Goal: Information Seeking & Learning: Learn about a topic

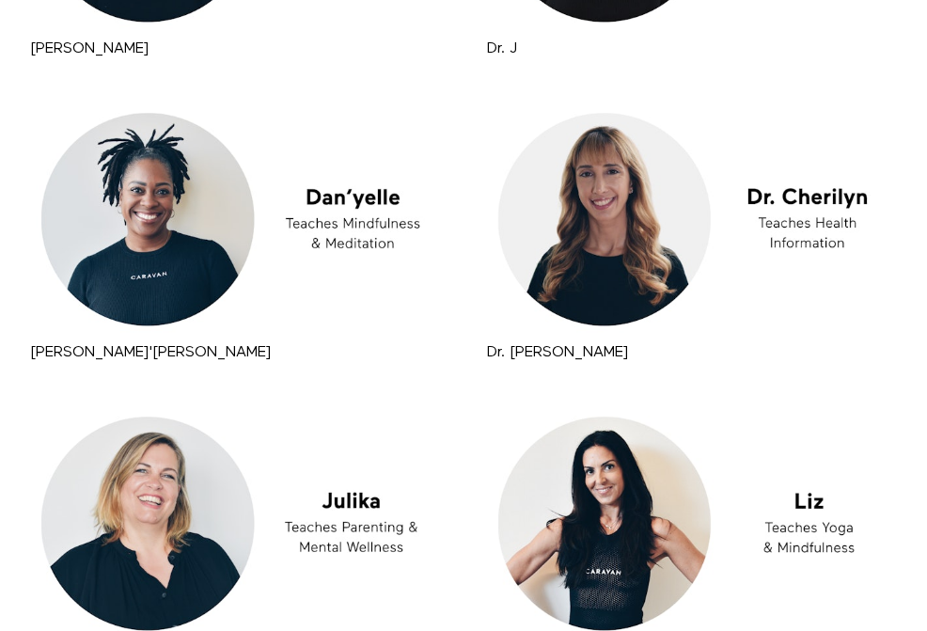
scroll to position [3674, 0]
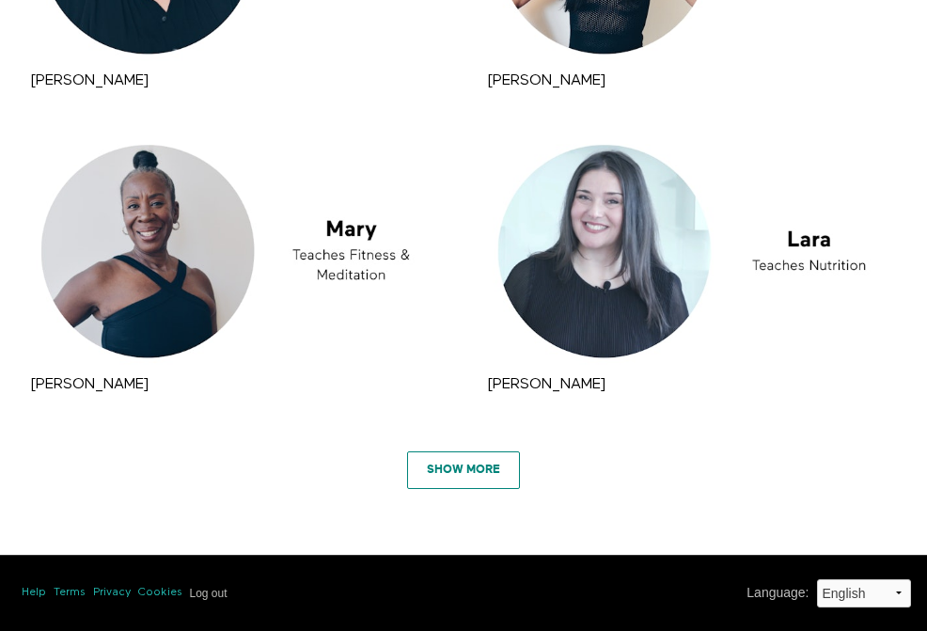
click at [445, 468] on link "Show More" at bounding box center [463, 470] width 113 height 38
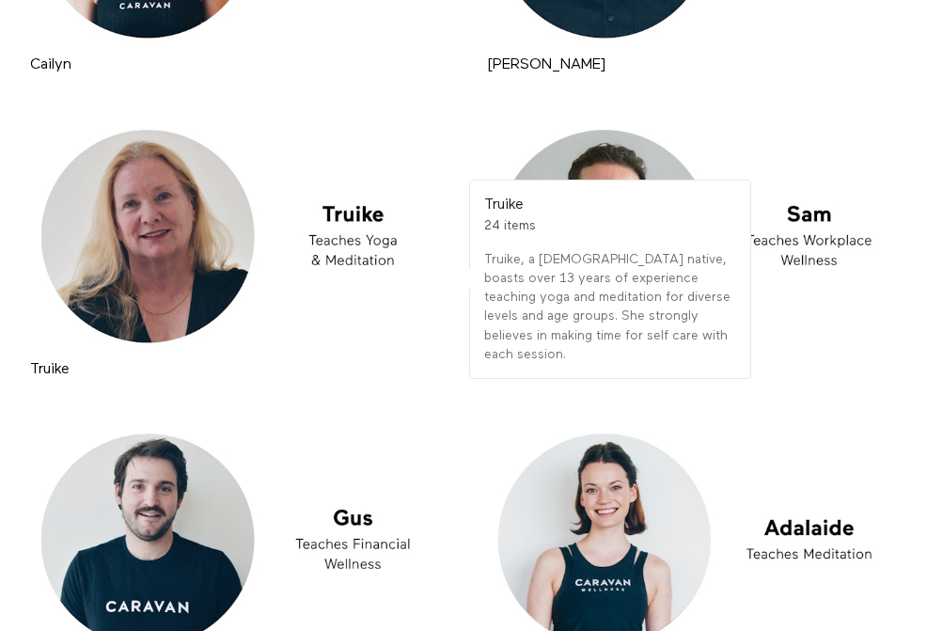
scroll to position [1009, 0]
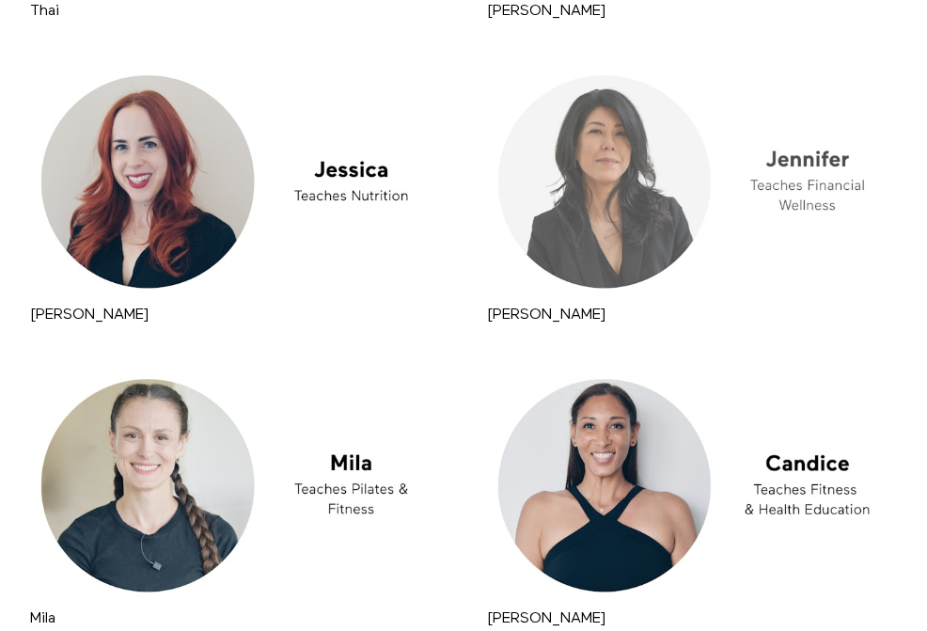
click at [603, 221] on div at bounding box center [692, 182] width 420 height 236
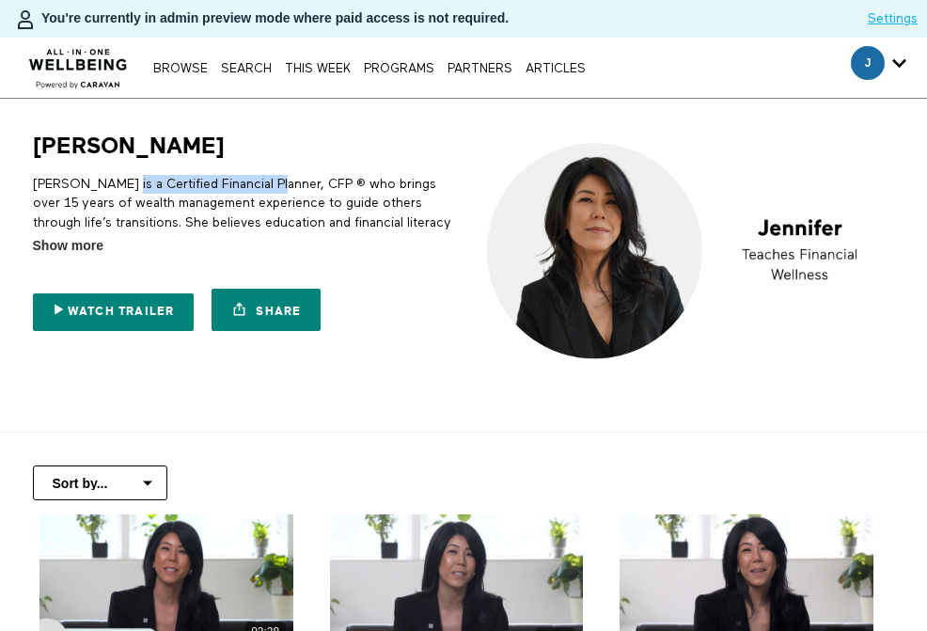
drag, startPoint x: 113, startPoint y: 180, endPoint x: 267, endPoint y: 178, distance: 154.2
click at [267, 178] on p "Jennifer is a Certified Financial Planner, CFP ® who brings over 15 years of we…" at bounding box center [245, 222] width 424 height 95
copy p "Certified Financial Planner"
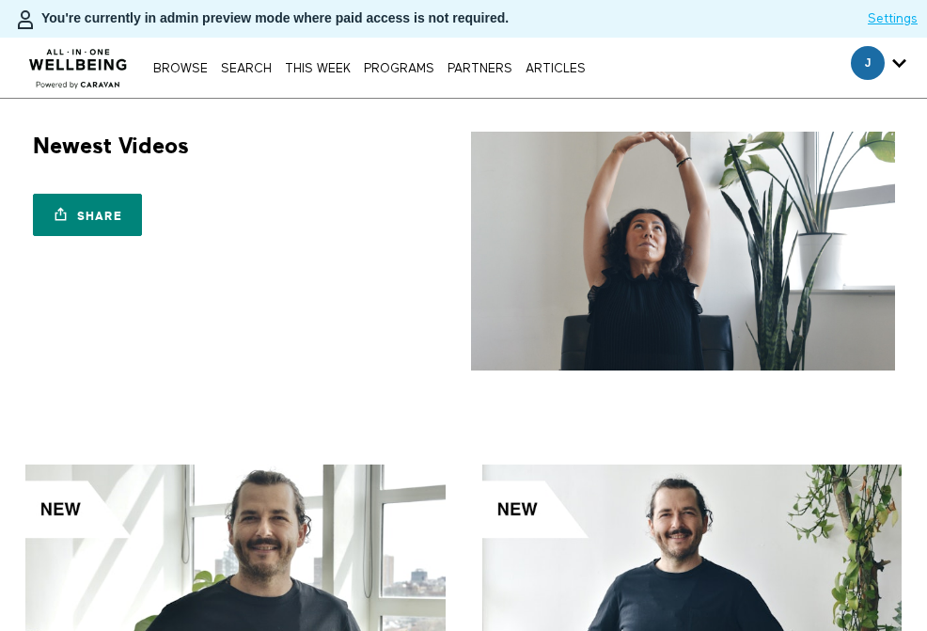
scroll to position [388, 0]
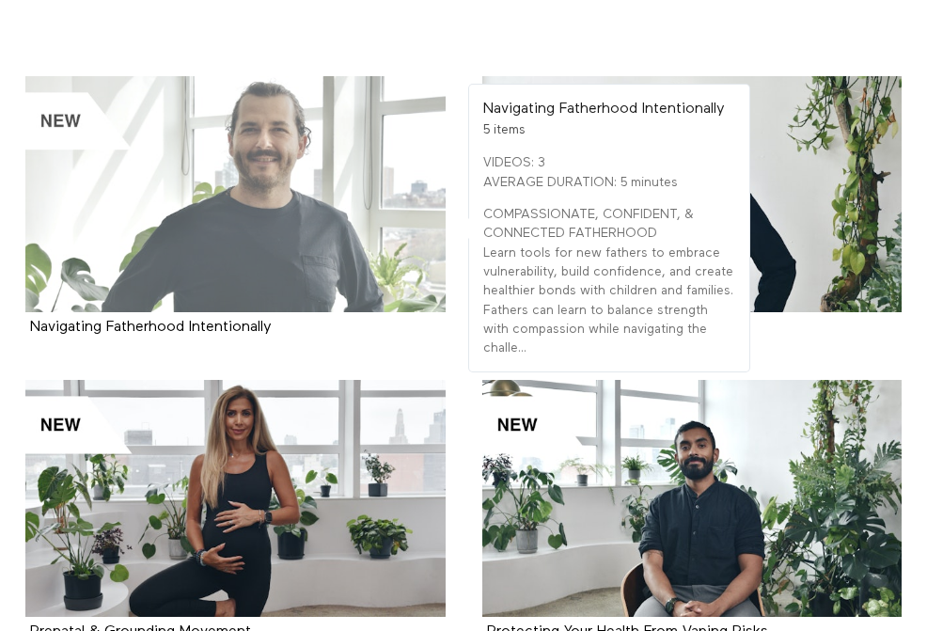
click at [384, 221] on div at bounding box center [235, 194] width 420 height 236
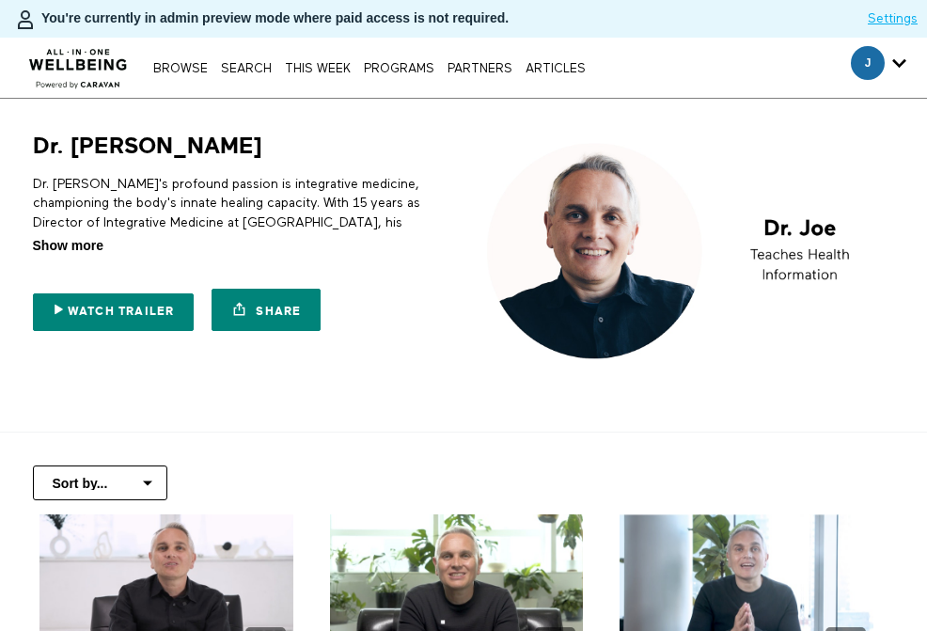
click at [99, 243] on span "Show more" at bounding box center [68, 246] width 70 height 20
click at [0, 0] on input "Show more Show less" at bounding box center [0, 0] width 0 height 0
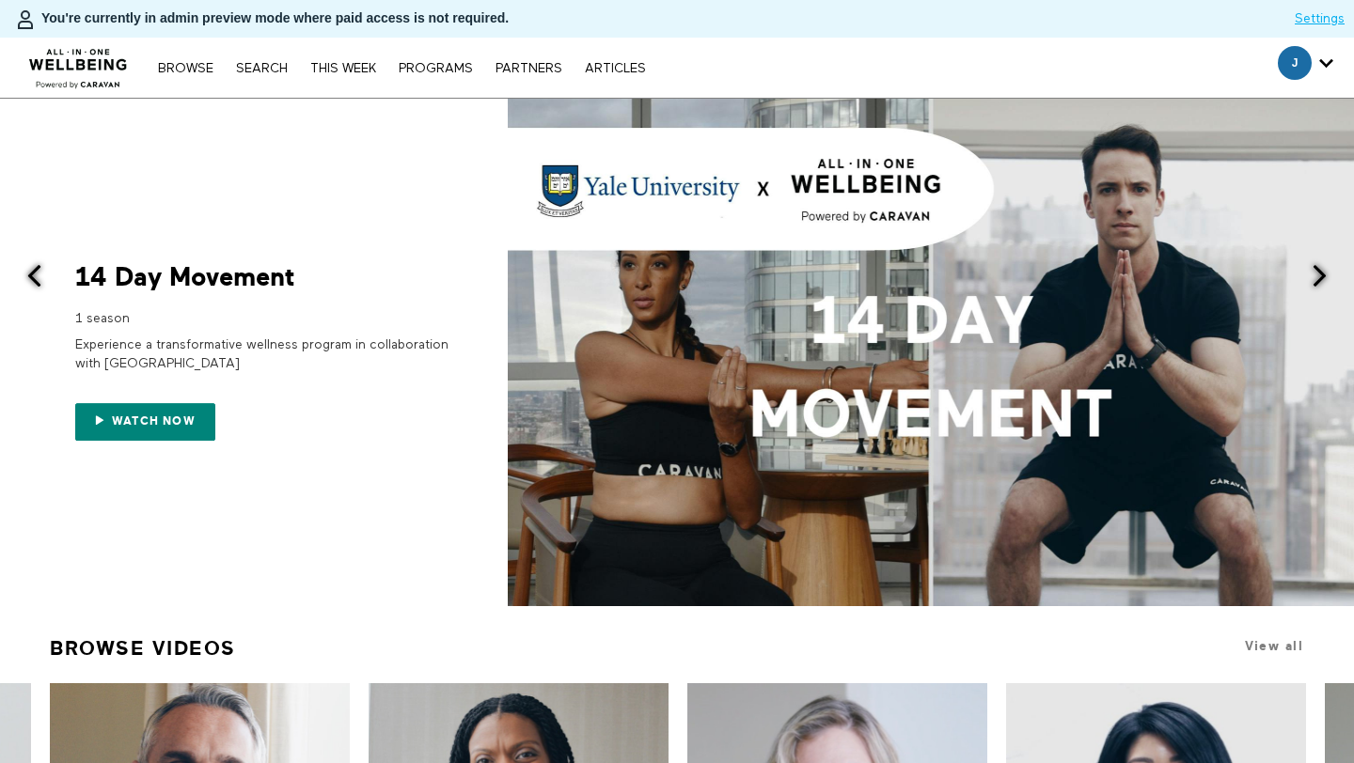
click at [273, 61] on div "Browse Search THIS WEEK PROGRAMS PARTNERS ARTICLES Subscribe Account settings M…" at bounding box center [402, 67] width 506 height 15
click at [258, 68] on link "Search" at bounding box center [262, 68] width 70 height 13
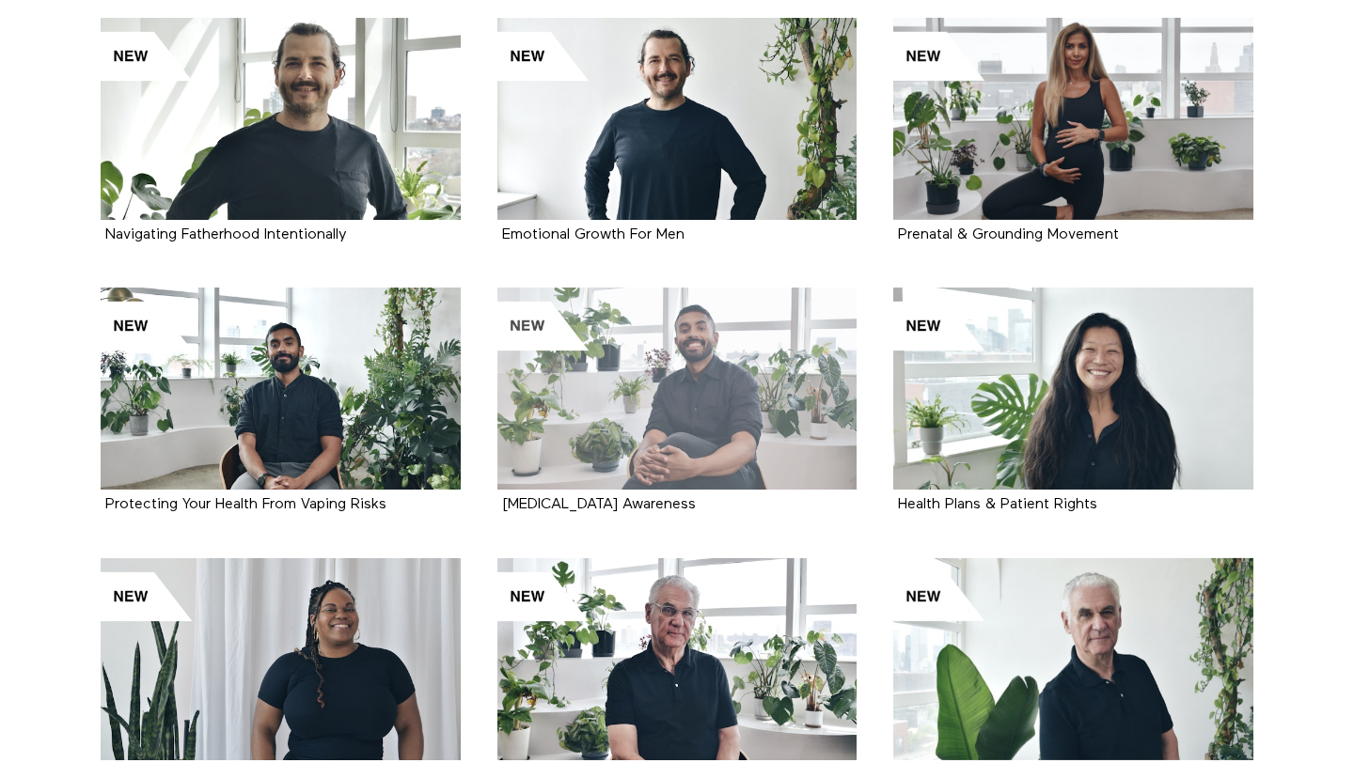
scroll to position [485, 0]
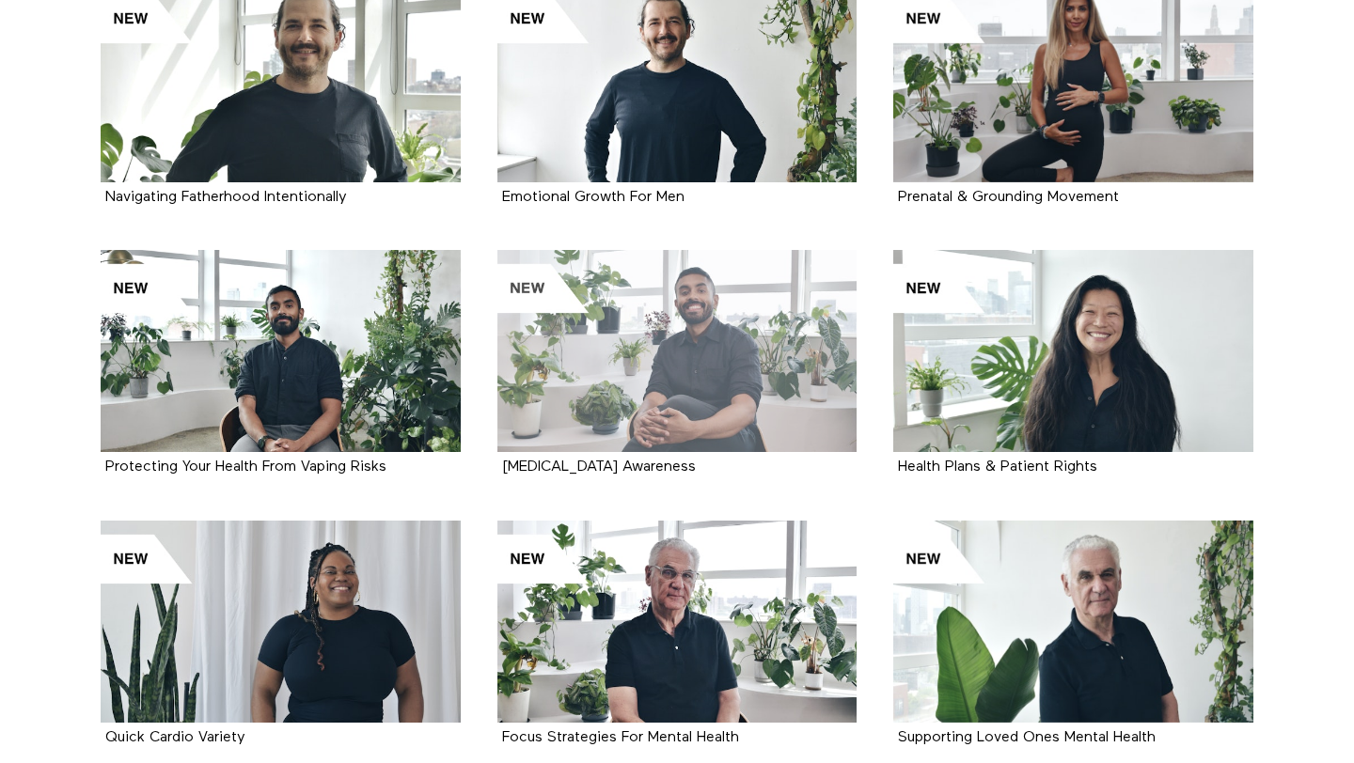
click at [751, 331] on div at bounding box center [677, 351] width 360 height 202
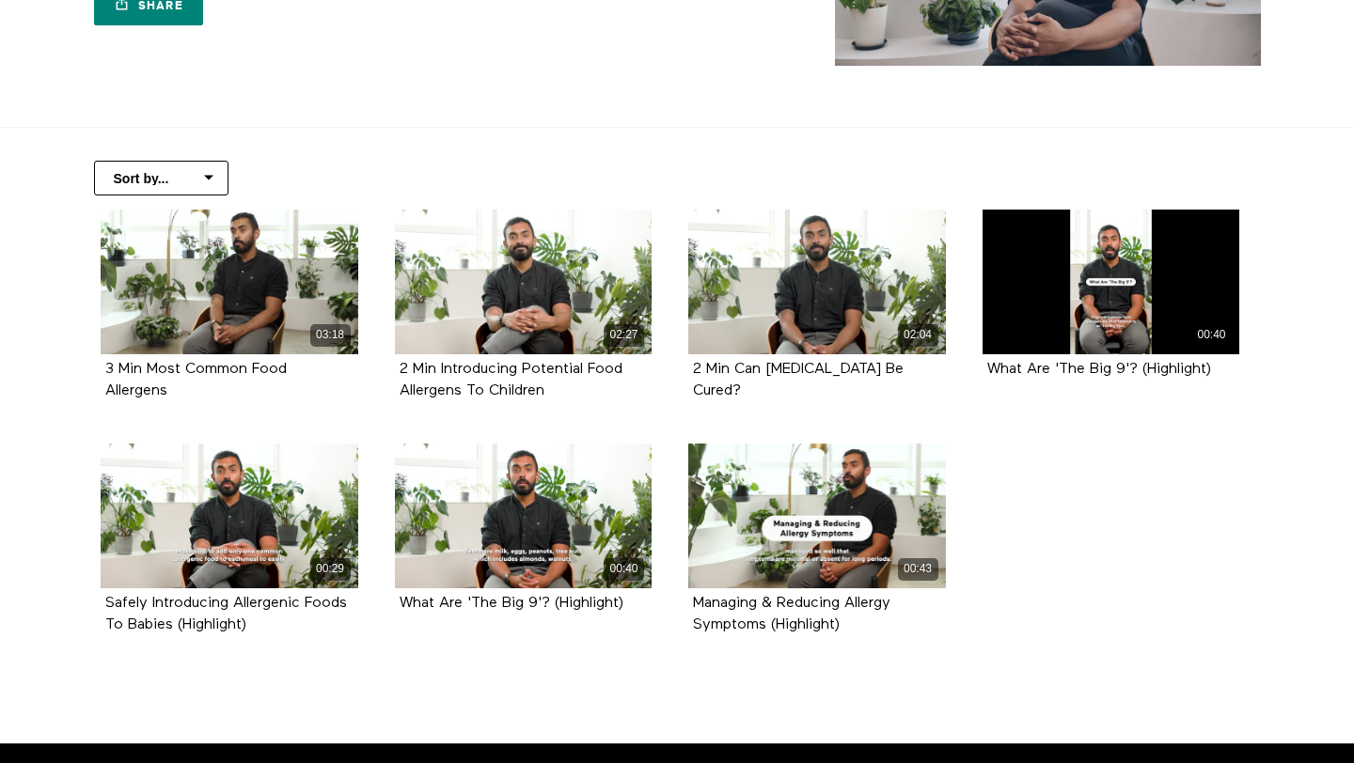
scroll to position [317, 0]
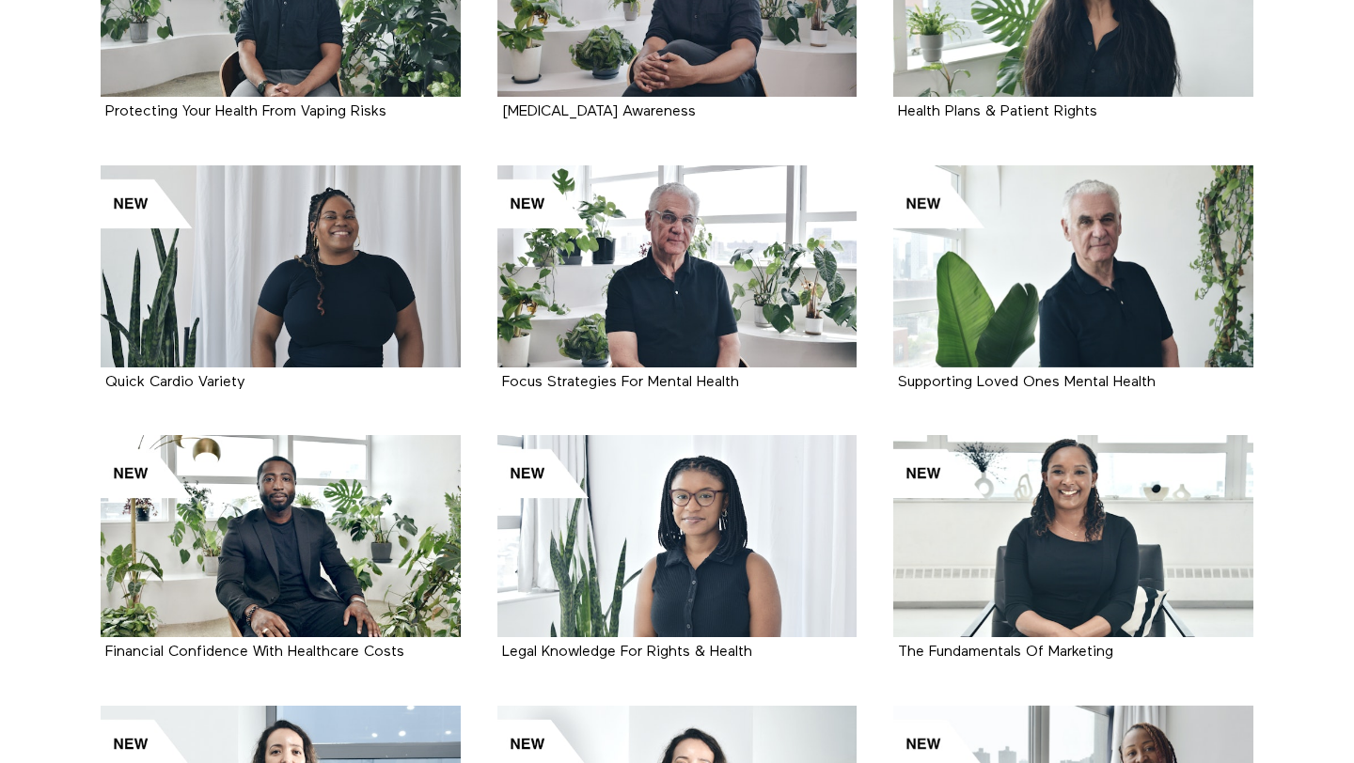
scroll to position [852, 0]
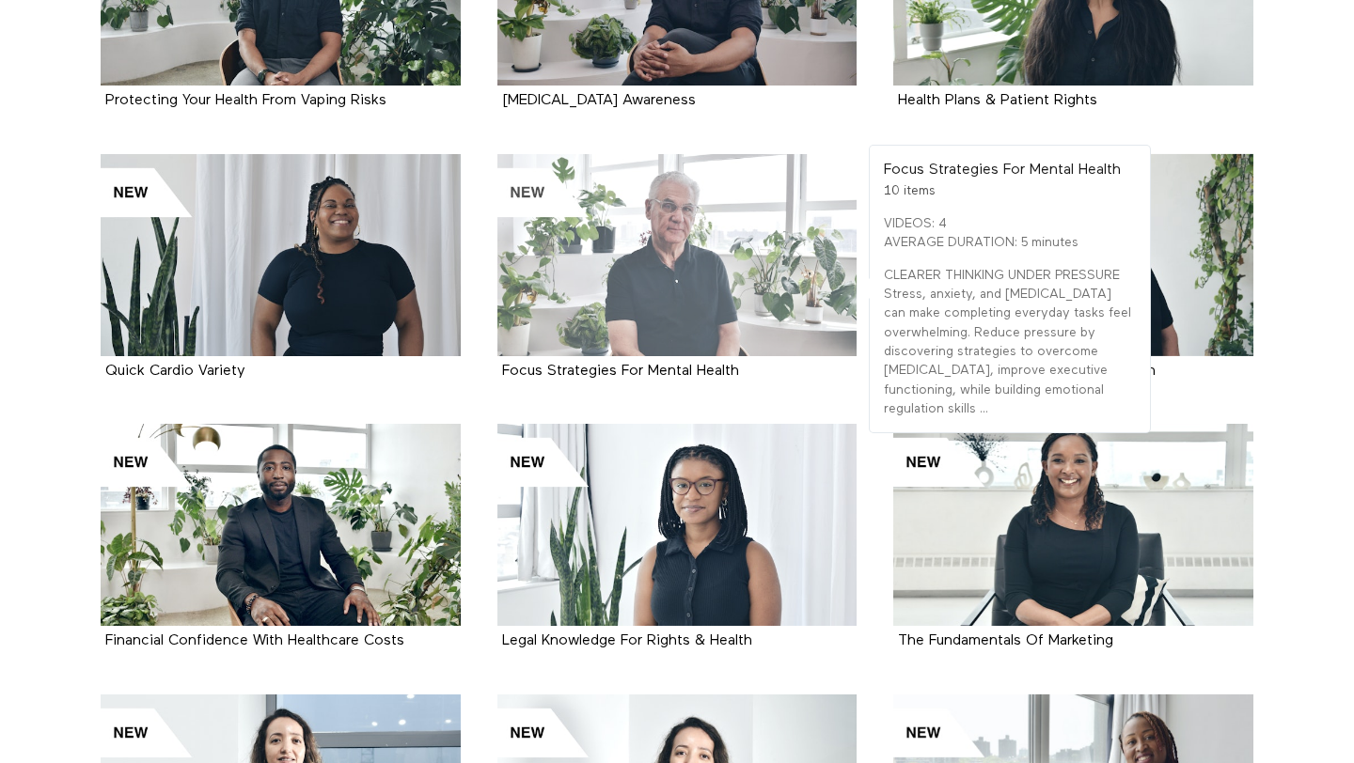
click at [736, 287] on div at bounding box center [677, 255] width 360 height 202
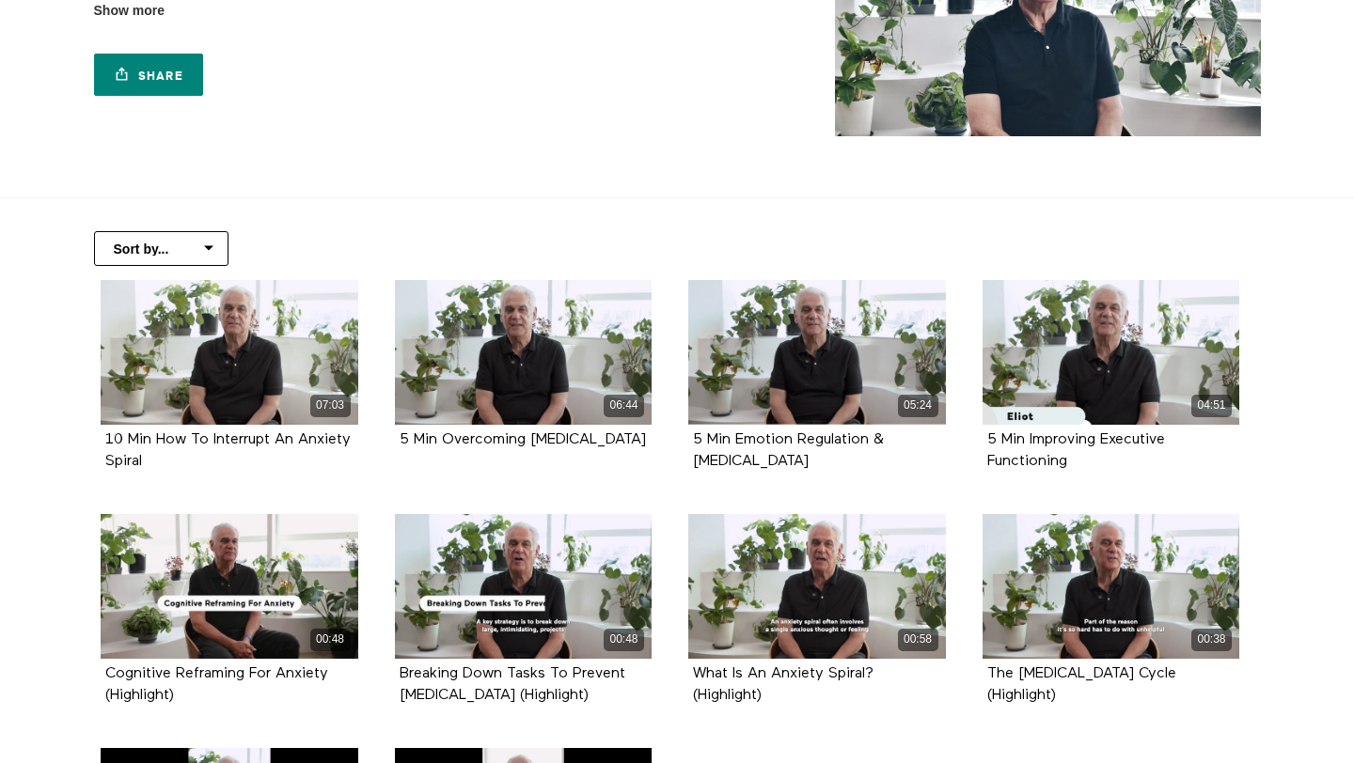
scroll to position [295, 0]
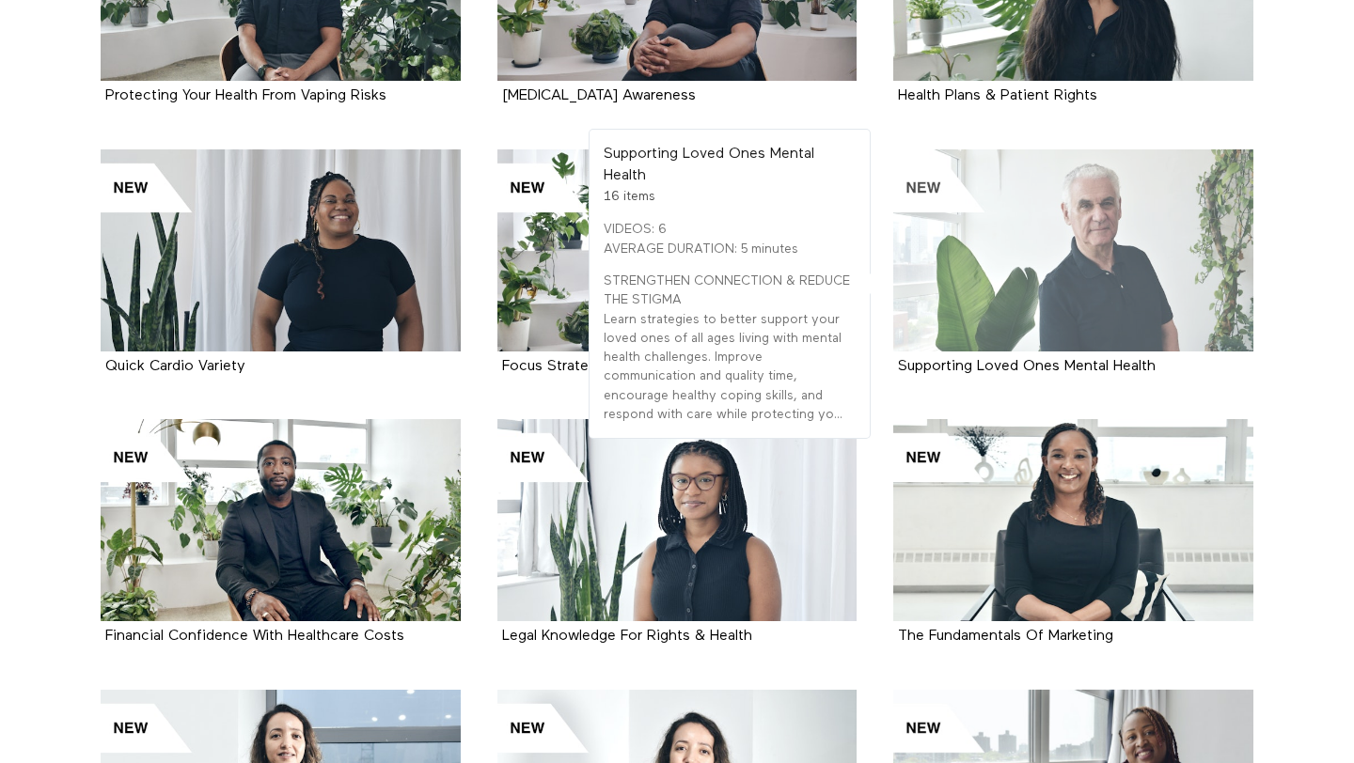
scroll to position [868, 0]
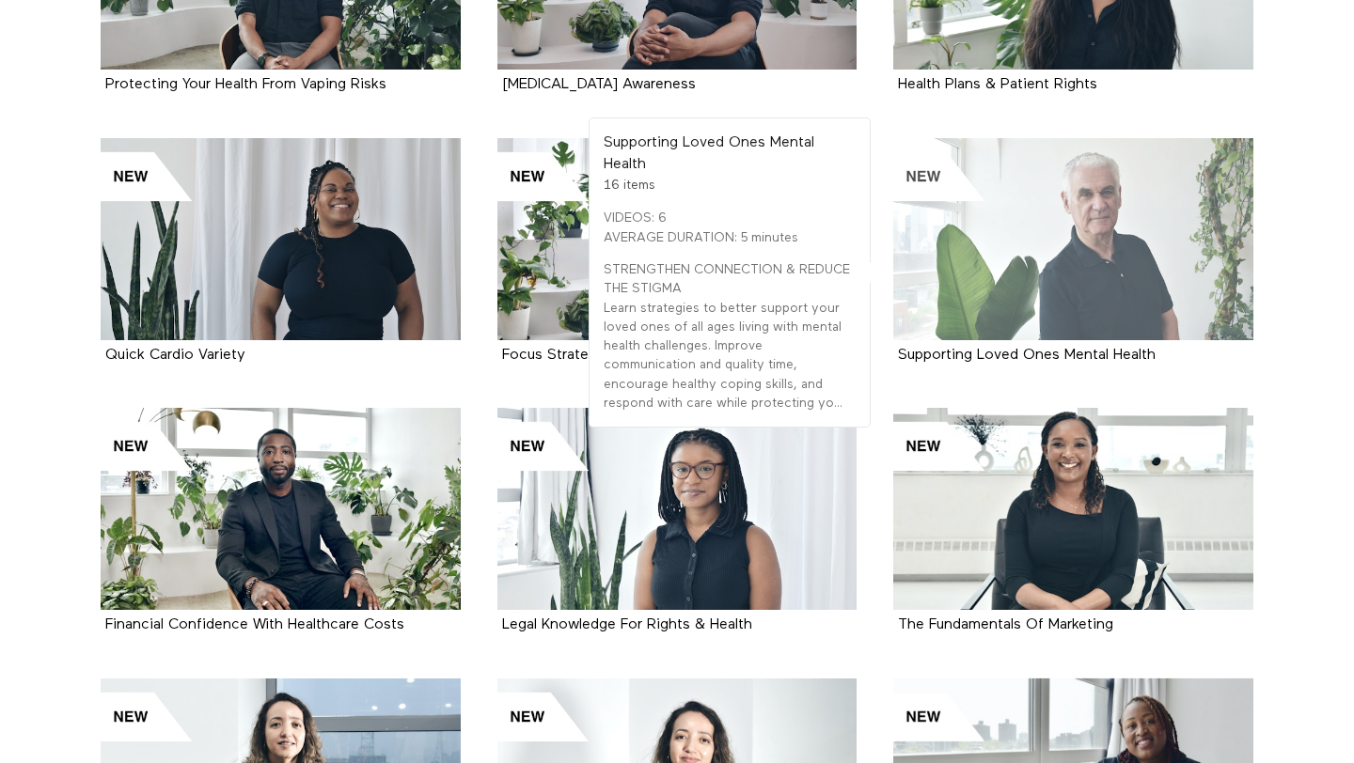
click at [1023, 250] on div at bounding box center [1073, 239] width 360 height 202
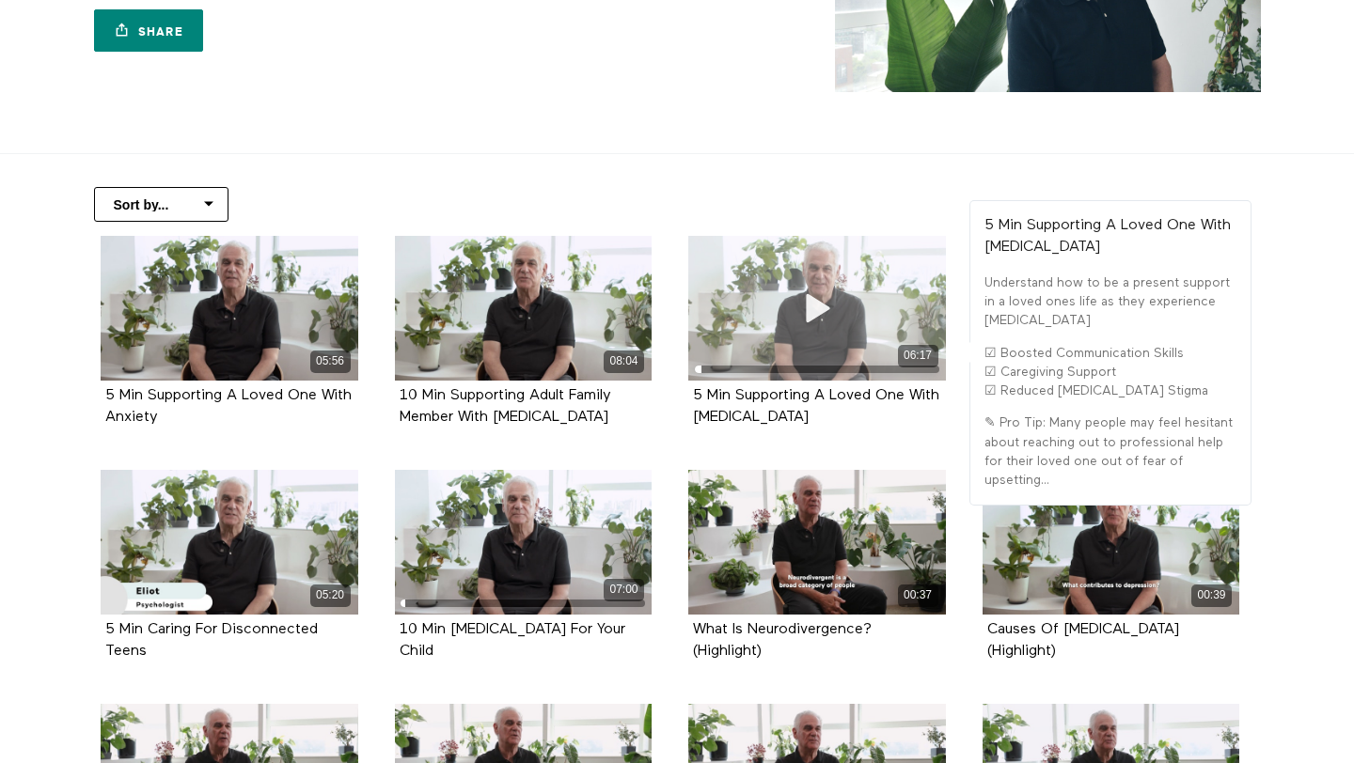
scroll to position [378, 0]
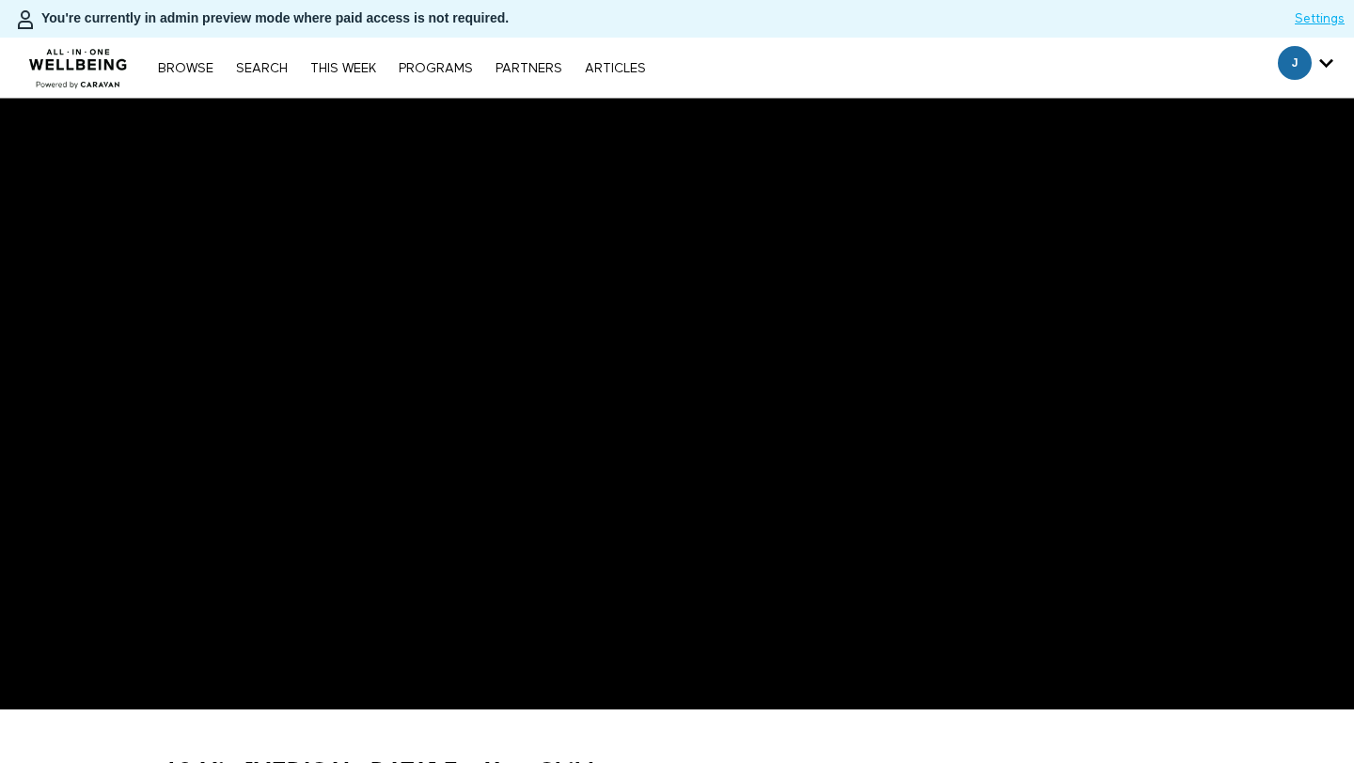
scroll to position [95, 0]
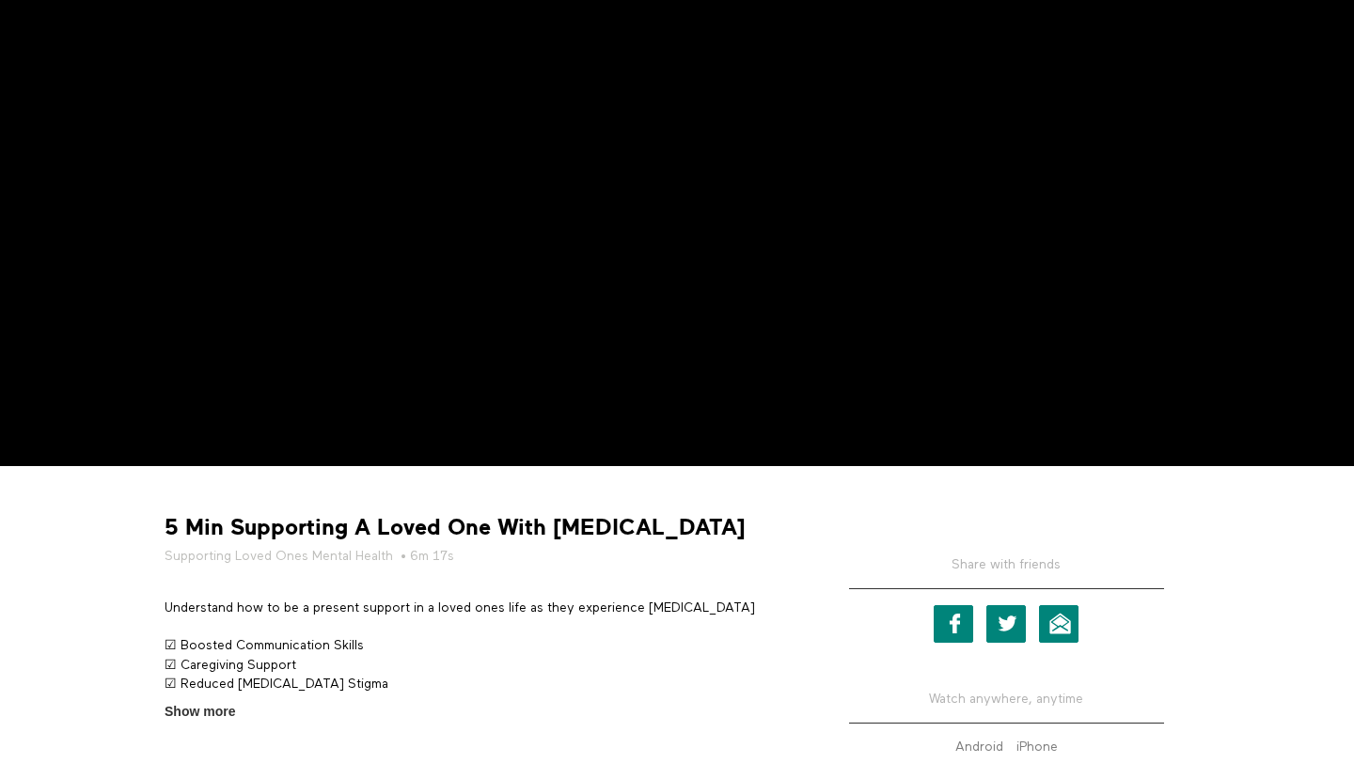
scroll to position [261, 0]
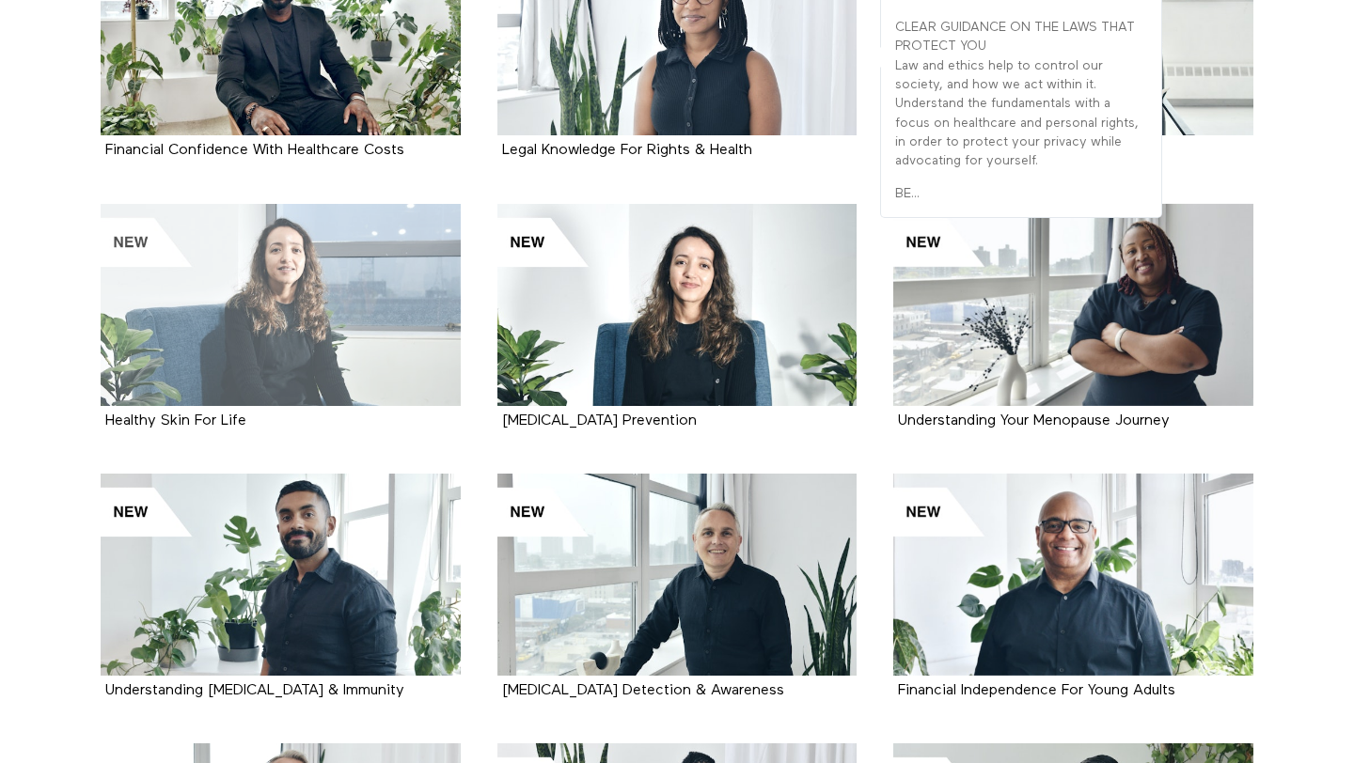
scroll to position [1348, 0]
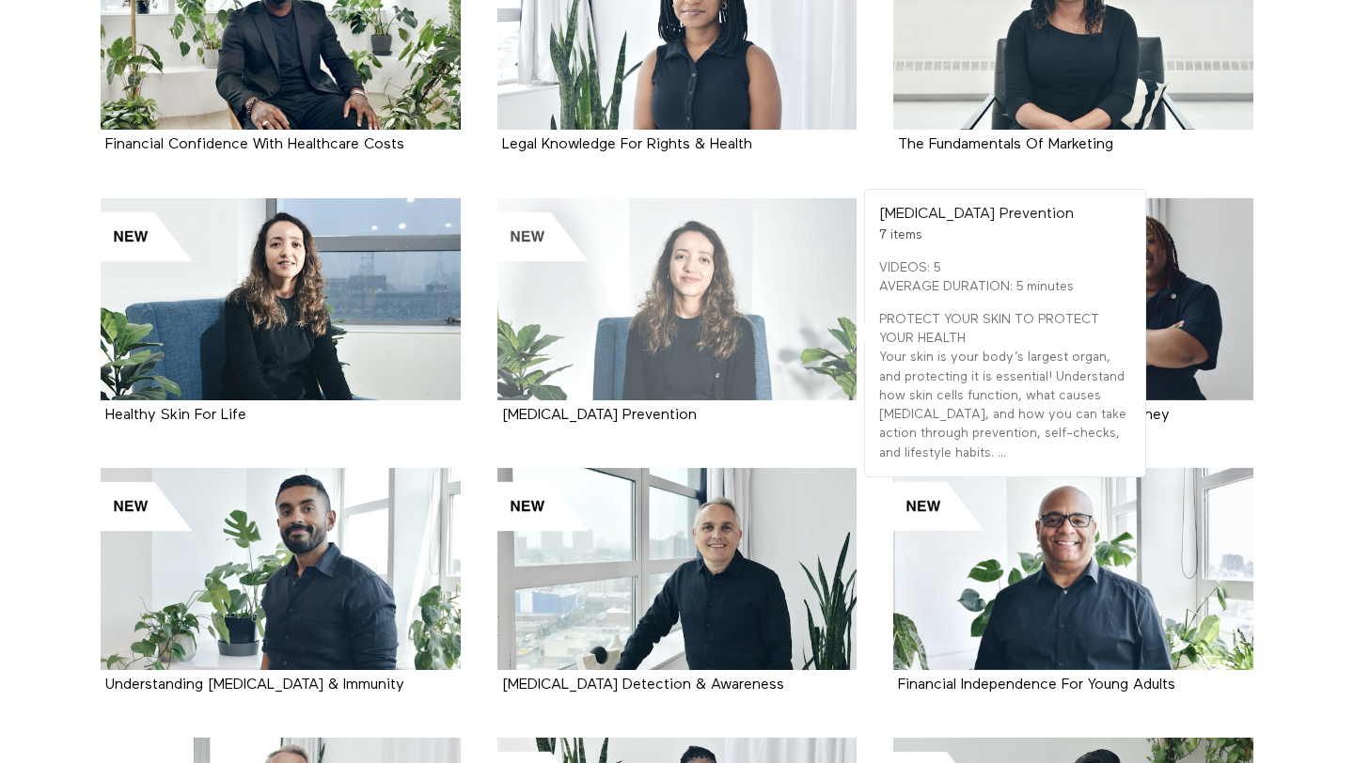
click at [689, 321] on div at bounding box center [677, 299] width 360 height 202
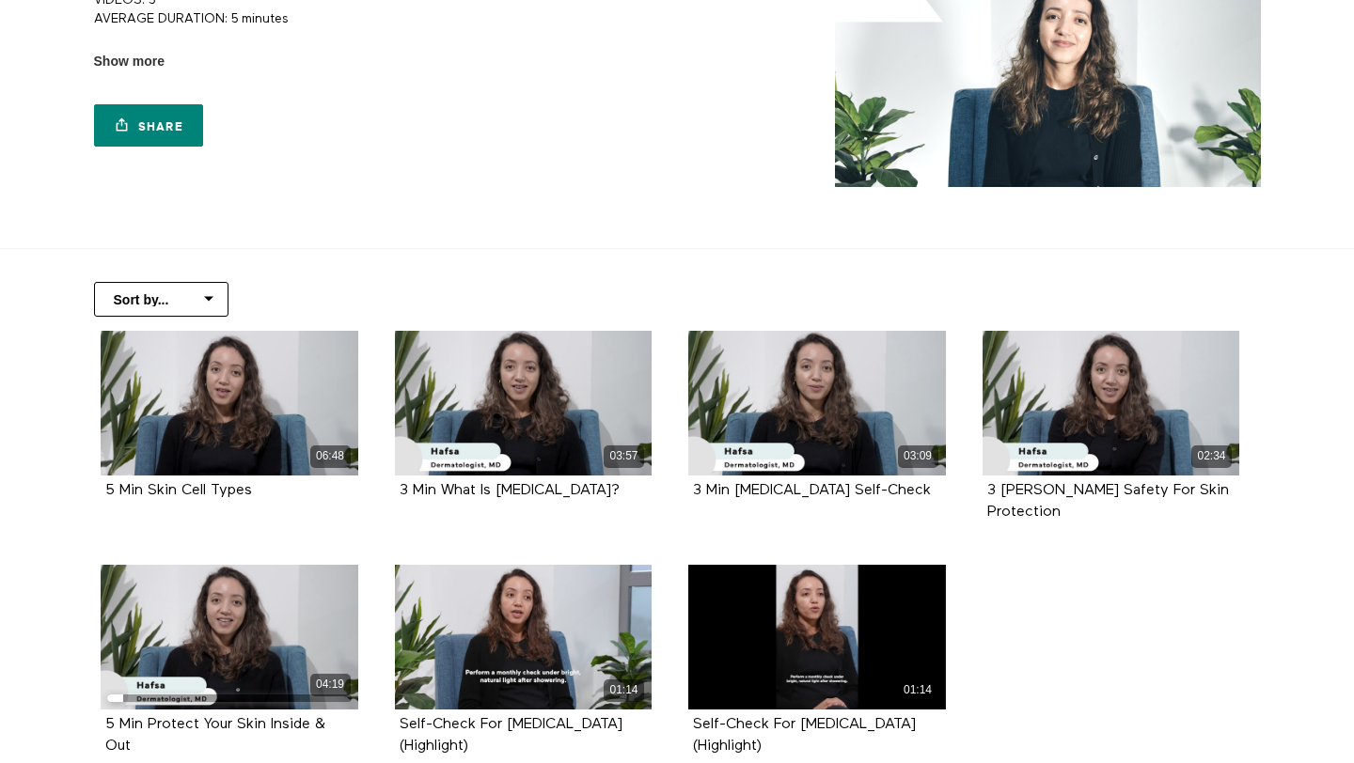
scroll to position [205, 0]
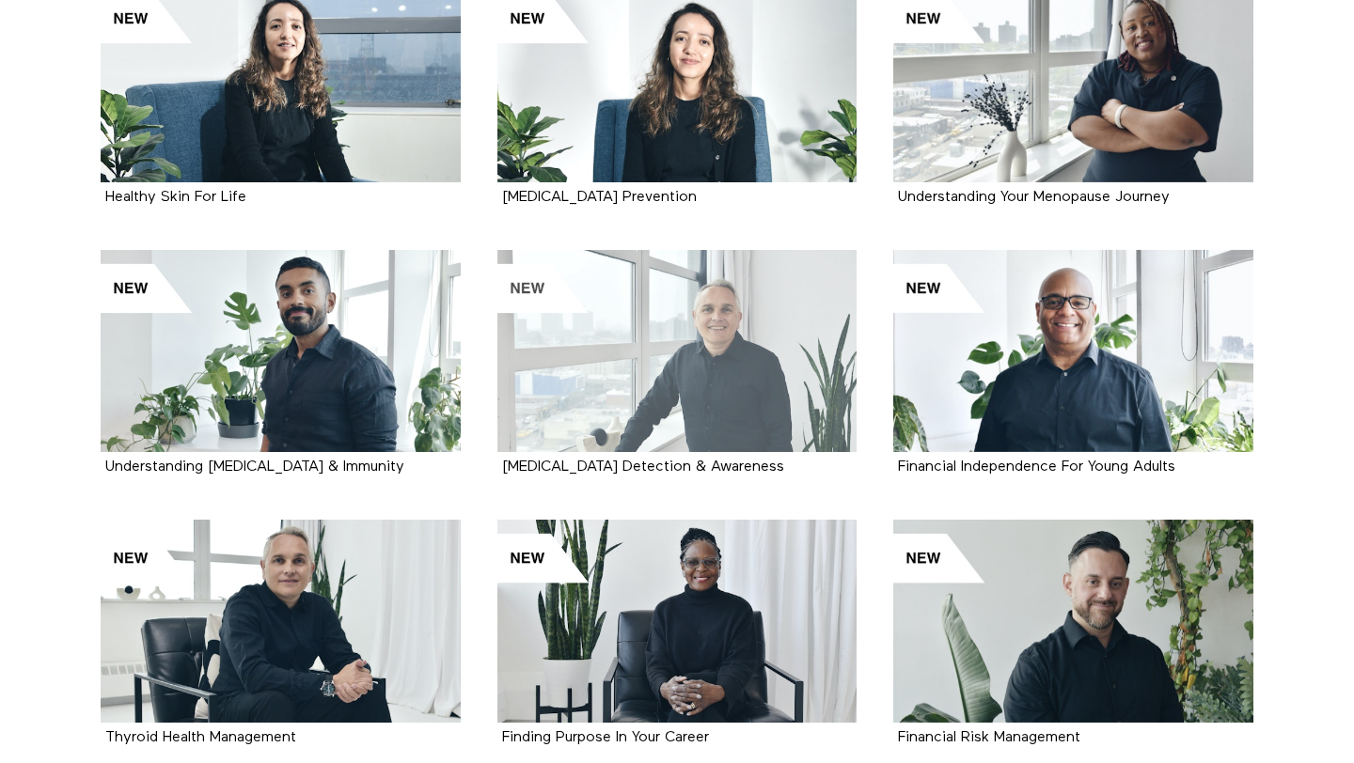
scroll to position [1588, 0]
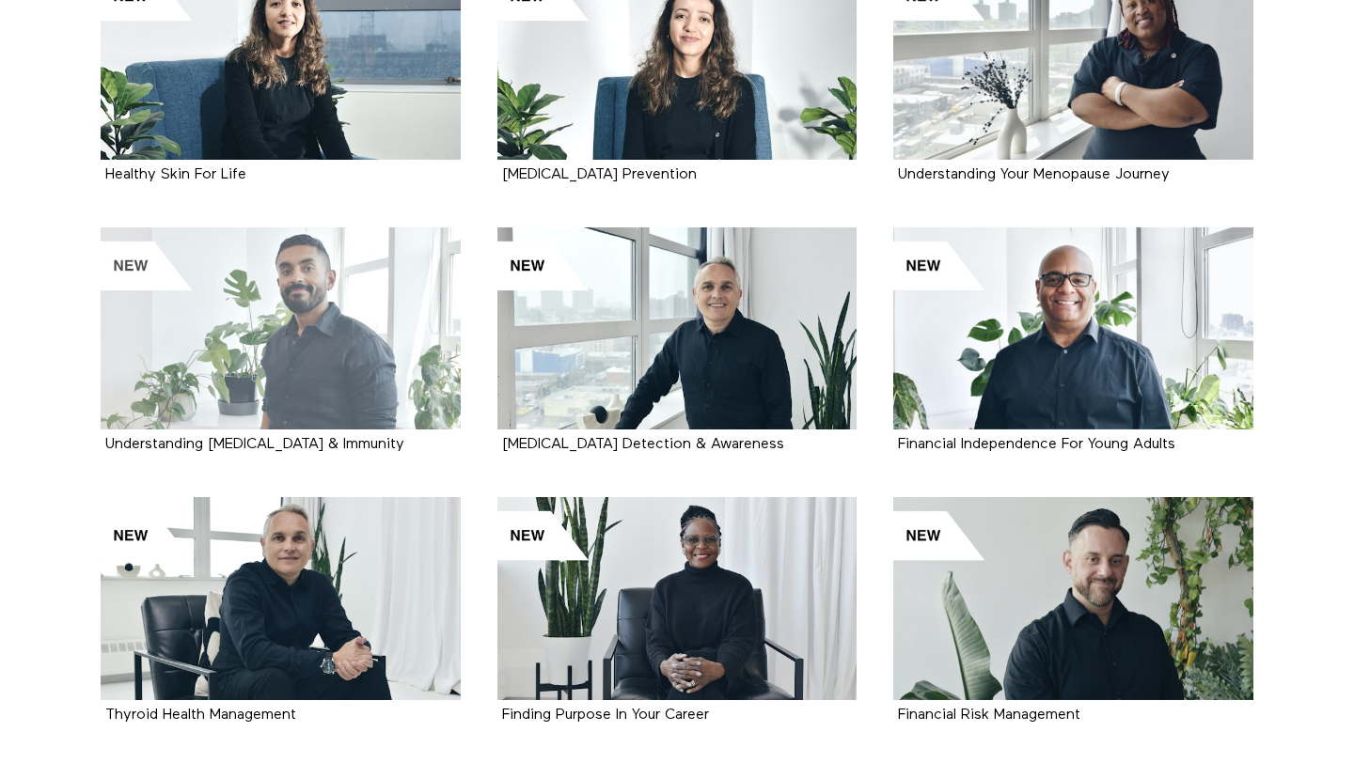
click at [365, 304] on div at bounding box center [281, 328] width 360 height 202
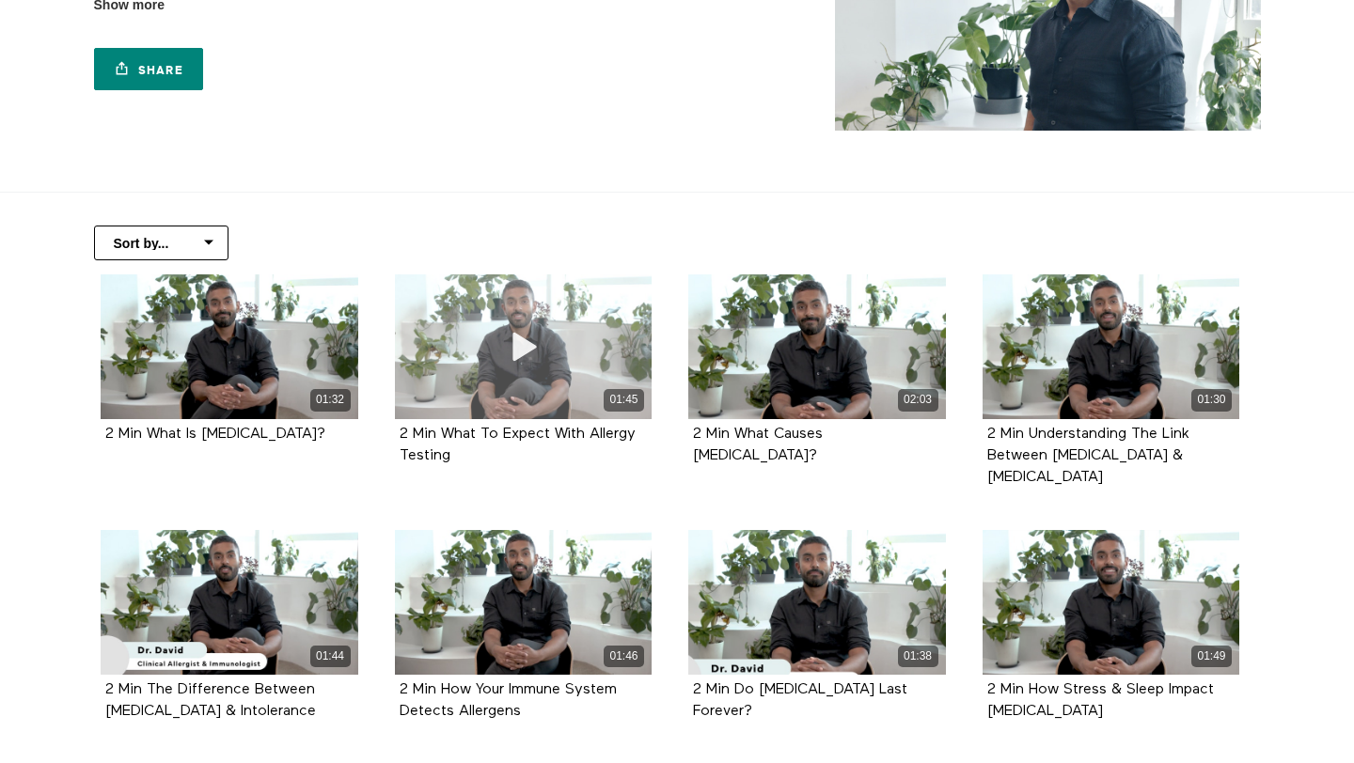
scroll to position [262, 0]
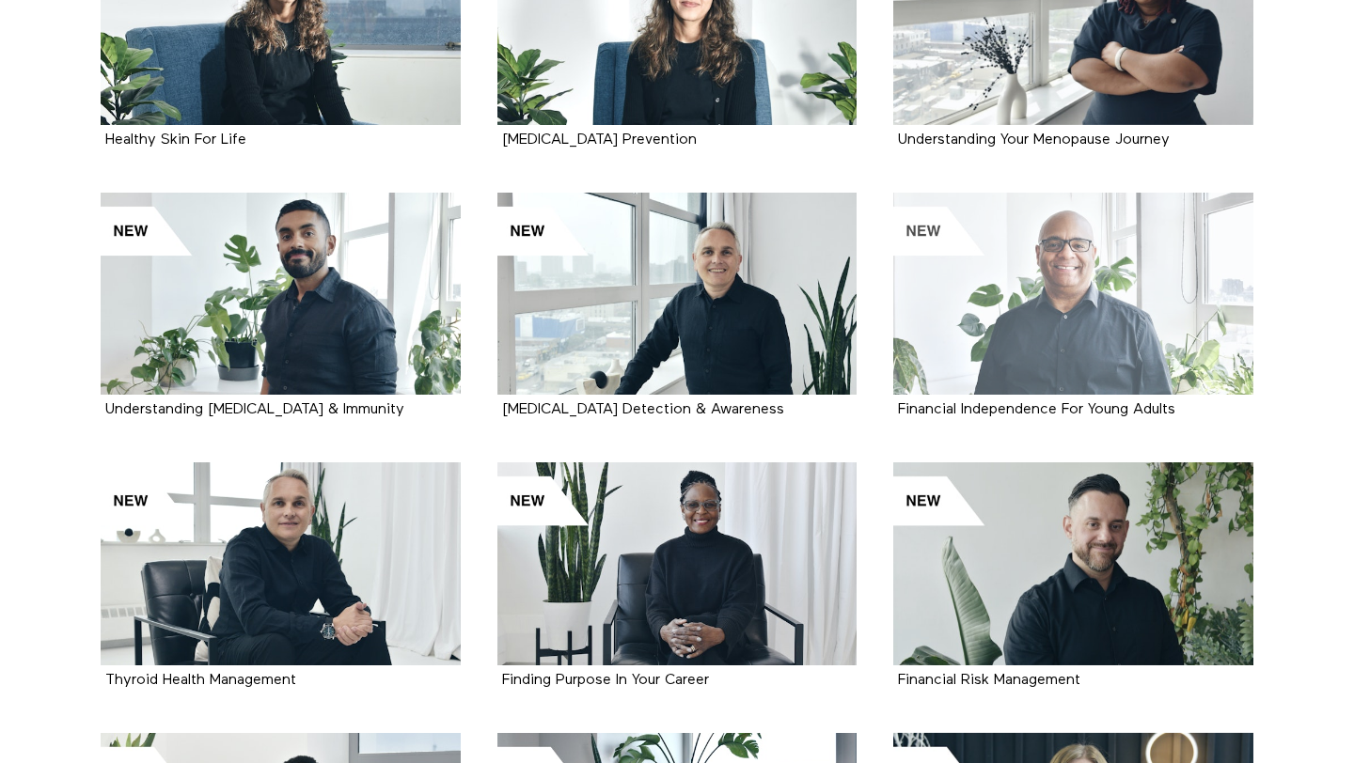
scroll to position [1625, 0]
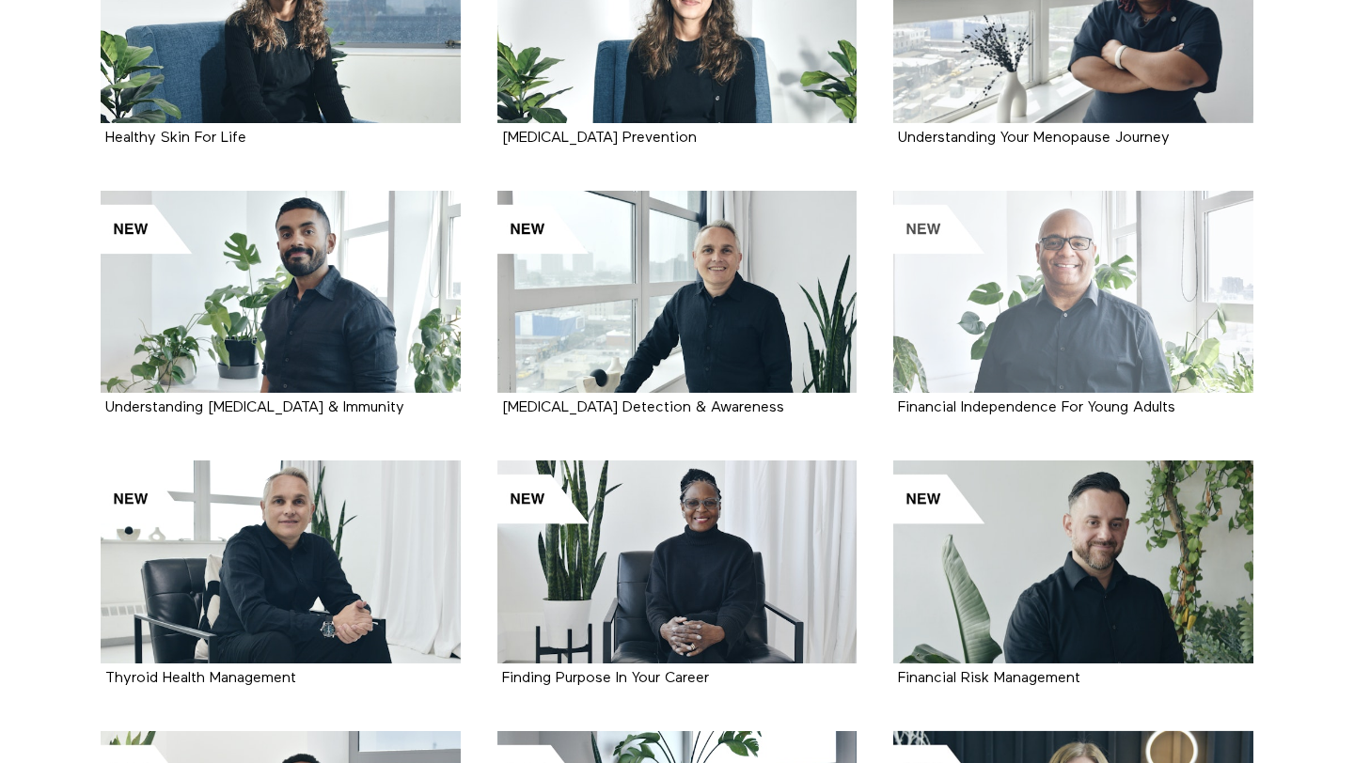
click at [994, 337] on div at bounding box center [1073, 292] width 360 height 202
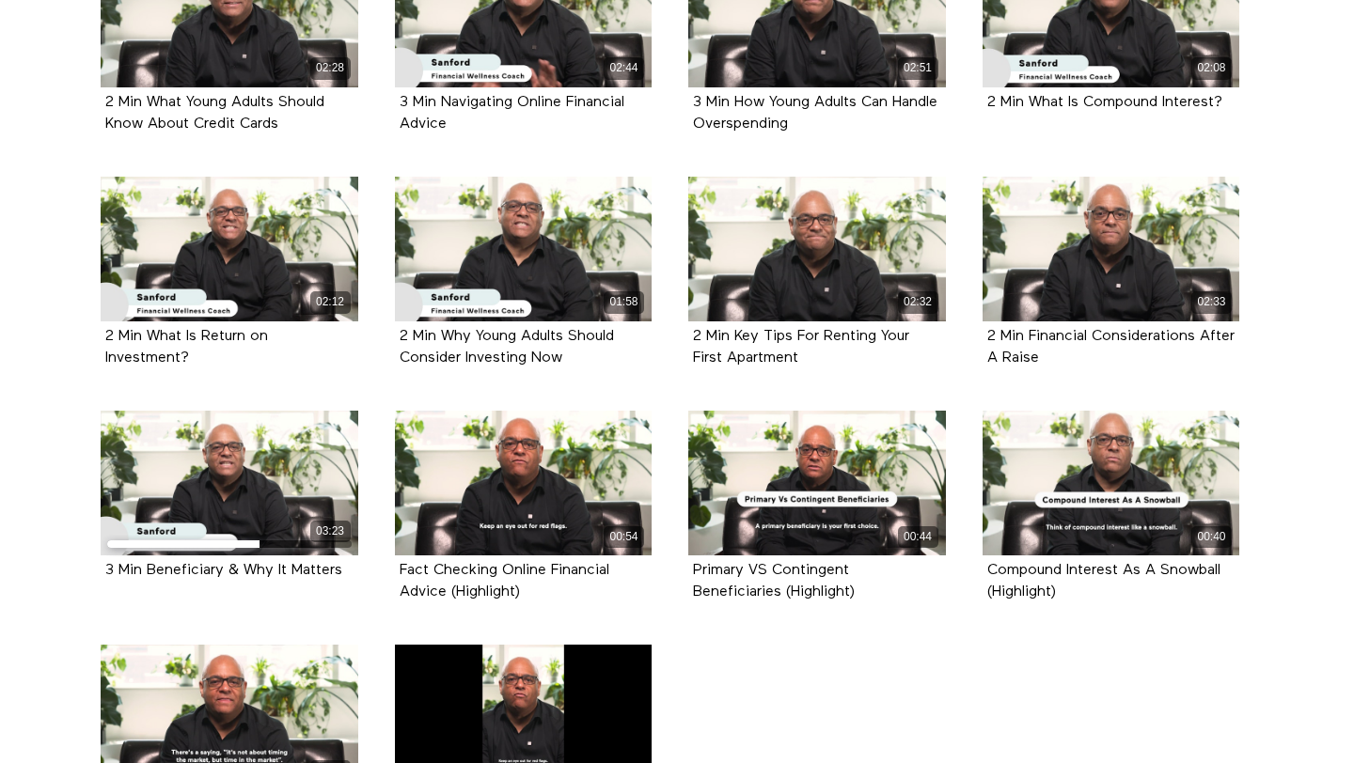
scroll to position [592, 0]
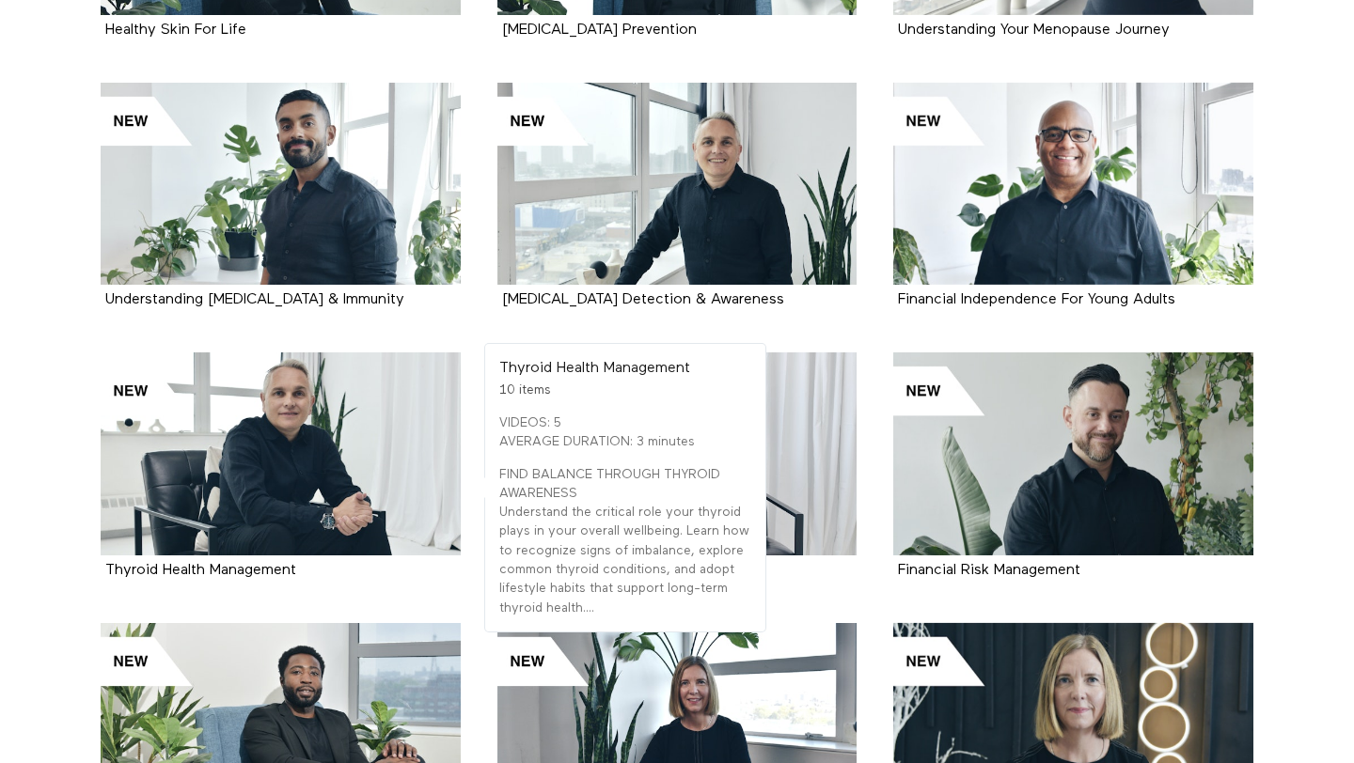
scroll to position [1735, 0]
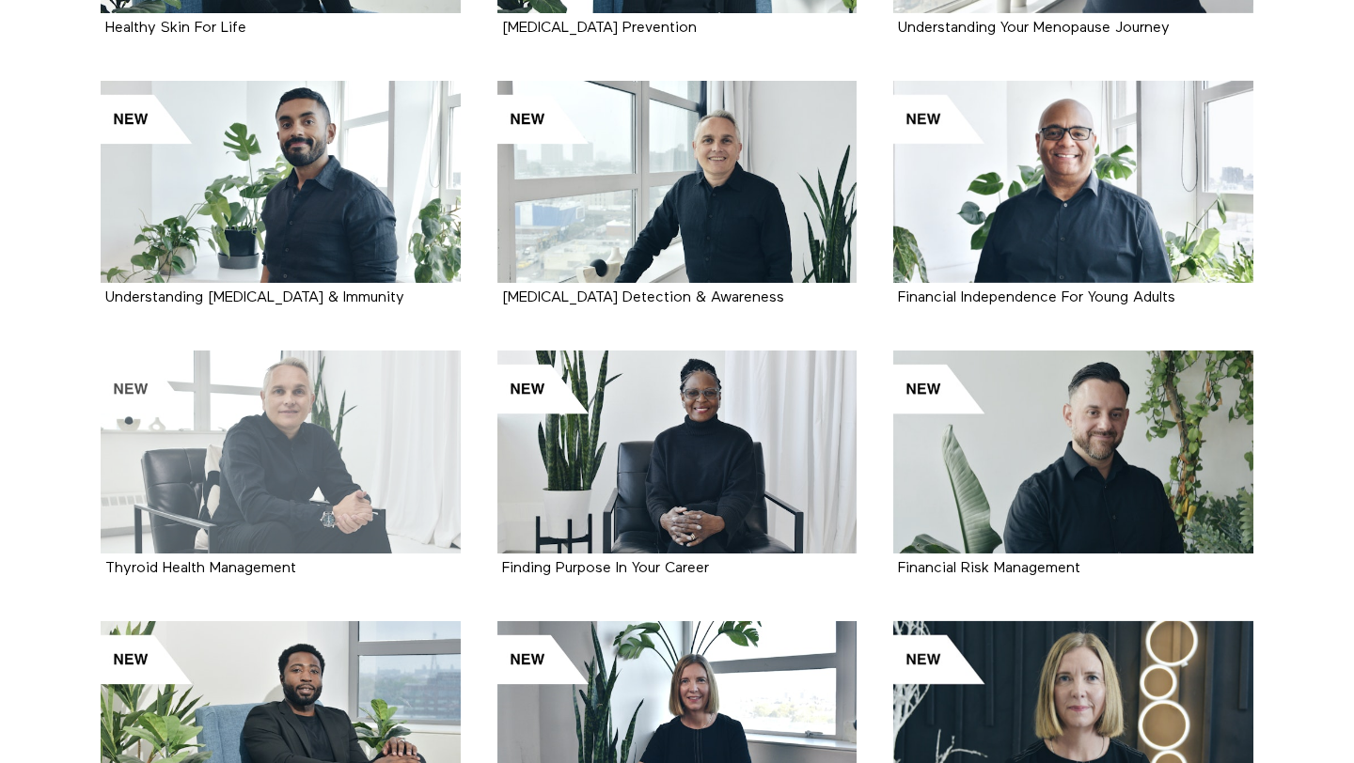
click at [347, 443] on div at bounding box center [281, 452] width 360 height 202
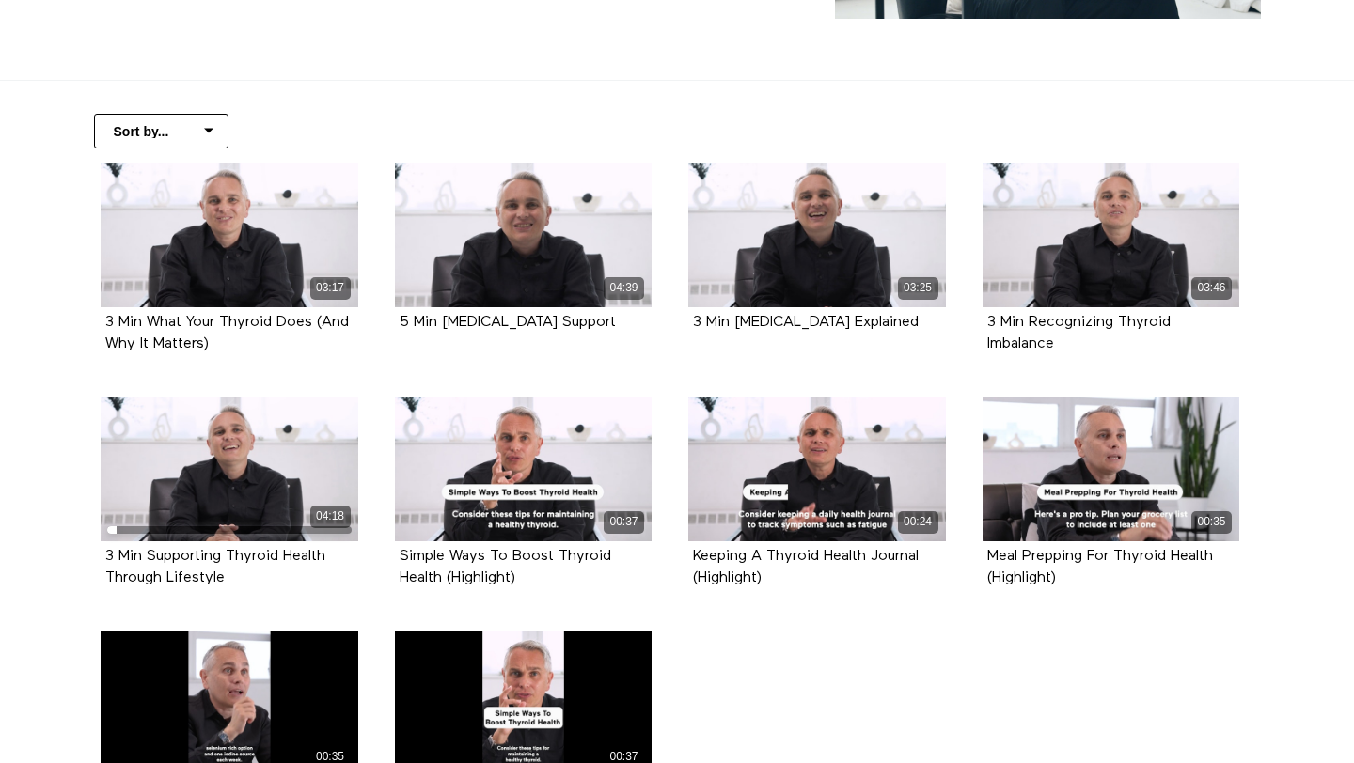
scroll to position [354, 0]
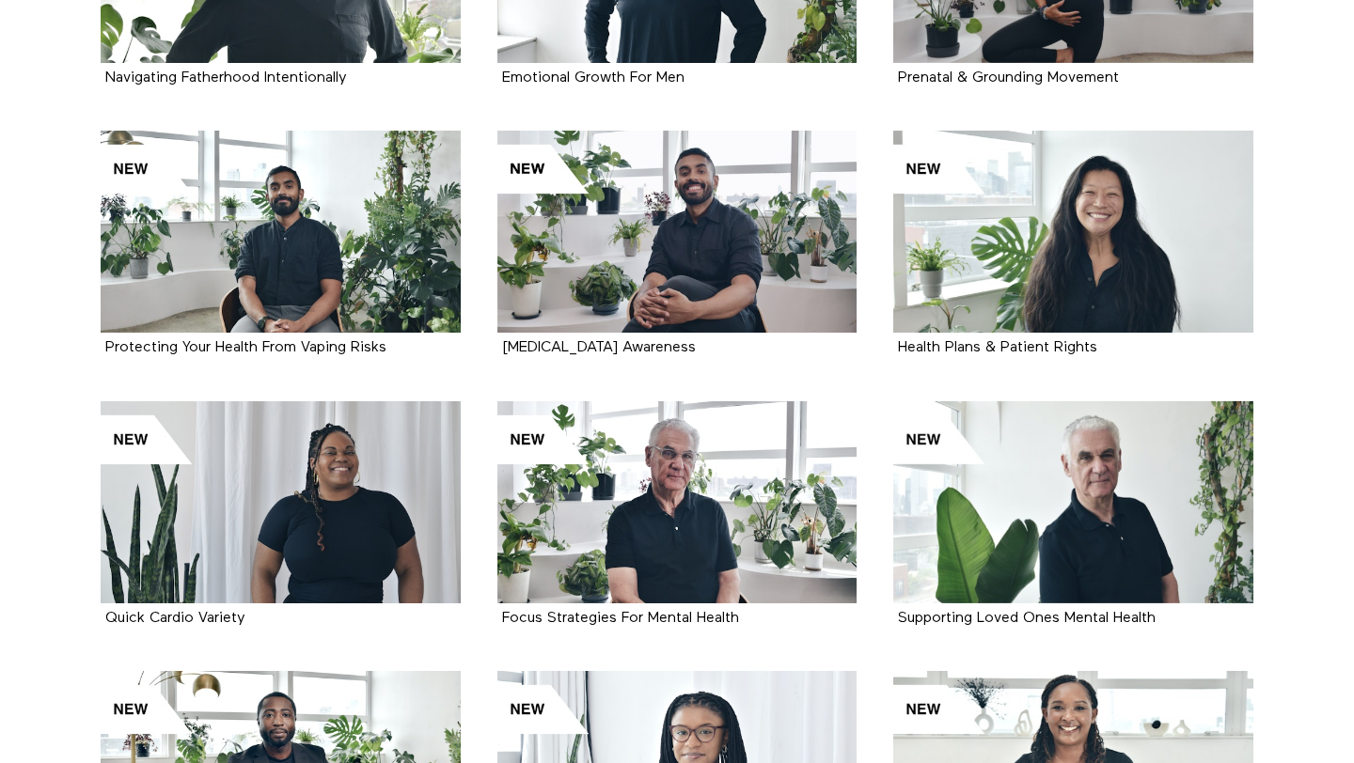
scroll to position [494, 0]
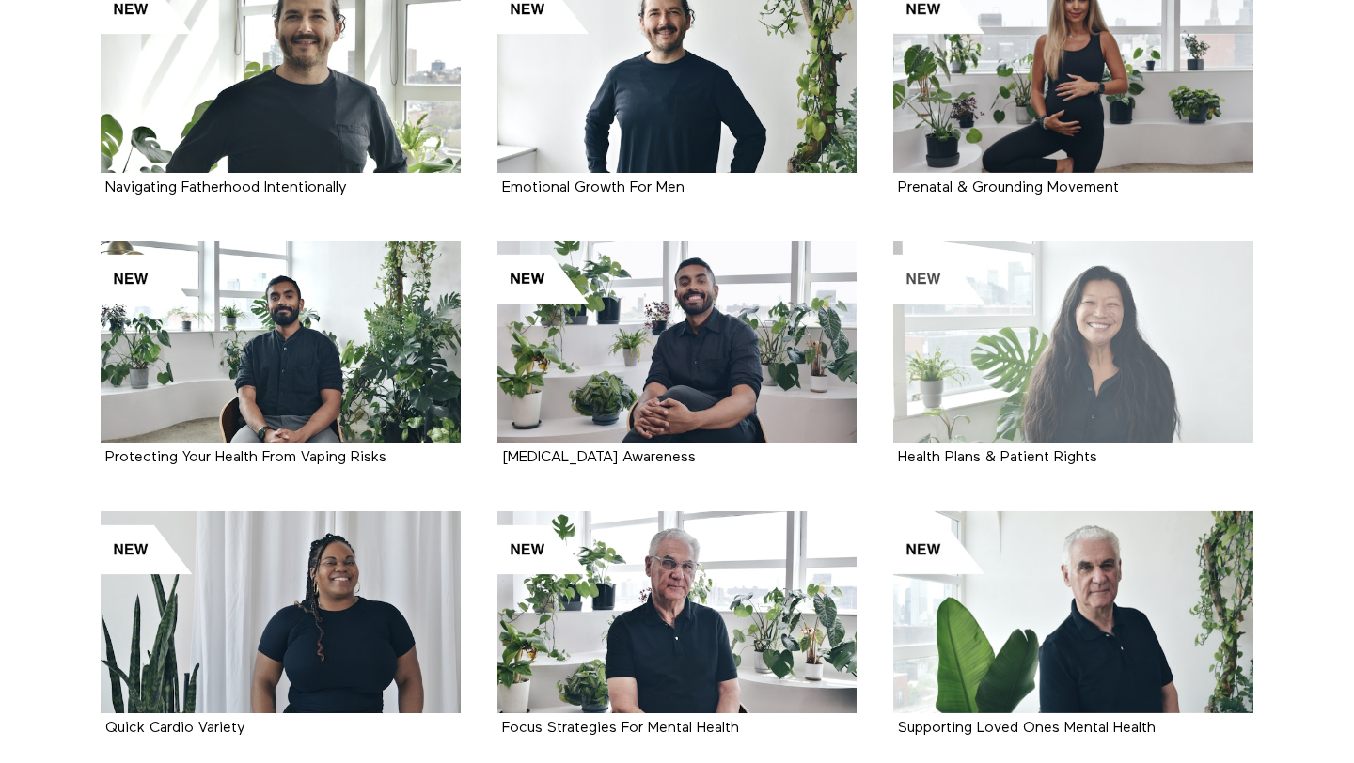
click at [1029, 352] on div at bounding box center [1073, 342] width 360 height 202
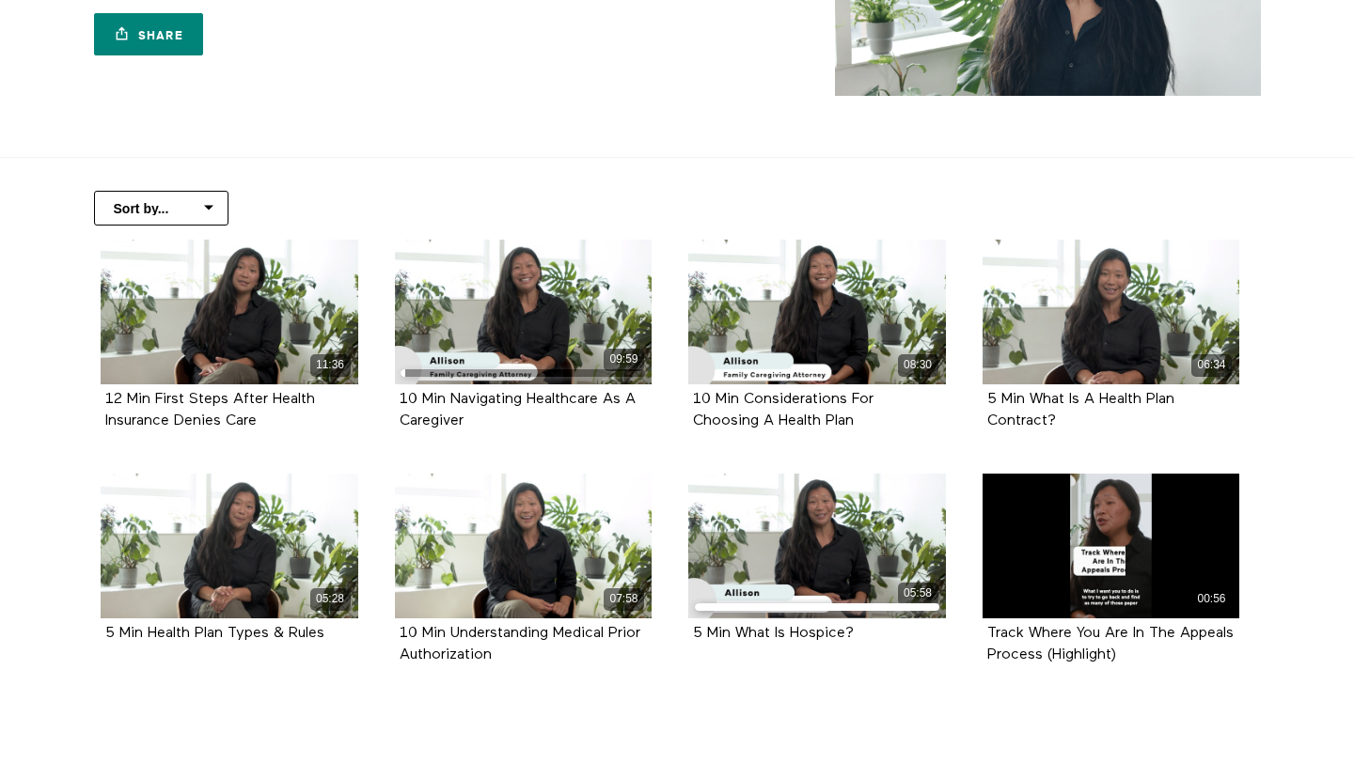
scroll to position [277, 0]
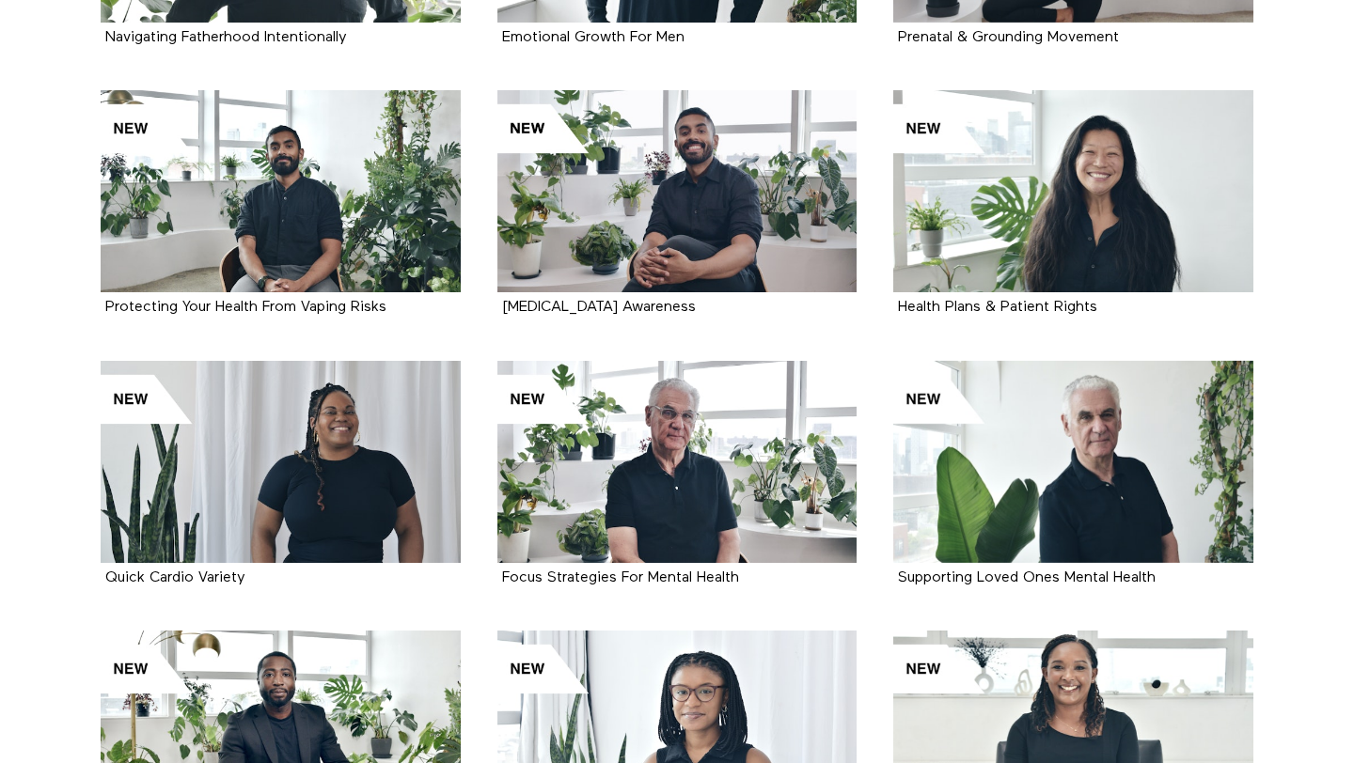
scroll to position [599, 0]
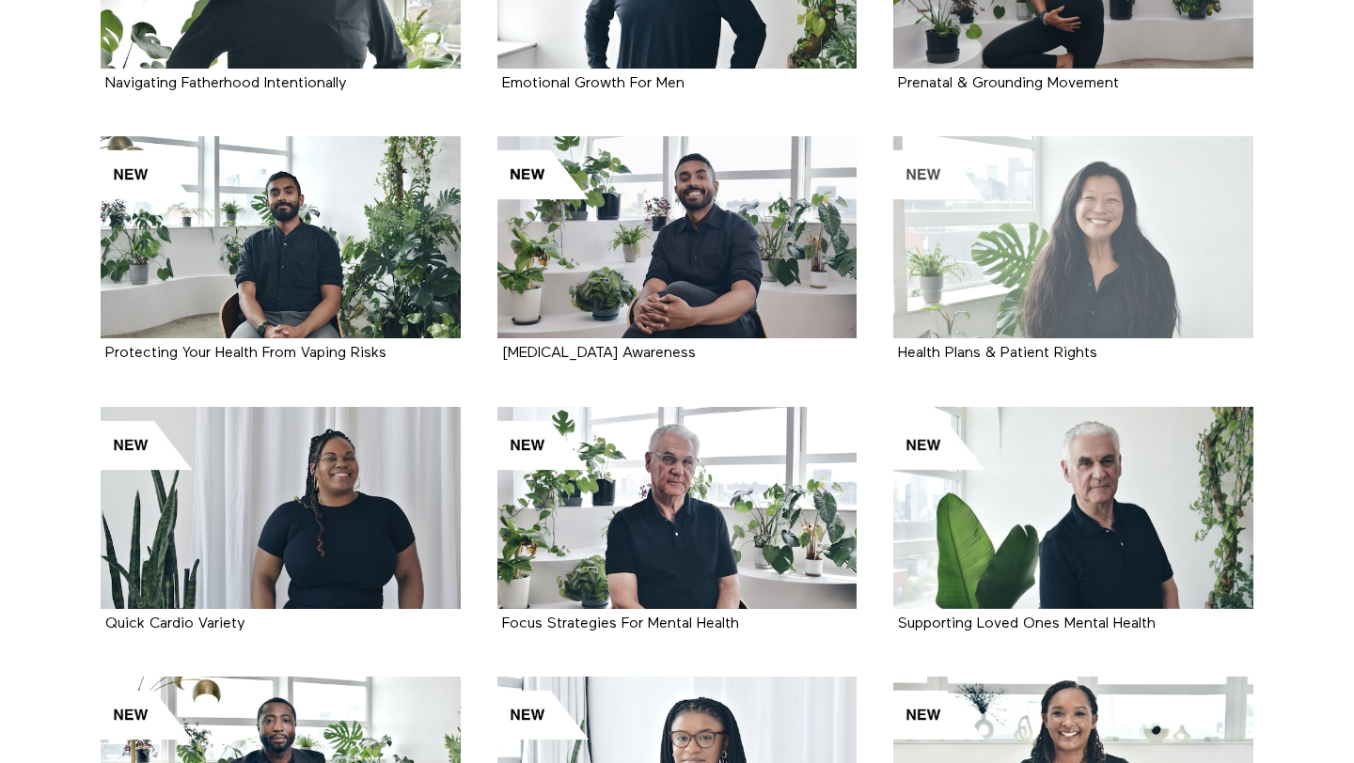
click at [1156, 260] on div at bounding box center [1073, 237] width 360 height 202
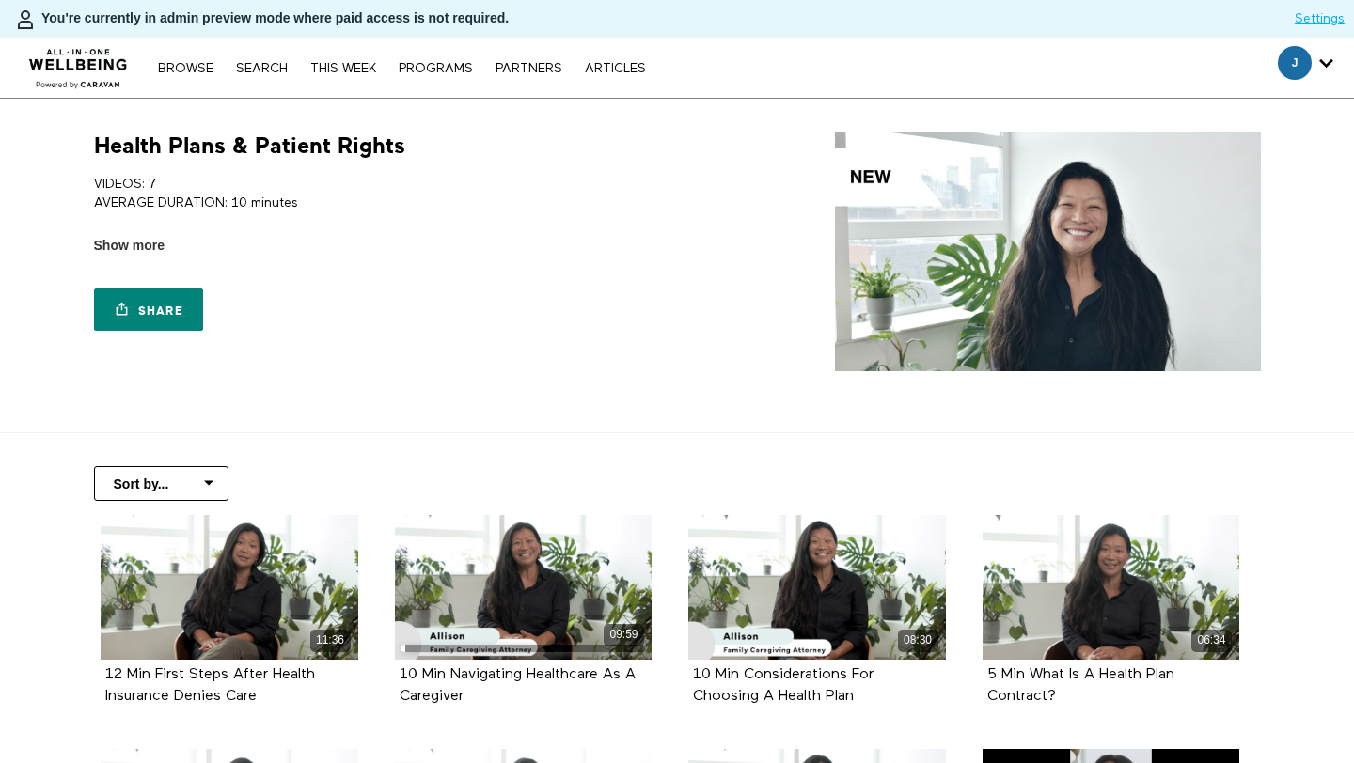
scroll to position [362, 0]
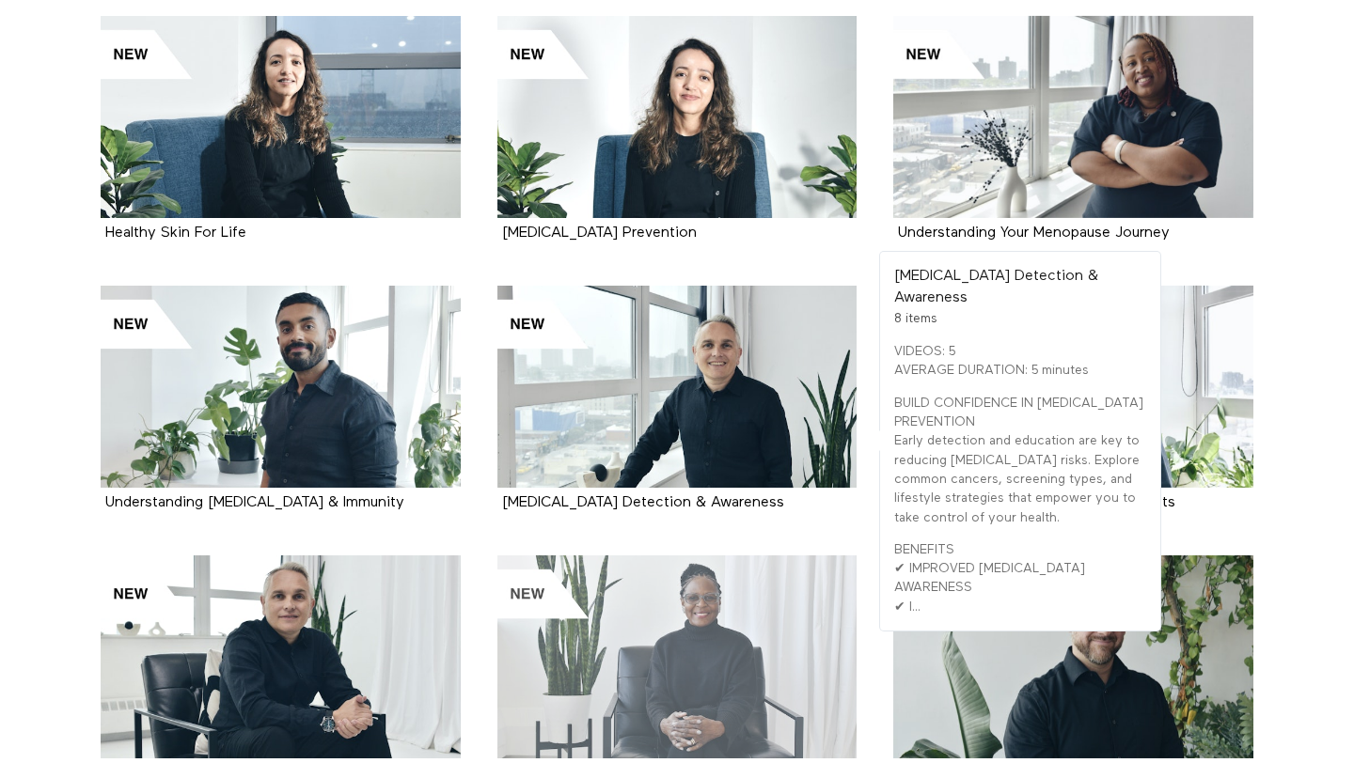
scroll to position [1520, 0]
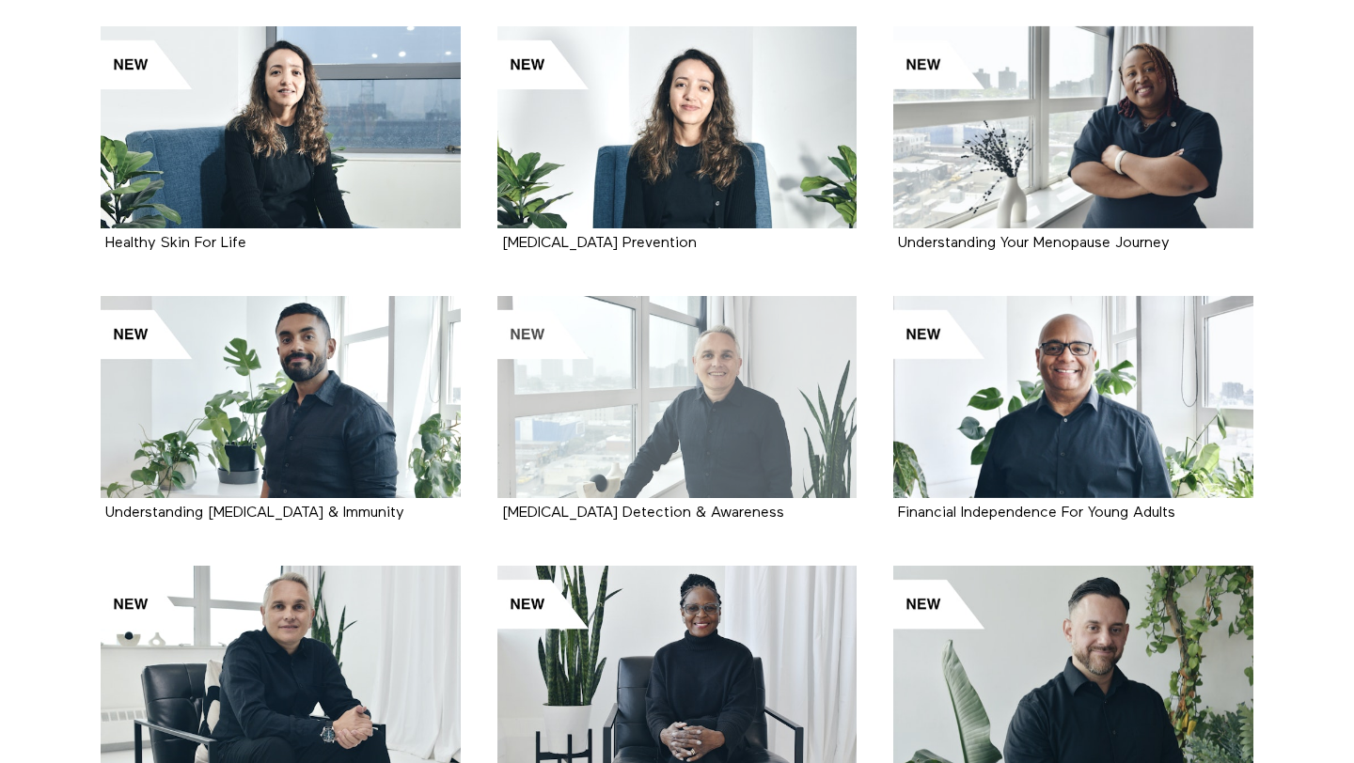
click at [759, 427] on div at bounding box center [677, 397] width 360 height 202
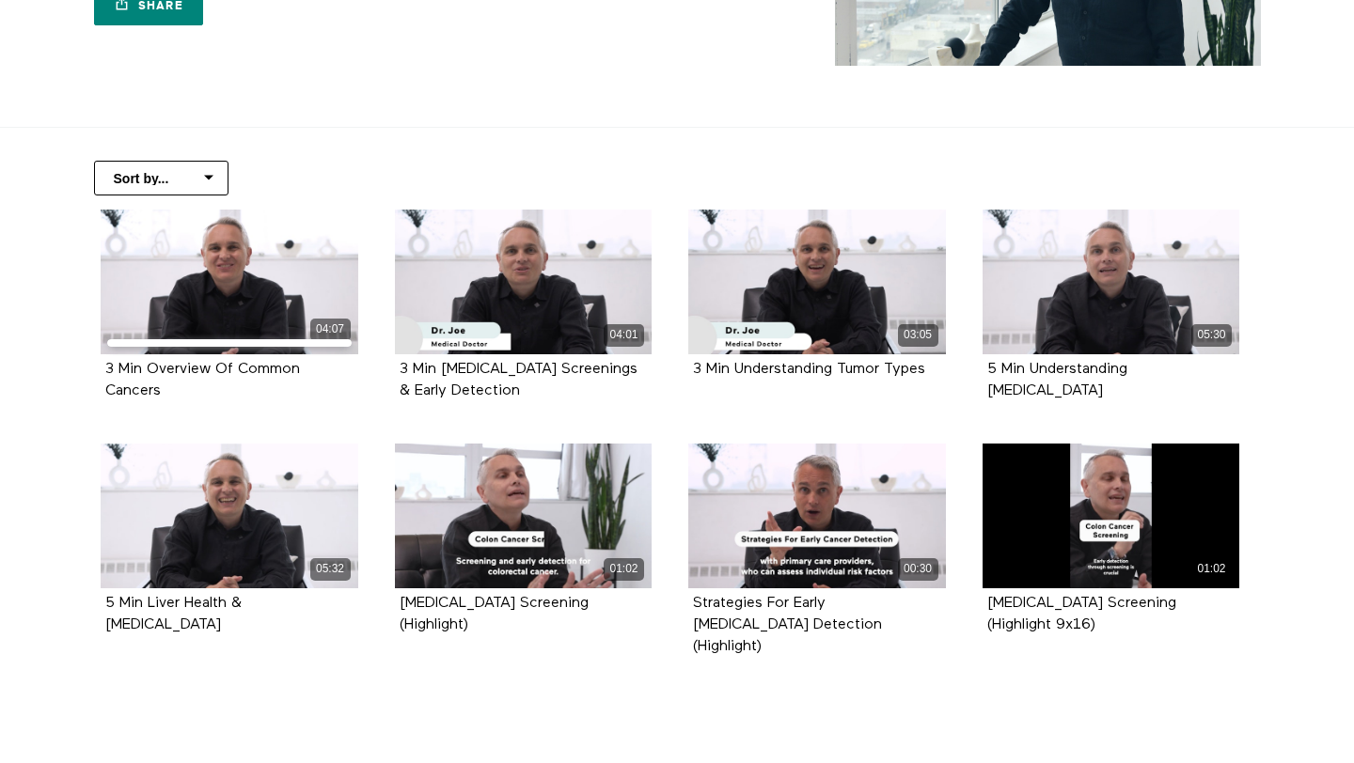
scroll to position [311, 0]
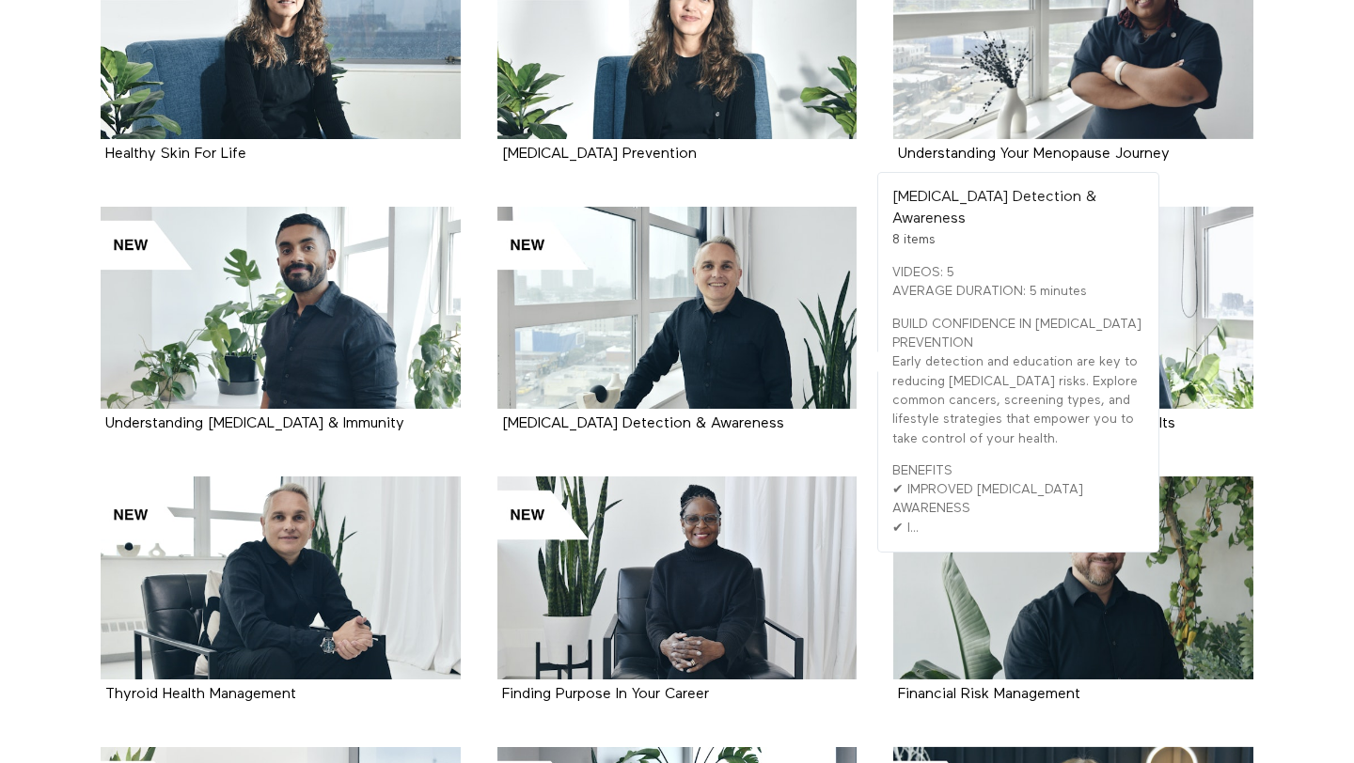
scroll to position [1621, 0]
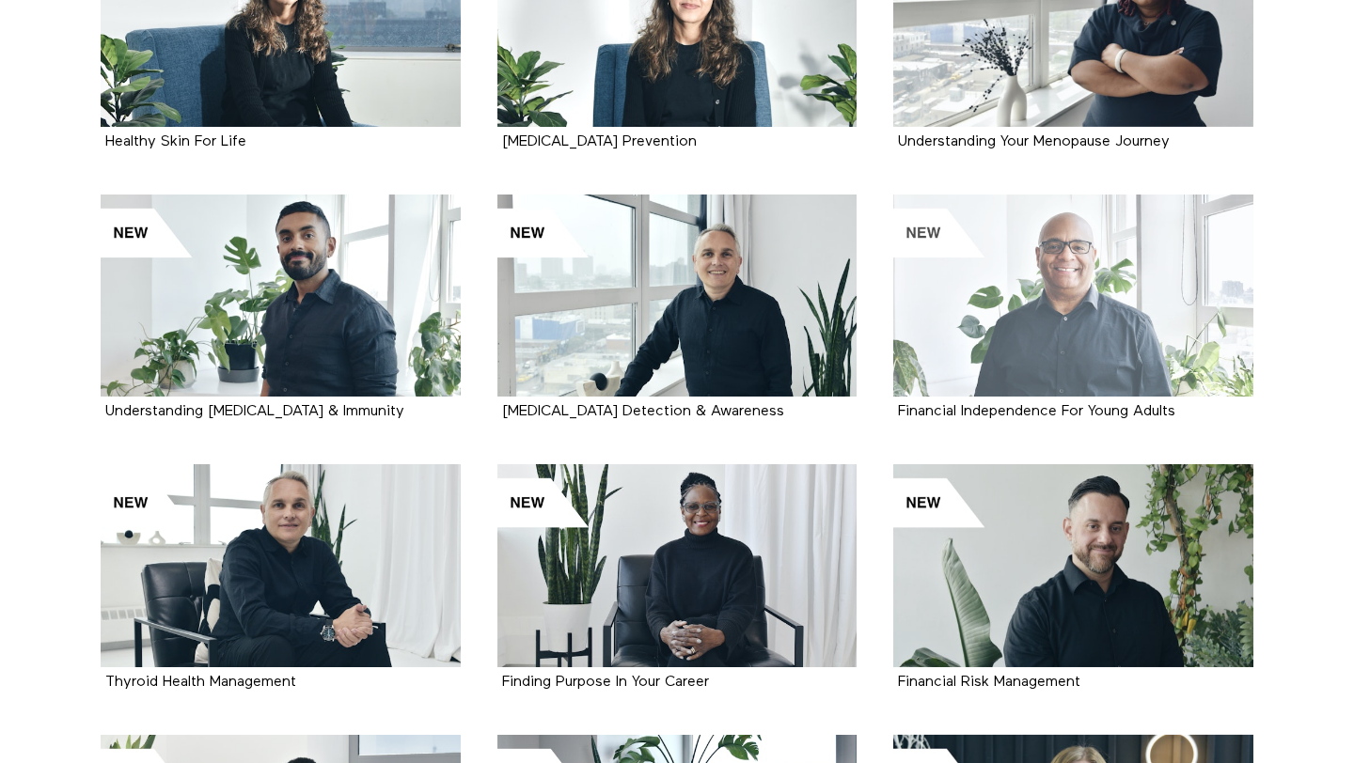
click at [1090, 294] on div at bounding box center [1073, 296] width 360 height 202
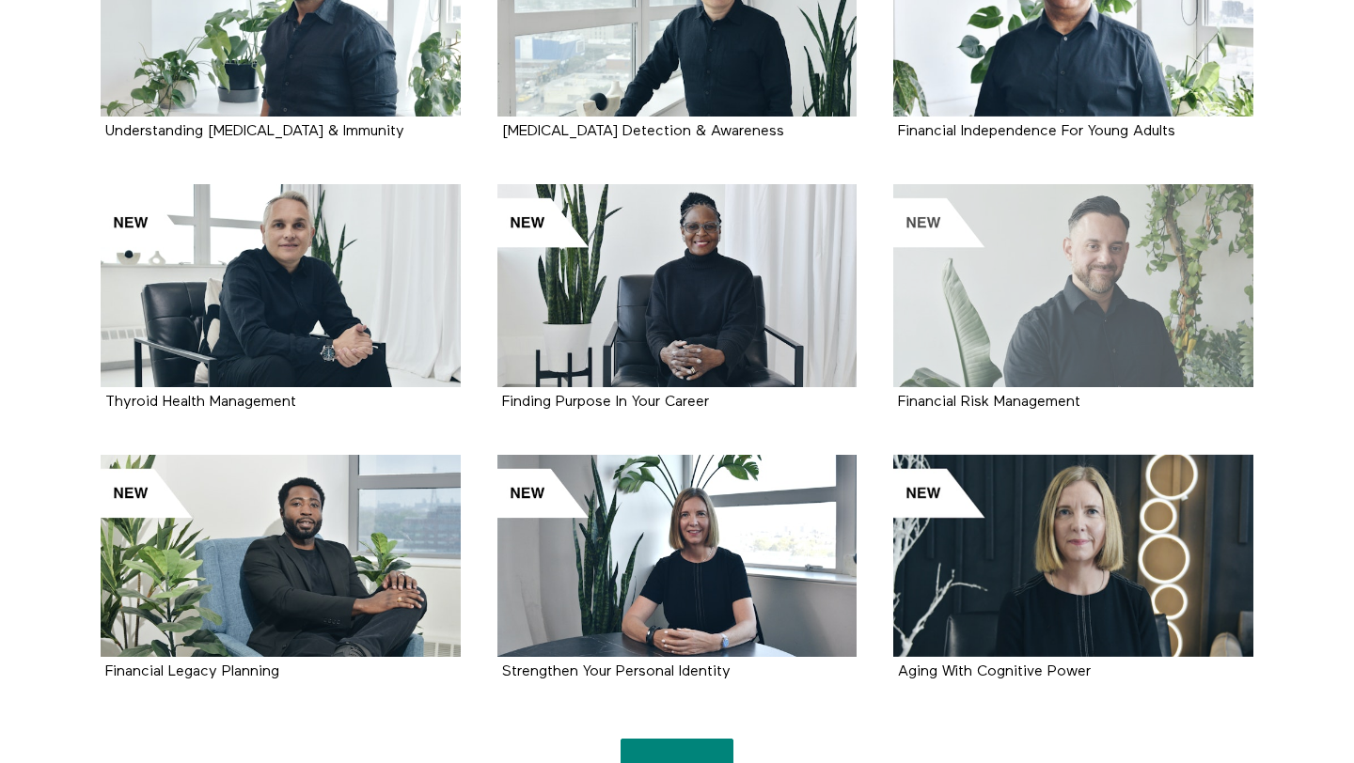
scroll to position [1902, 0]
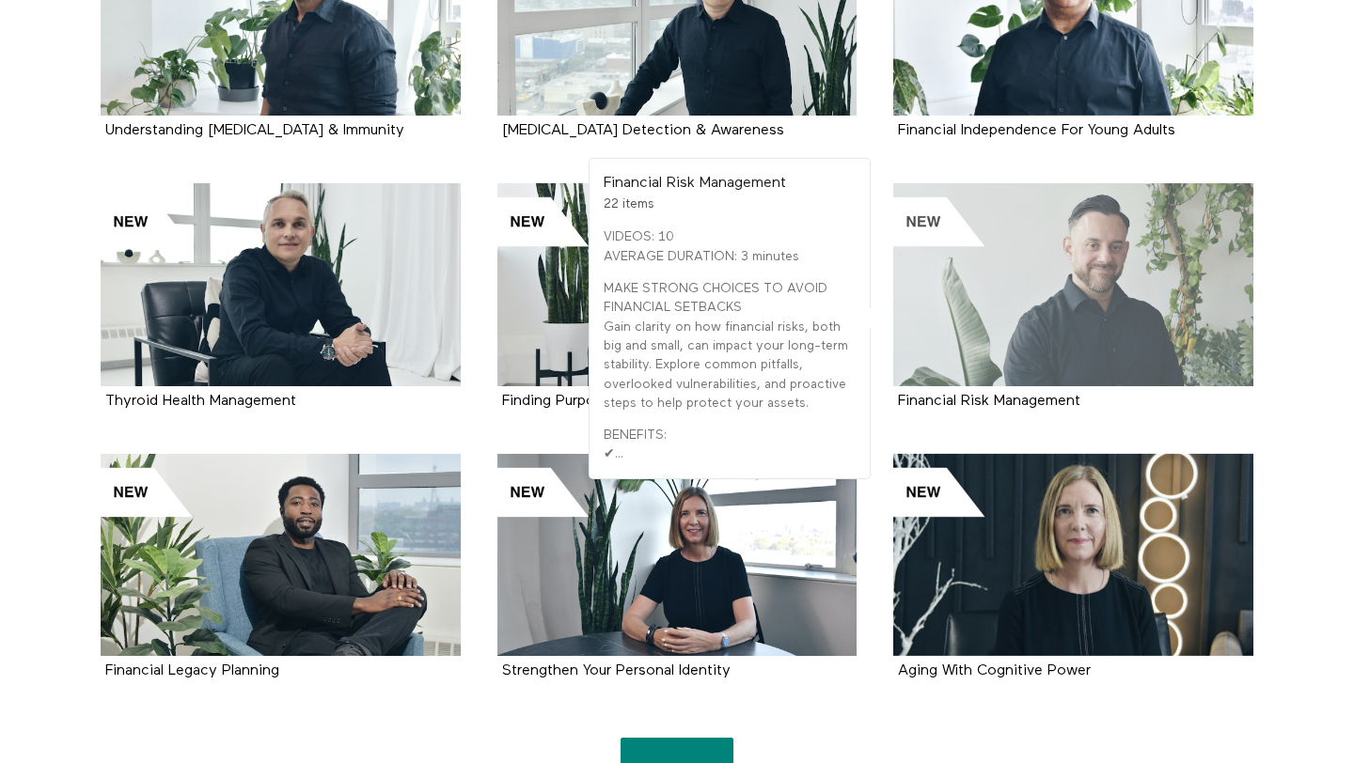
click at [1010, 286] on div at bounding box center [1073, 284] width 360 height 202
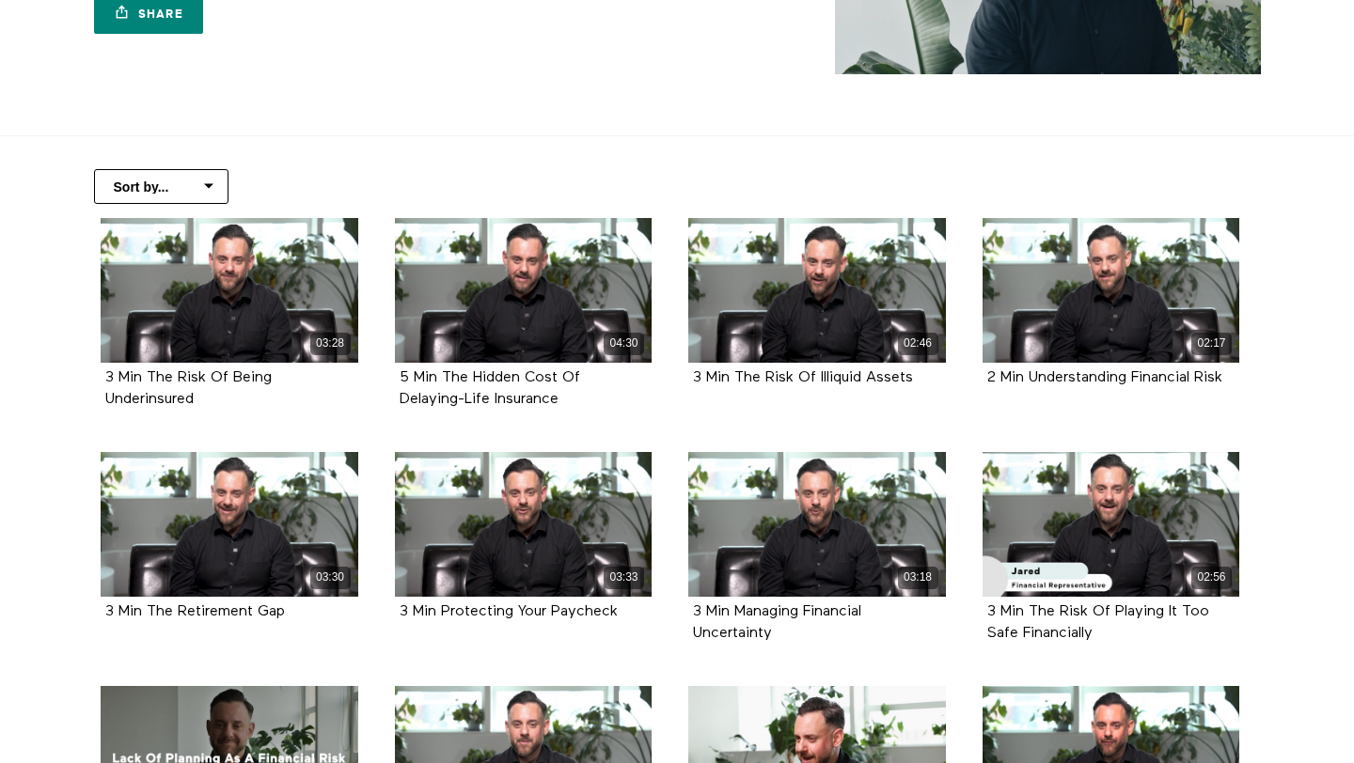
scroll to position [307, 0]
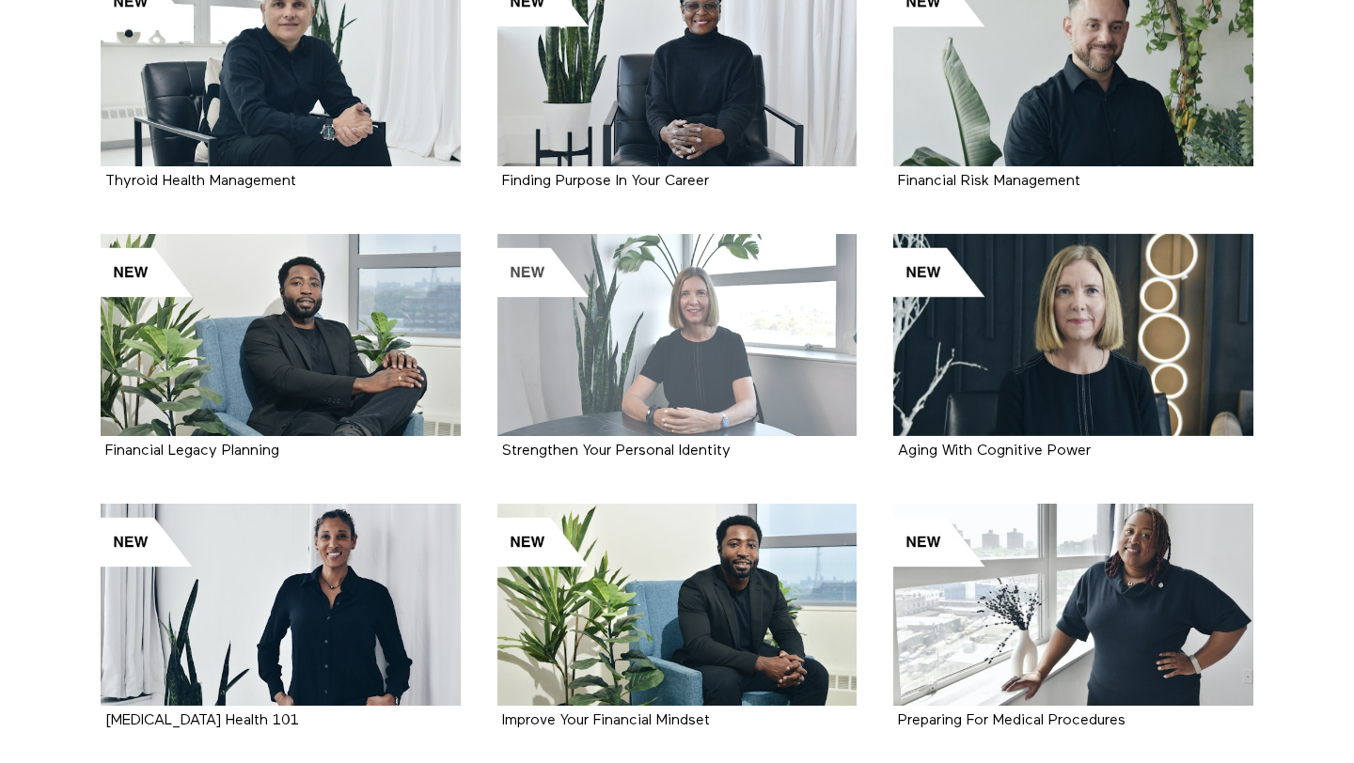
scroll to position [2123, 0]
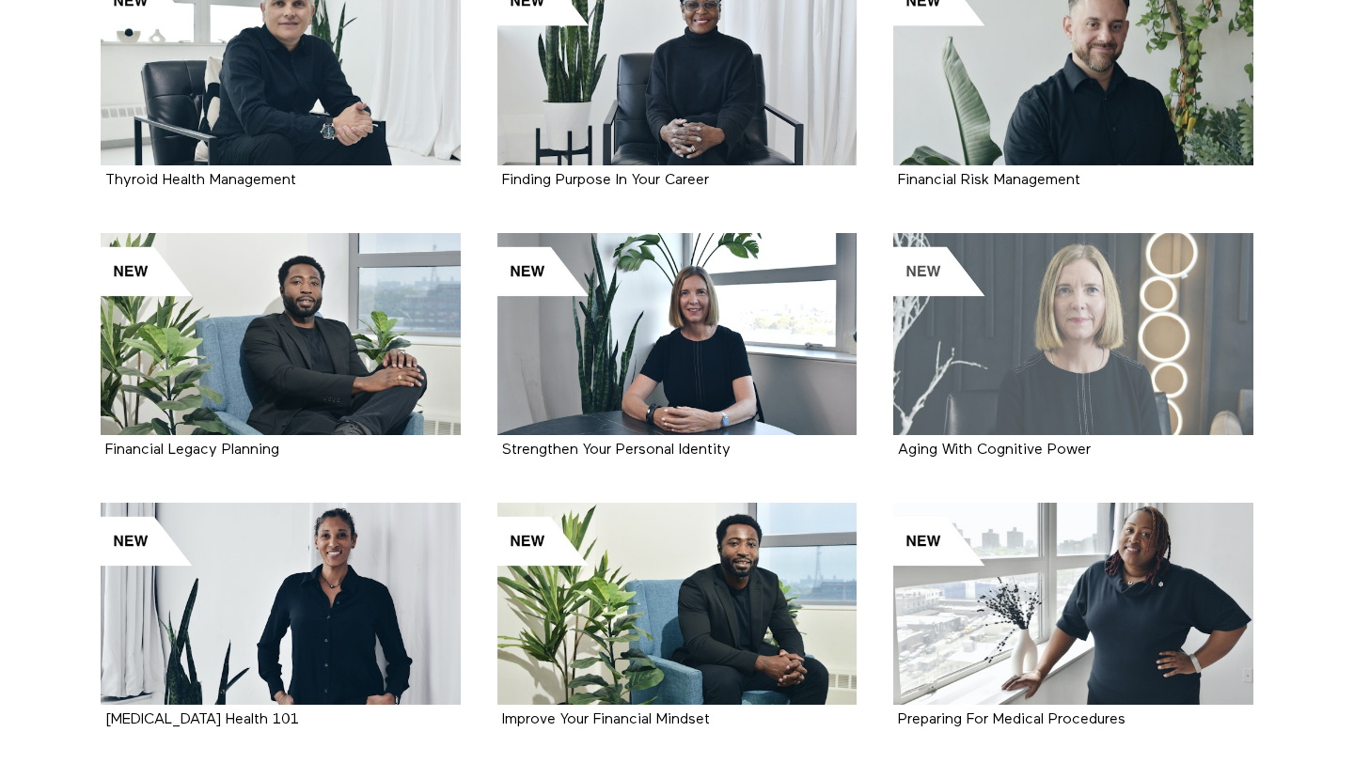
click at [1122, 378] on div at bounding box center [1073, 334] width 360 height 202
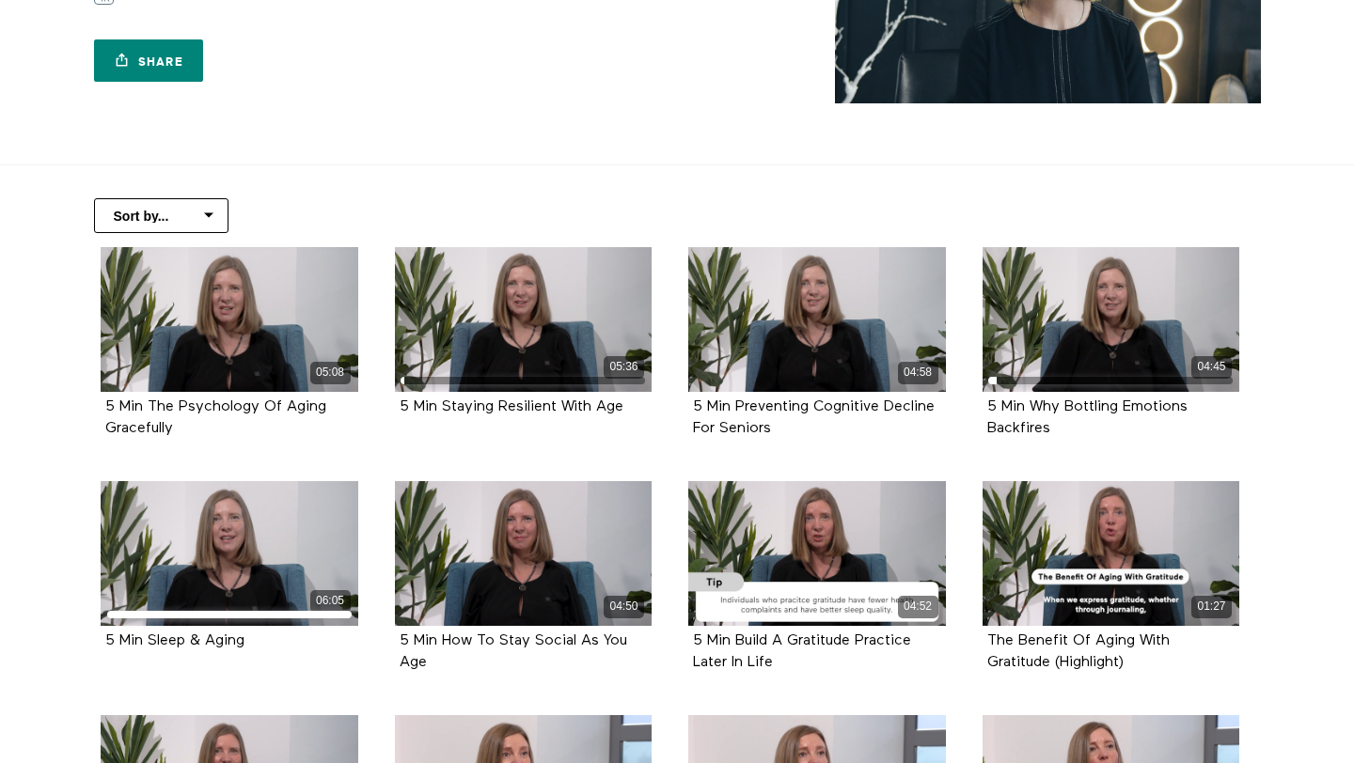
scroll to position [283, 0]
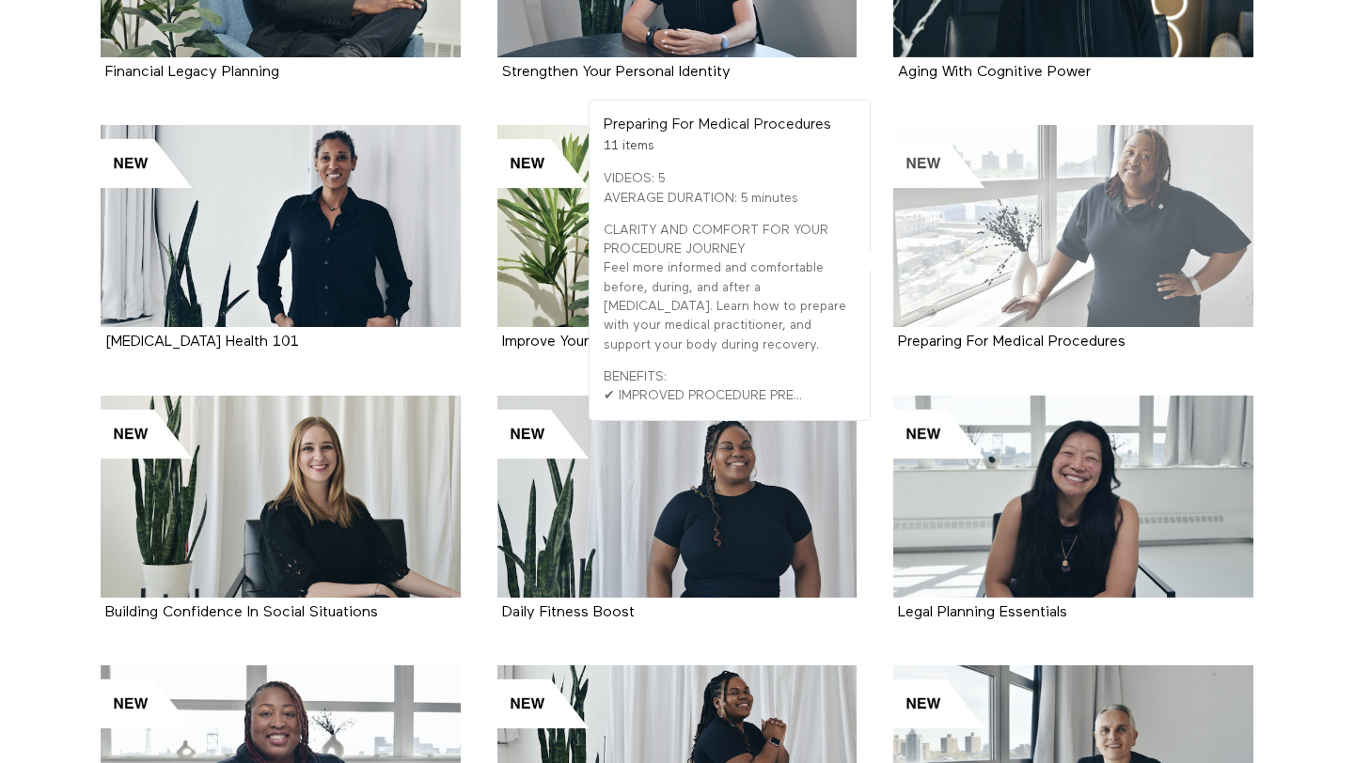
scroll to position [2502, 0]
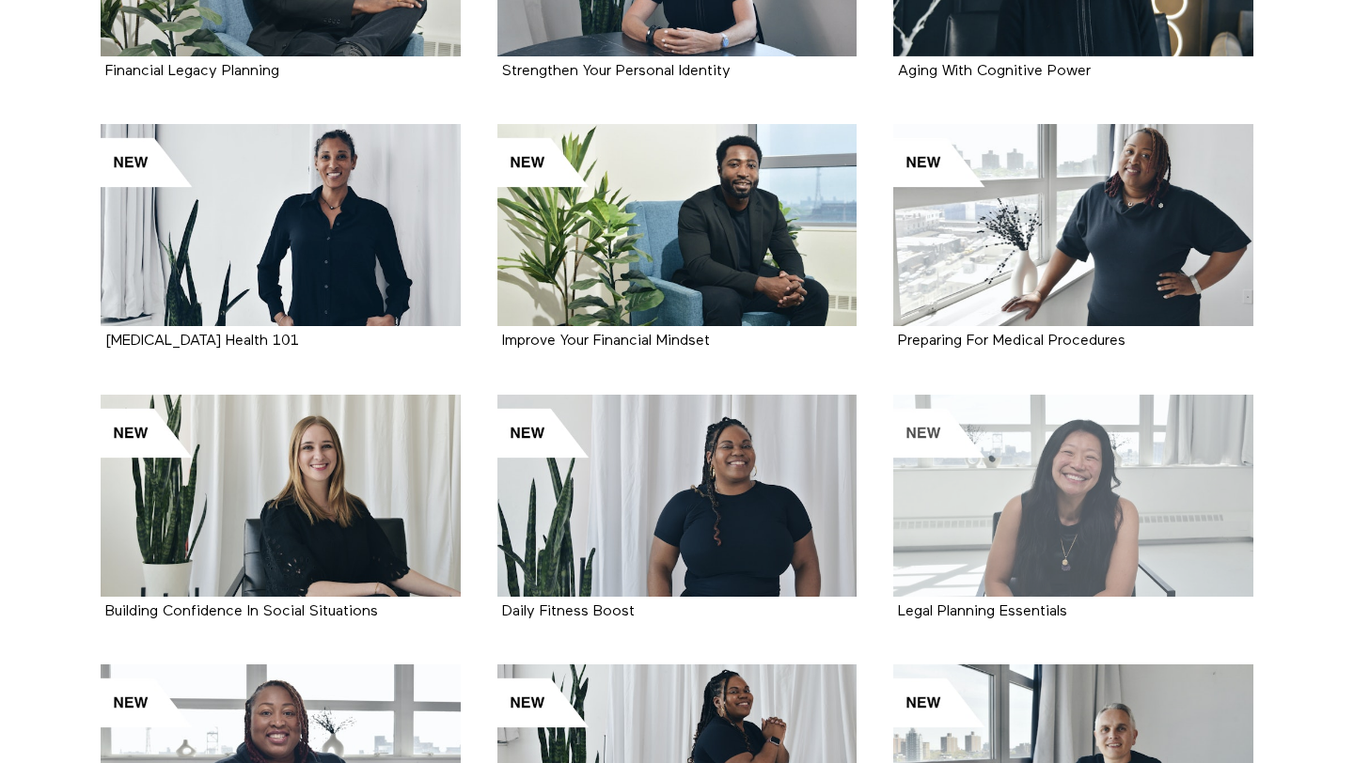
click at [1032, 505] on div at bounding box center [1073, 496] width 360 height 202
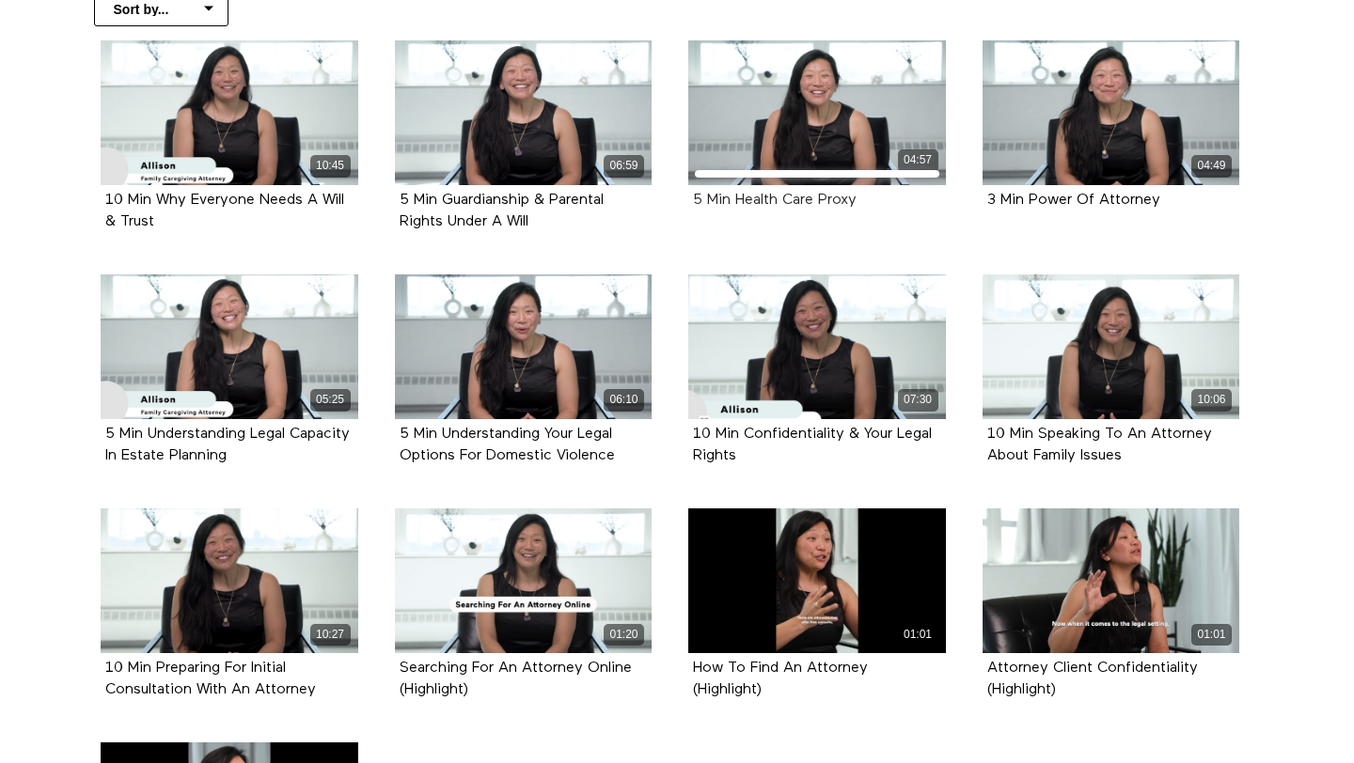
scroll to position [501, 0]
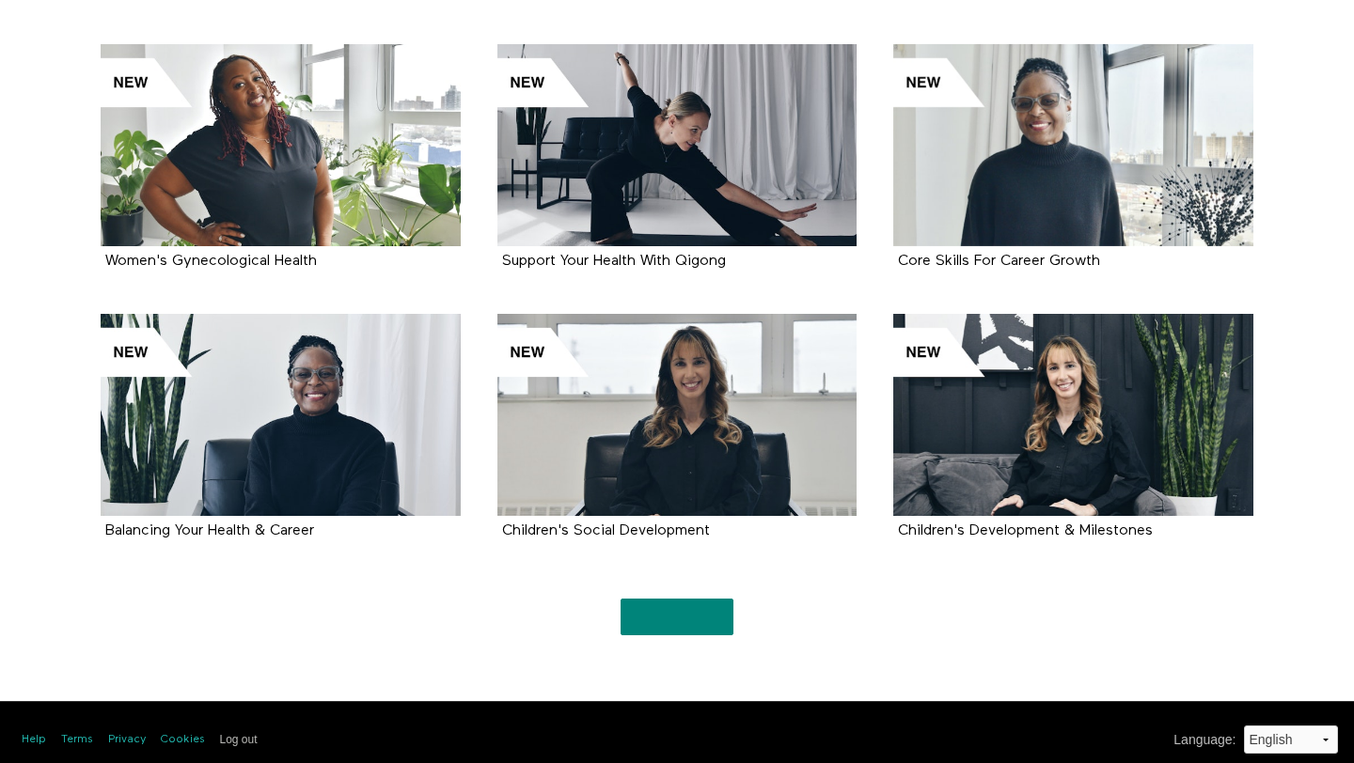
scroll to position [4217, 0]
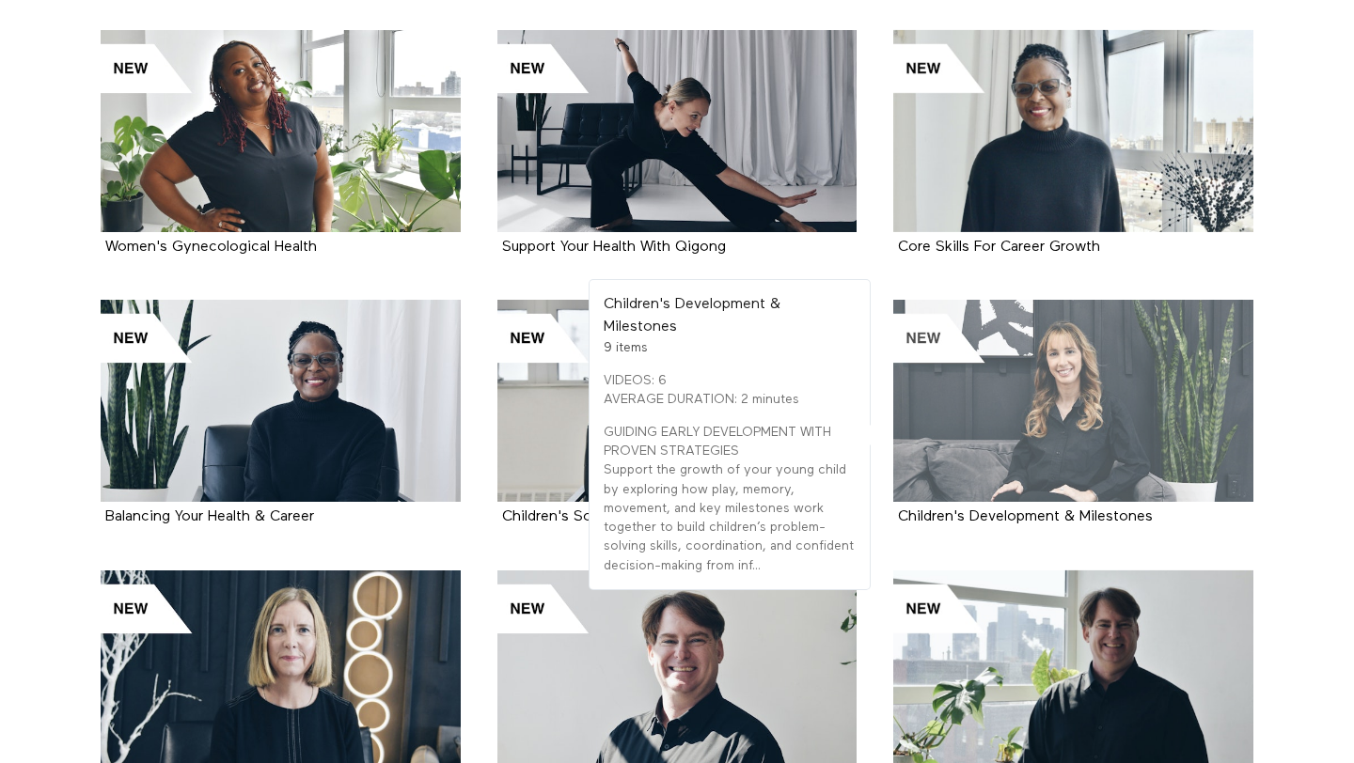
click at [989, 421] on div at bounding box center [1073, 401] width 360 height 202
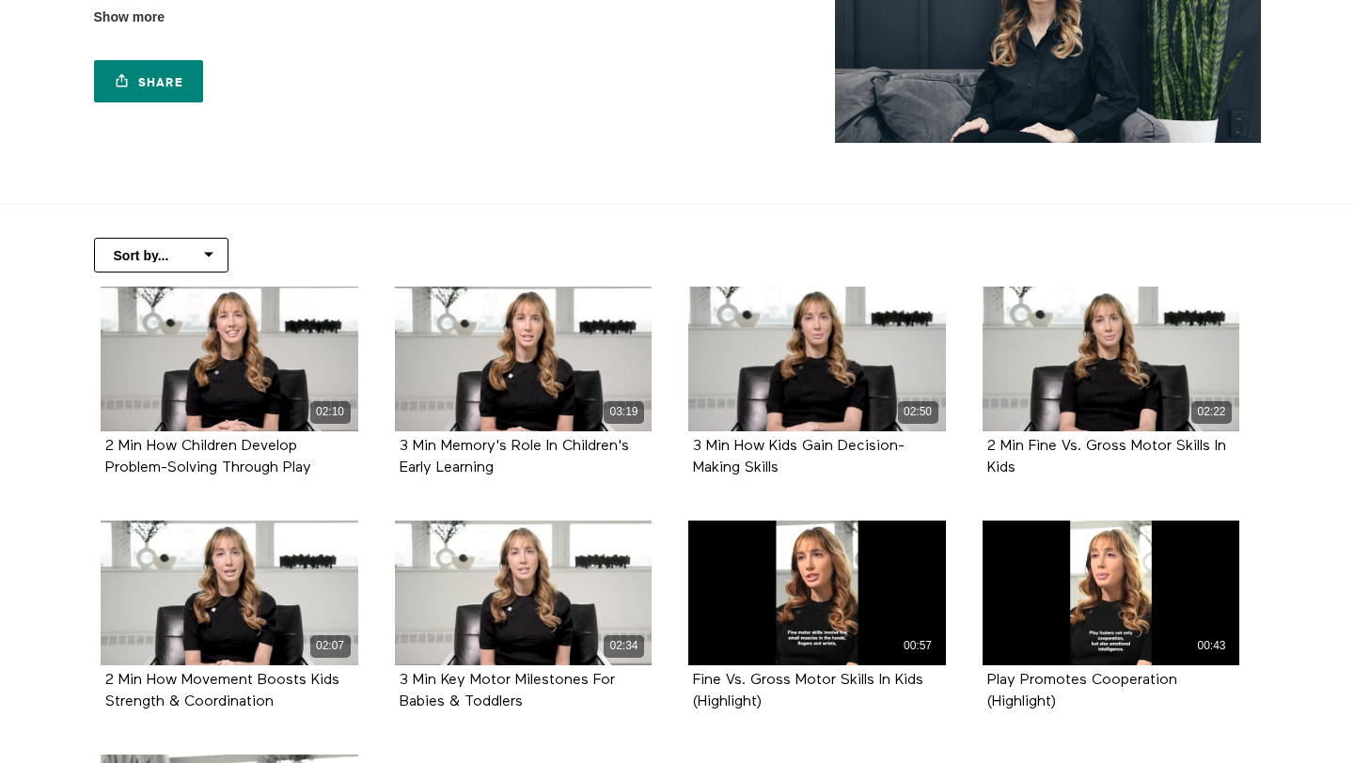
scroll to position [229, 0]
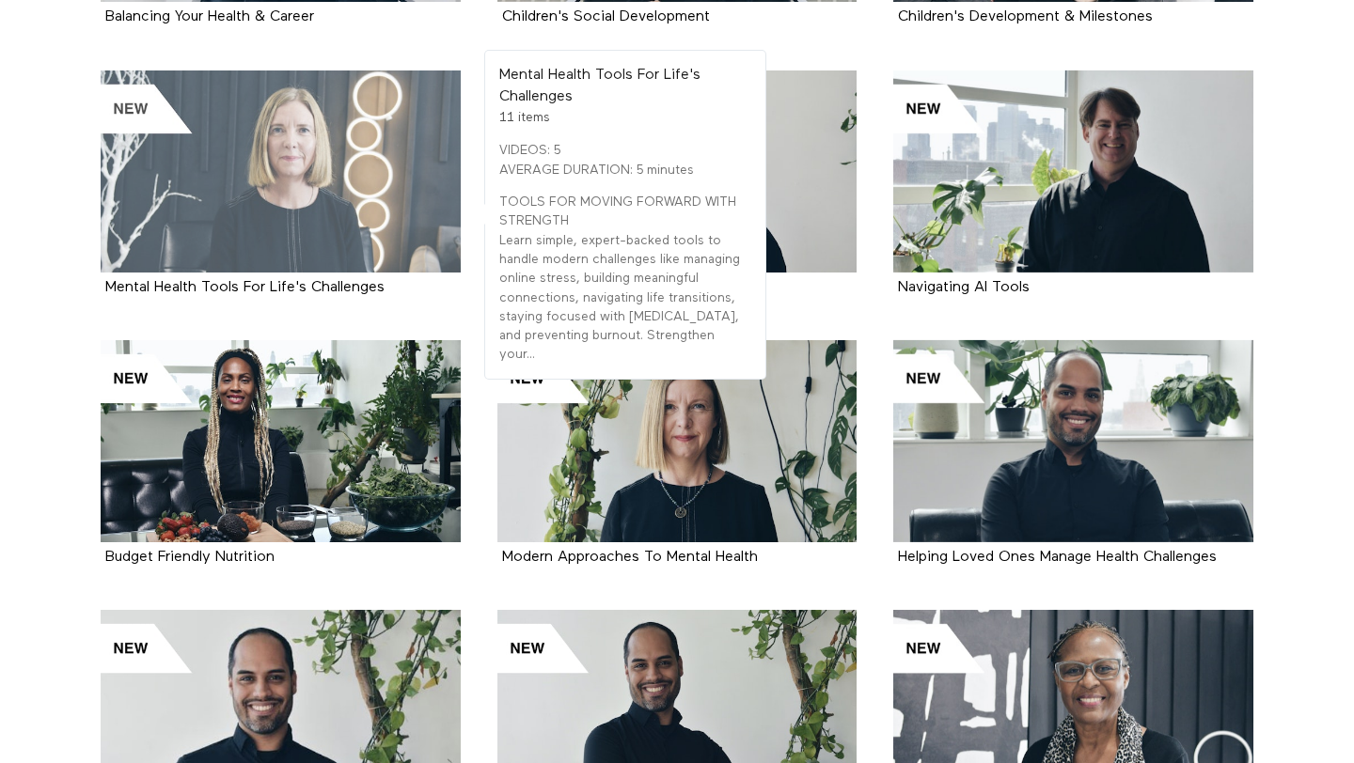
scroll to position [4723, 0]
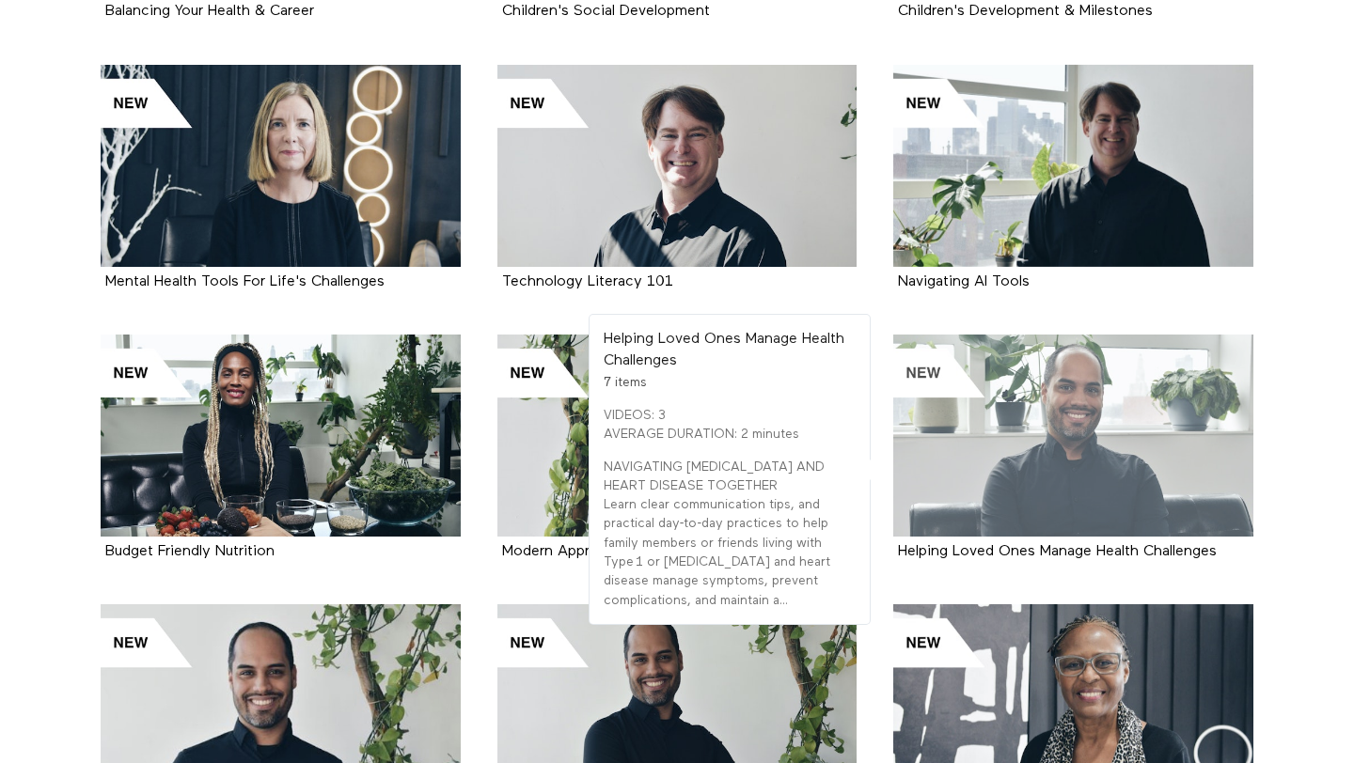
click at [1063, 453] on div at bounding box center [1073, 436] width 360 height 202
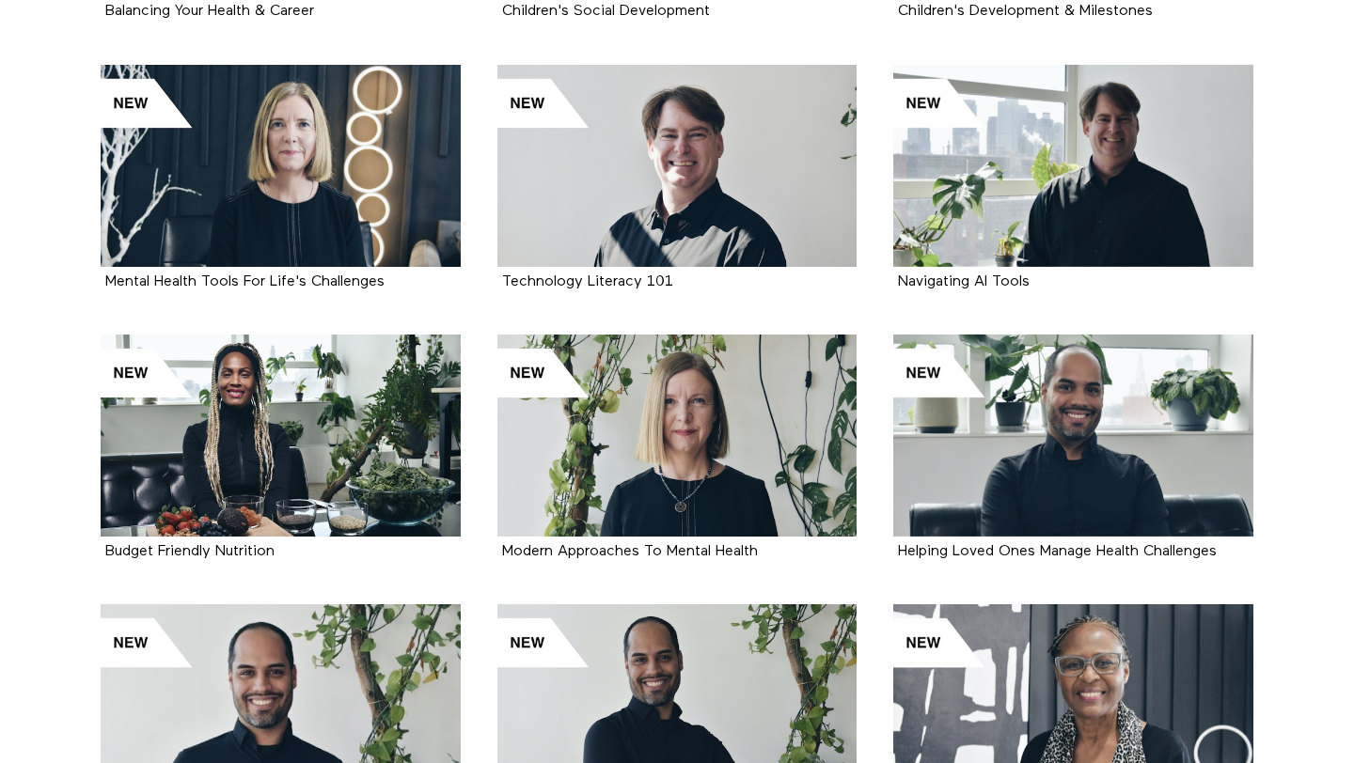
scroll to position [4724, 0]
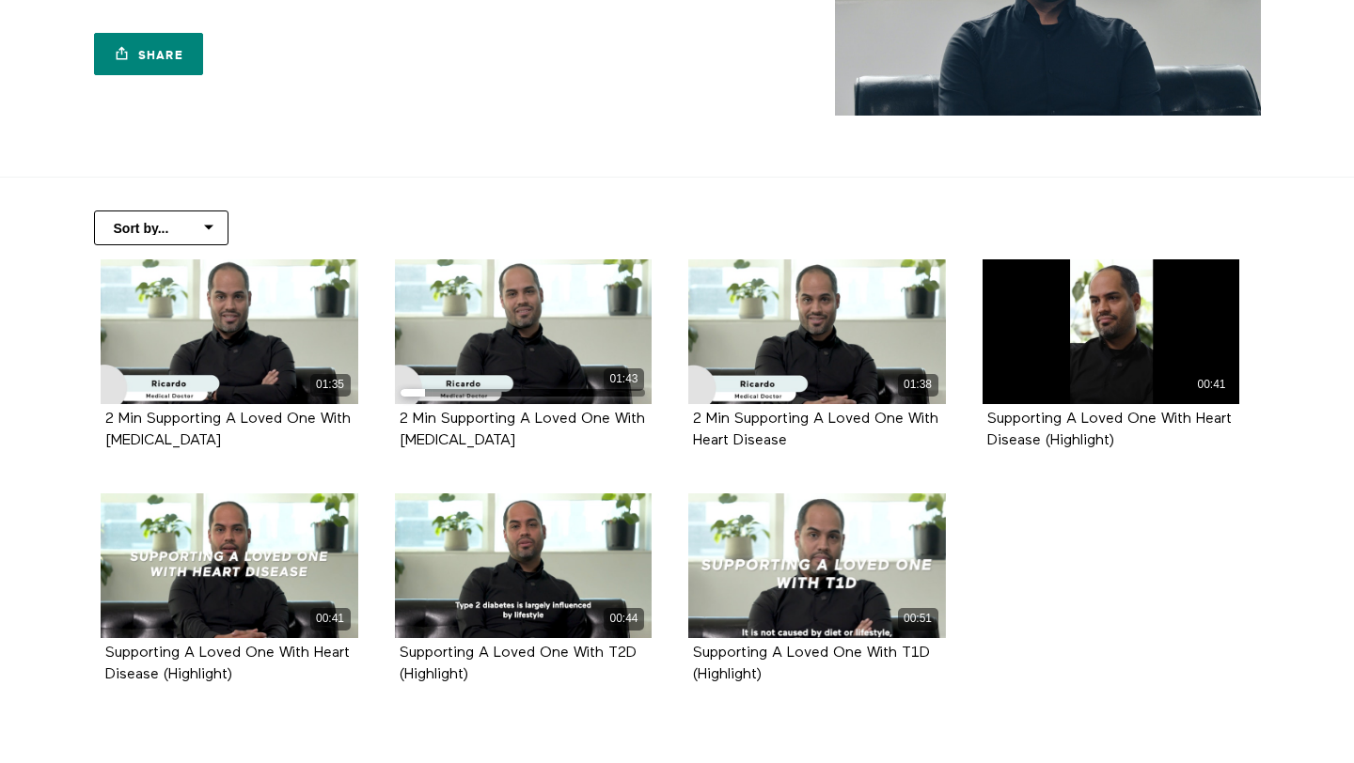
scroll to position [263, 0]
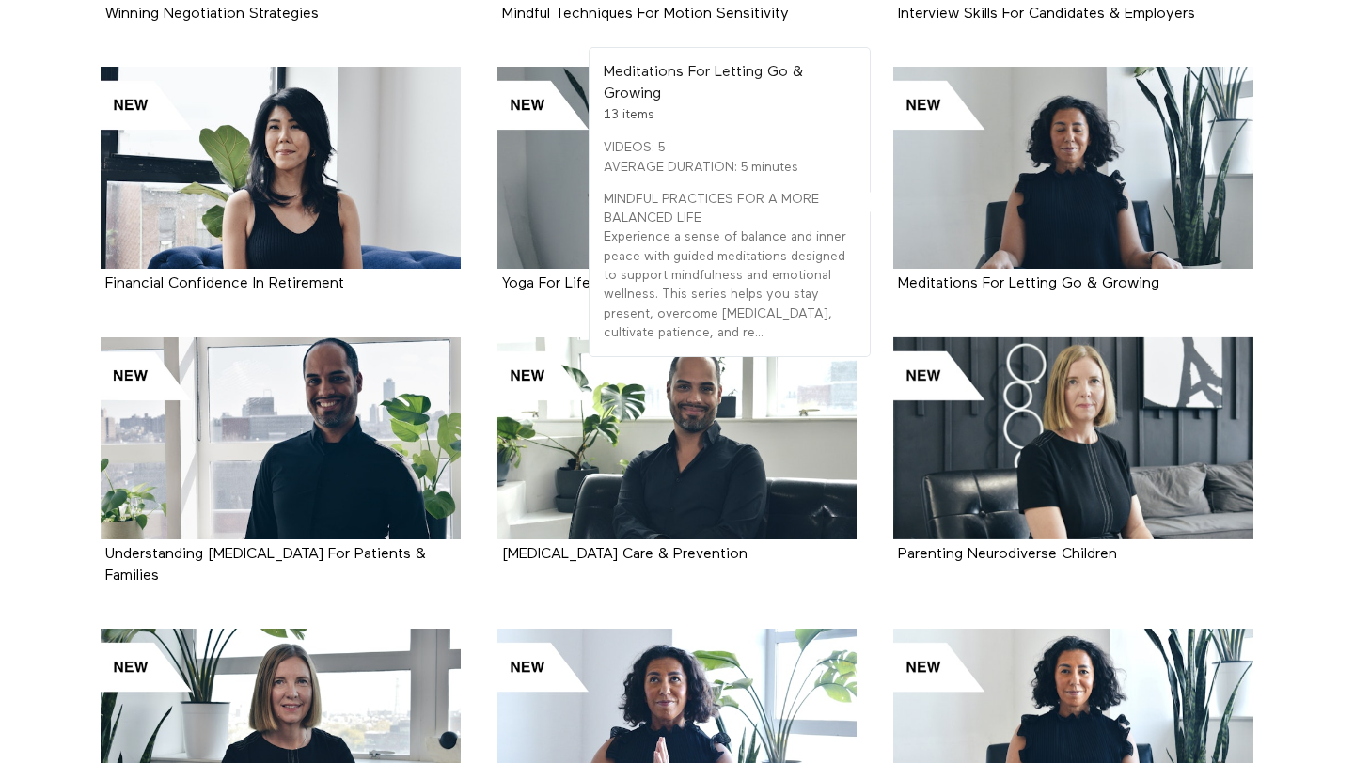
scroll to position [5809, 0]
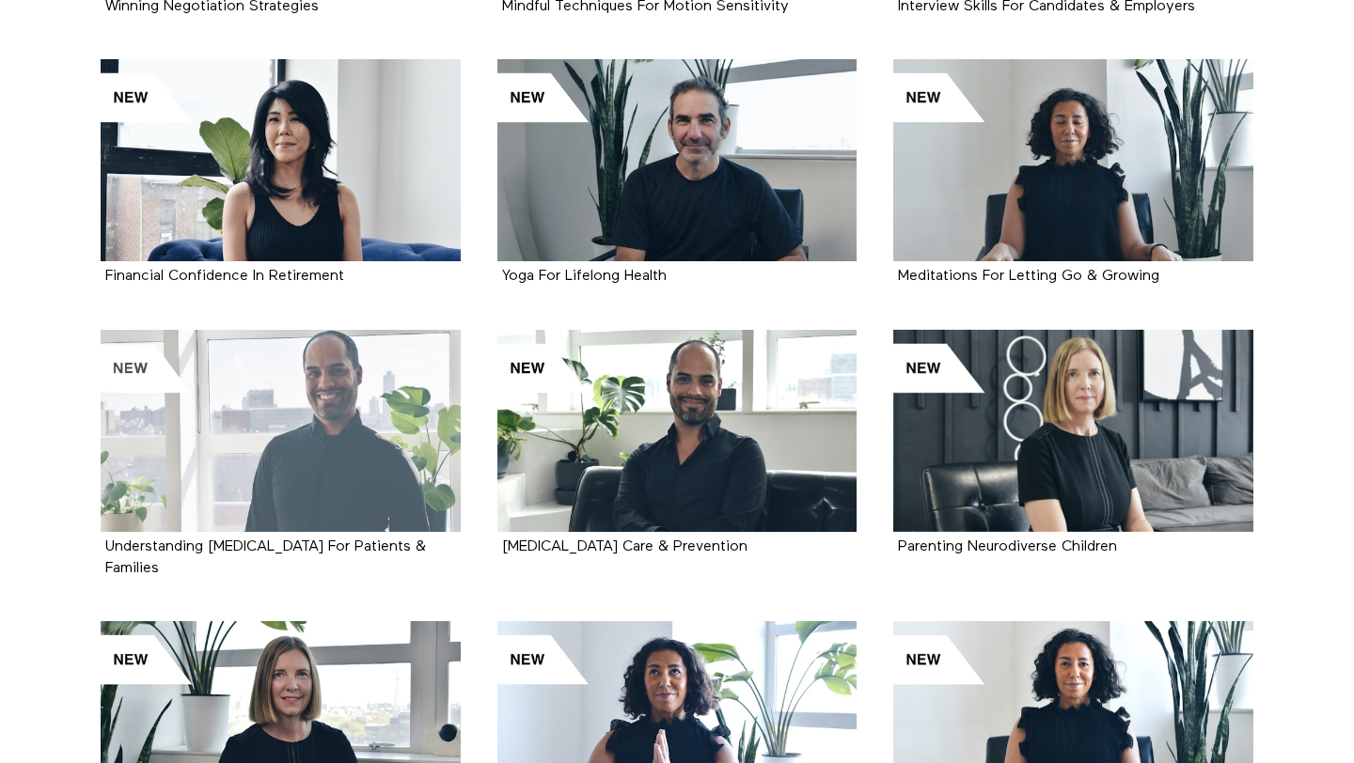
click at [304, 415] on div at bounding box center [281, 431] width 360 height 202
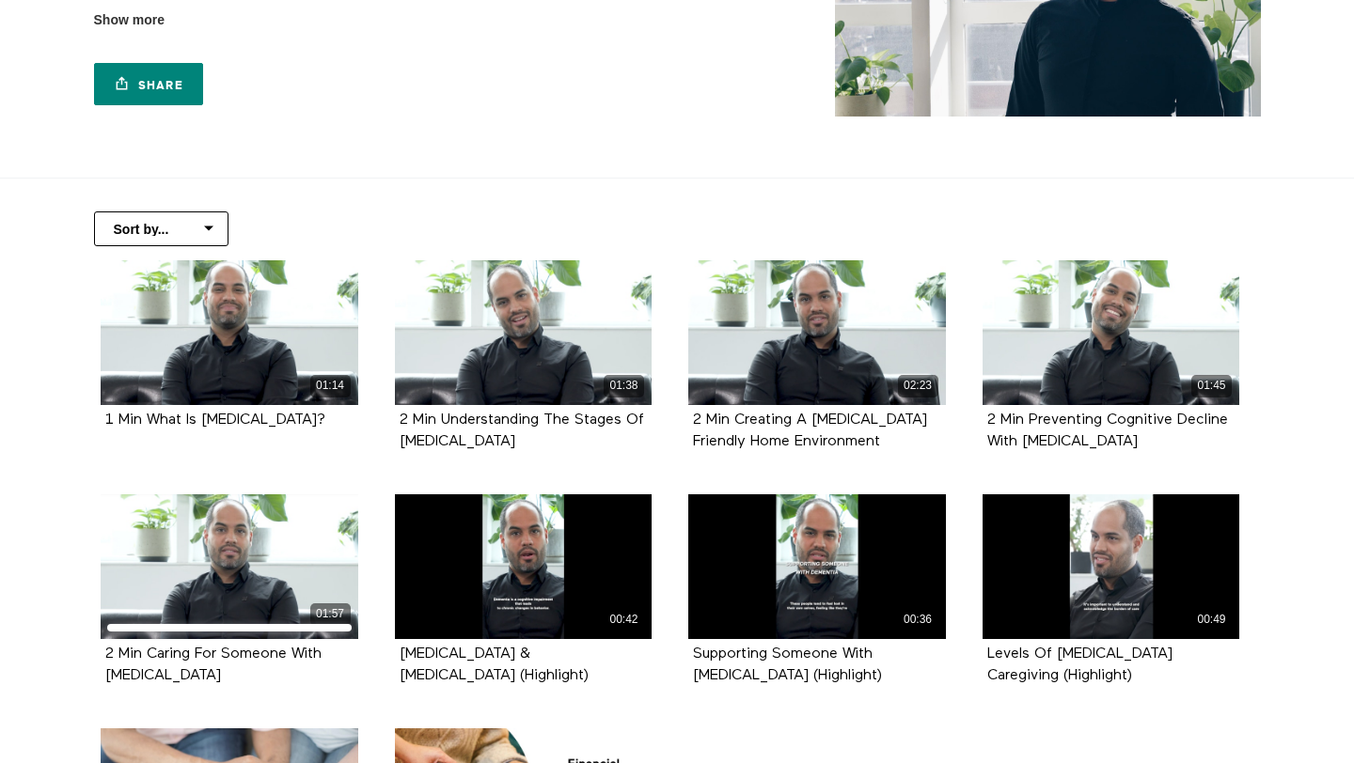
scroll to position [258, 0]
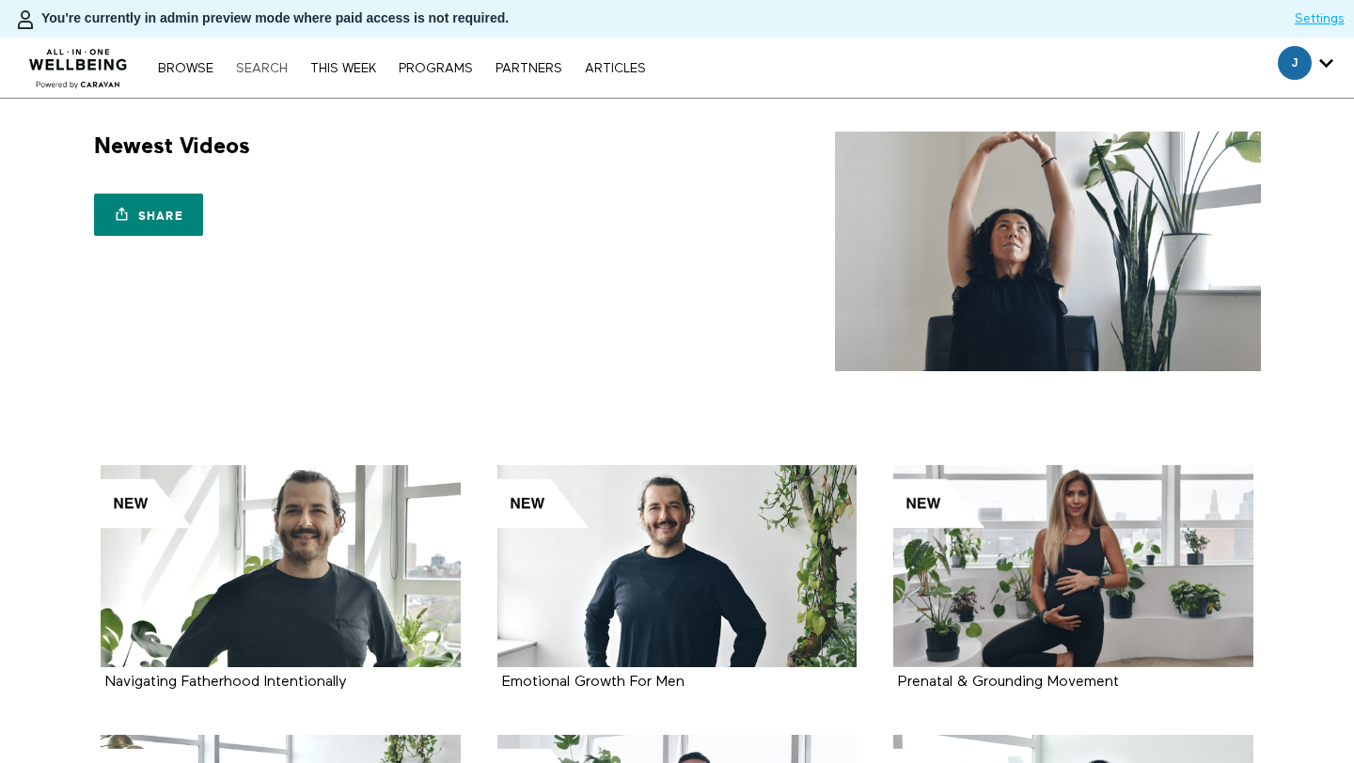
click at [267, 63] on link "Search" at bounding box center [262, 68] width 70 height 13
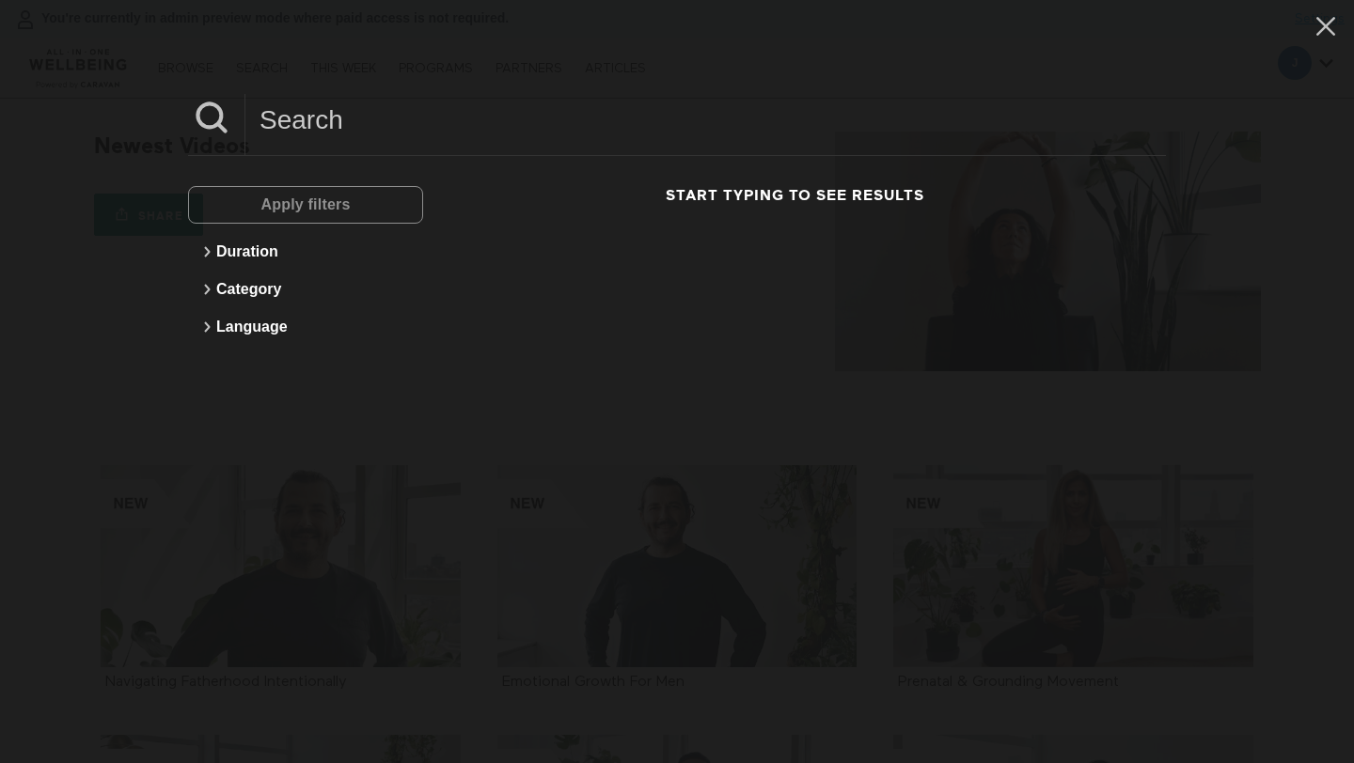
click at [415, 116] on input at bounding box center [705, 120] width 920 height 52
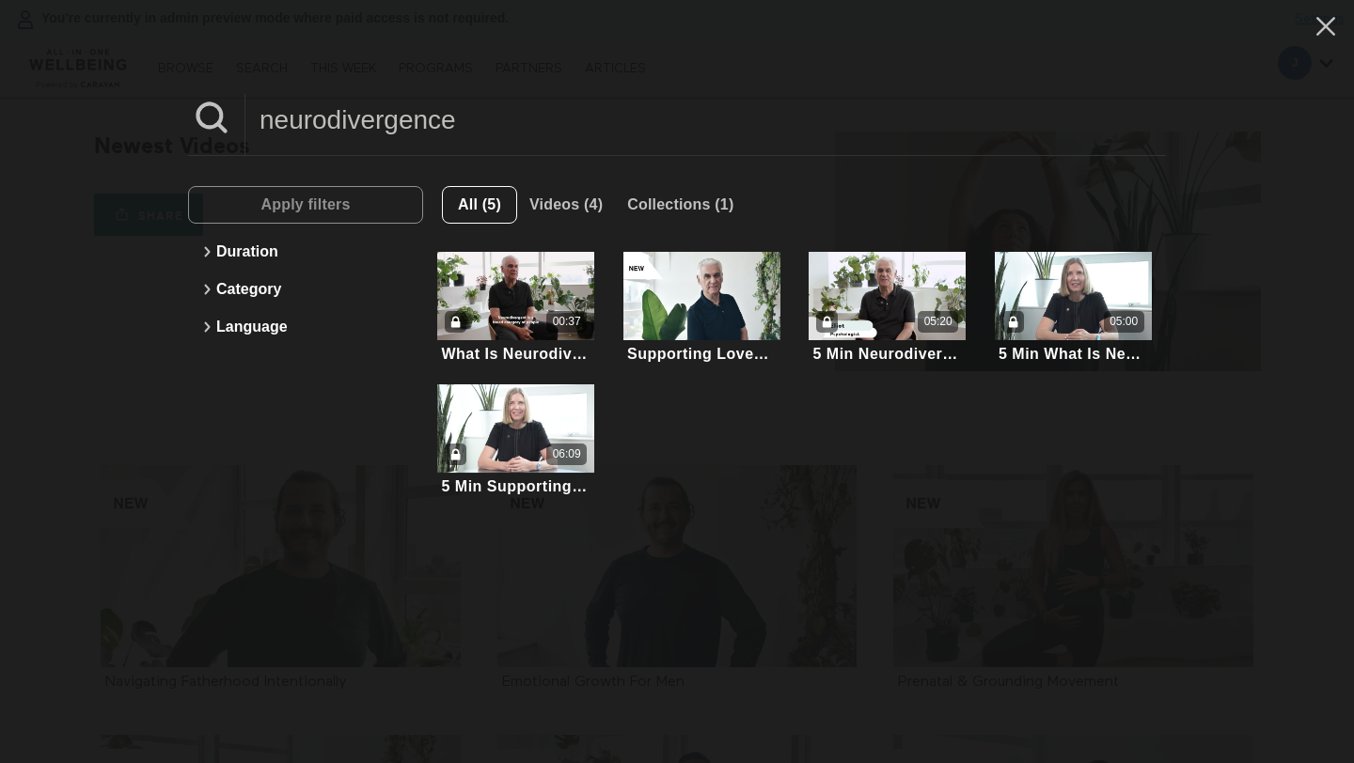
drag, startPoint x: 554, startPoint y: 125, endPoint x: 402, endPoint y: 130, distance: 151.4
click at [402, 130] on input "neurodivergence" at bounding box center [705, 120] width 920 height 52
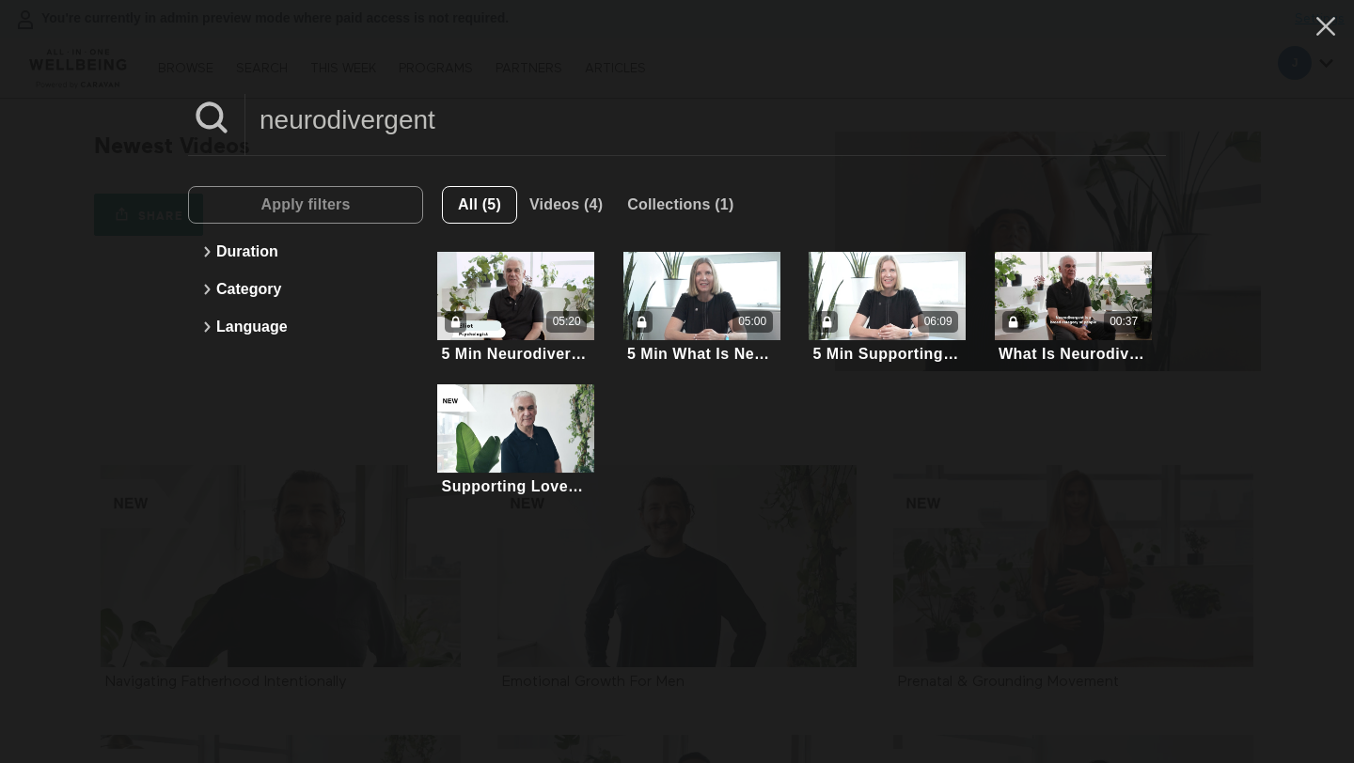
click at [454, 112] on input "neurodivergent" at bounding box center [705, 120] width 920 height 52
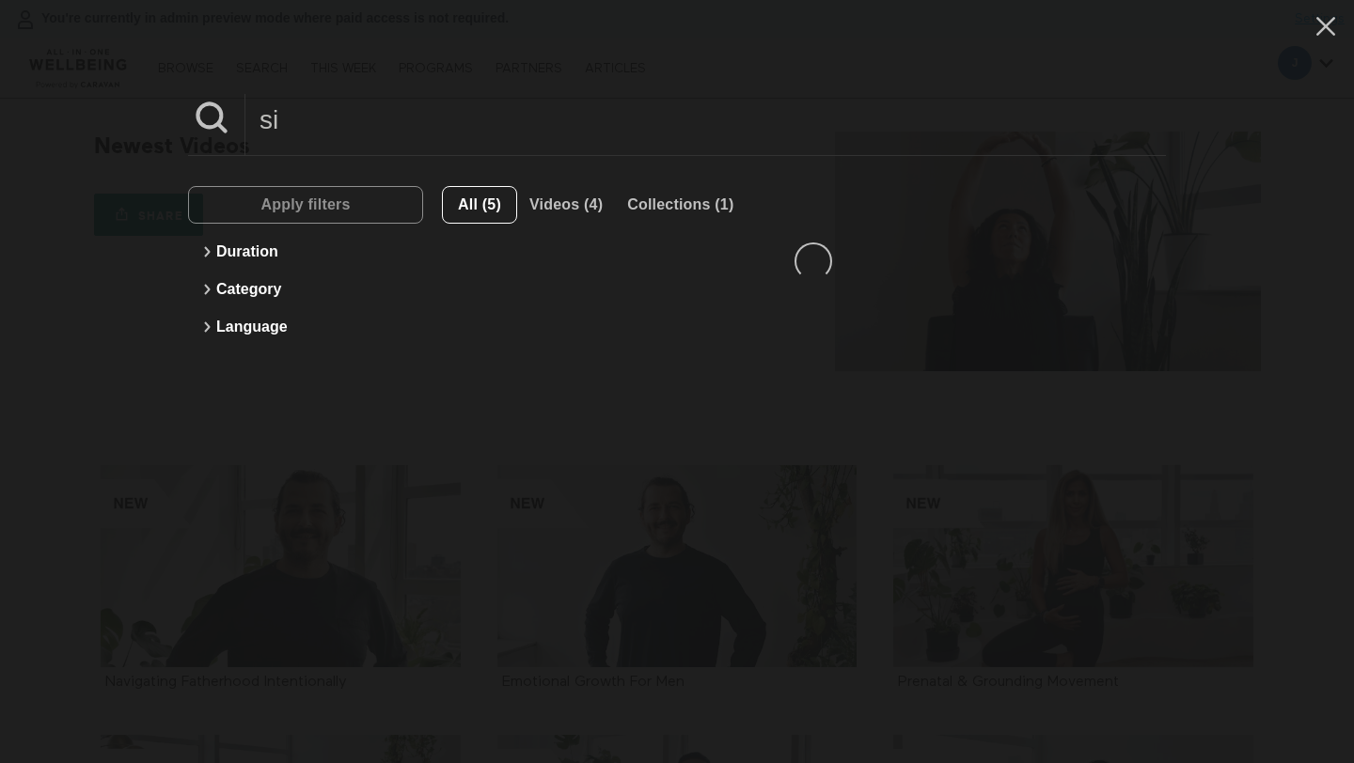
type input "s"
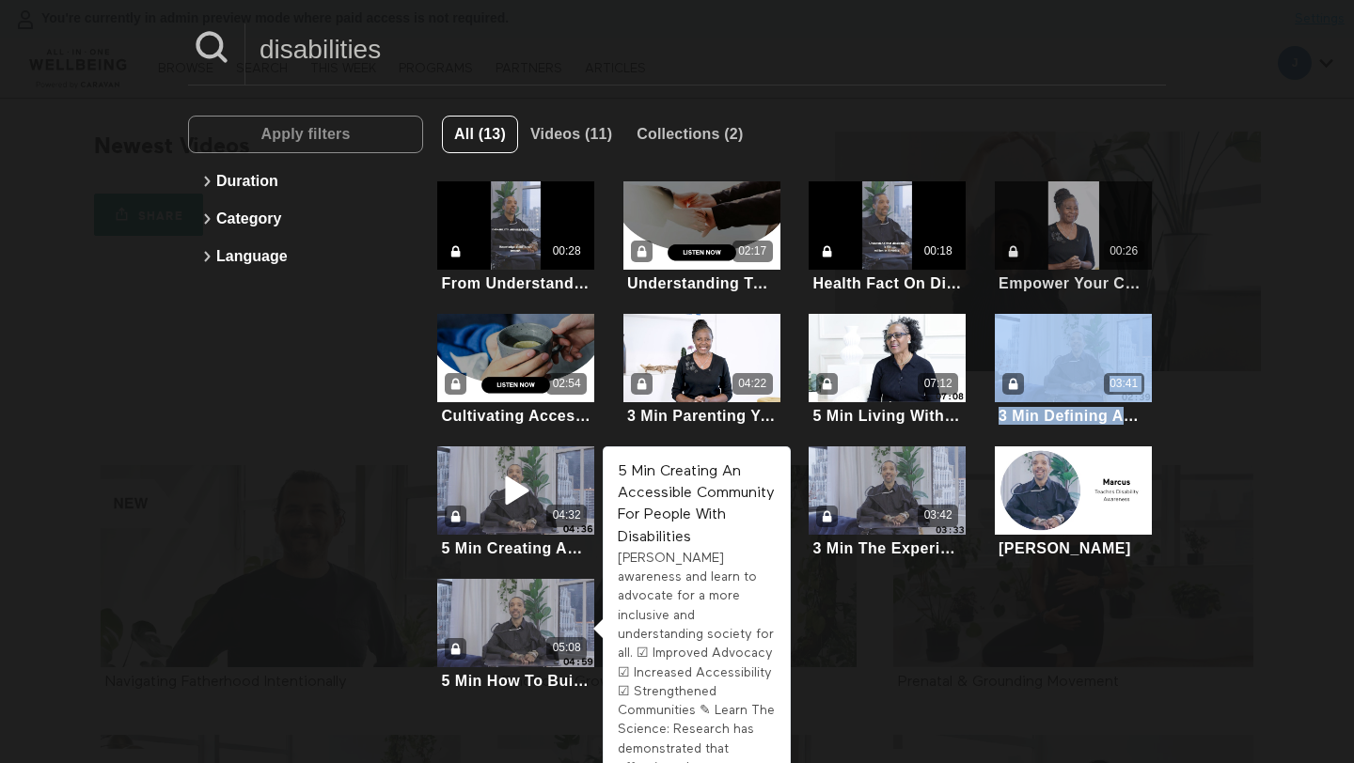
scroll to position [37, 0]
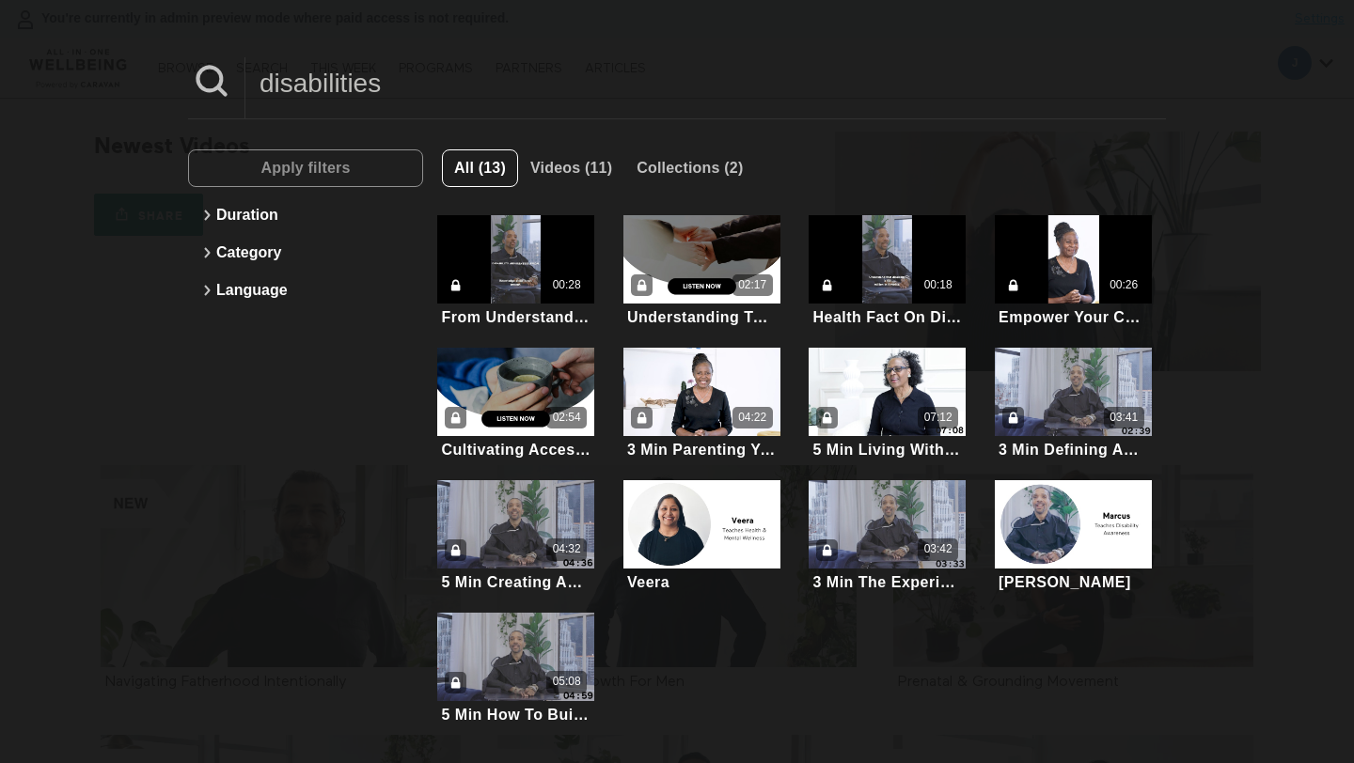
click at [909, 68] on input "disabilities" at bounding box center [705, 83] width 920 height 52
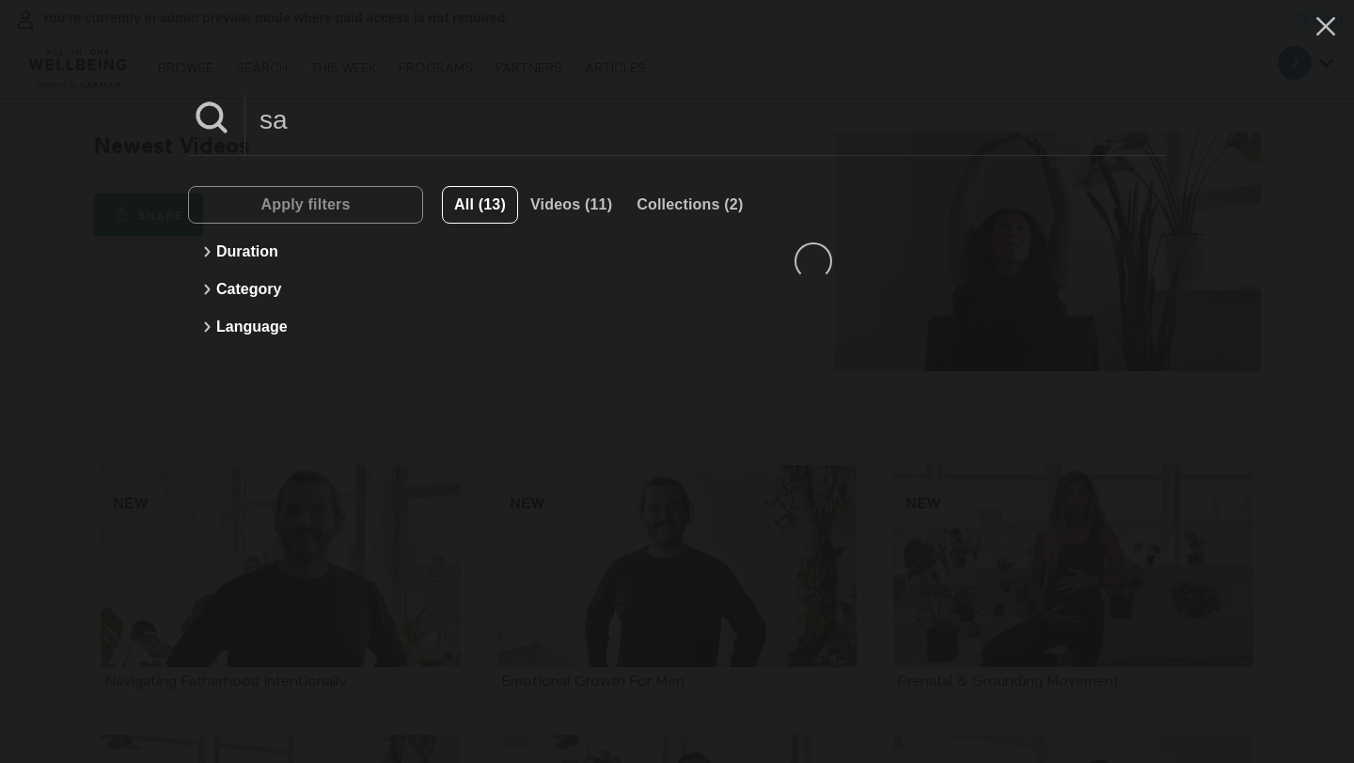
scroll to position [0, 0]
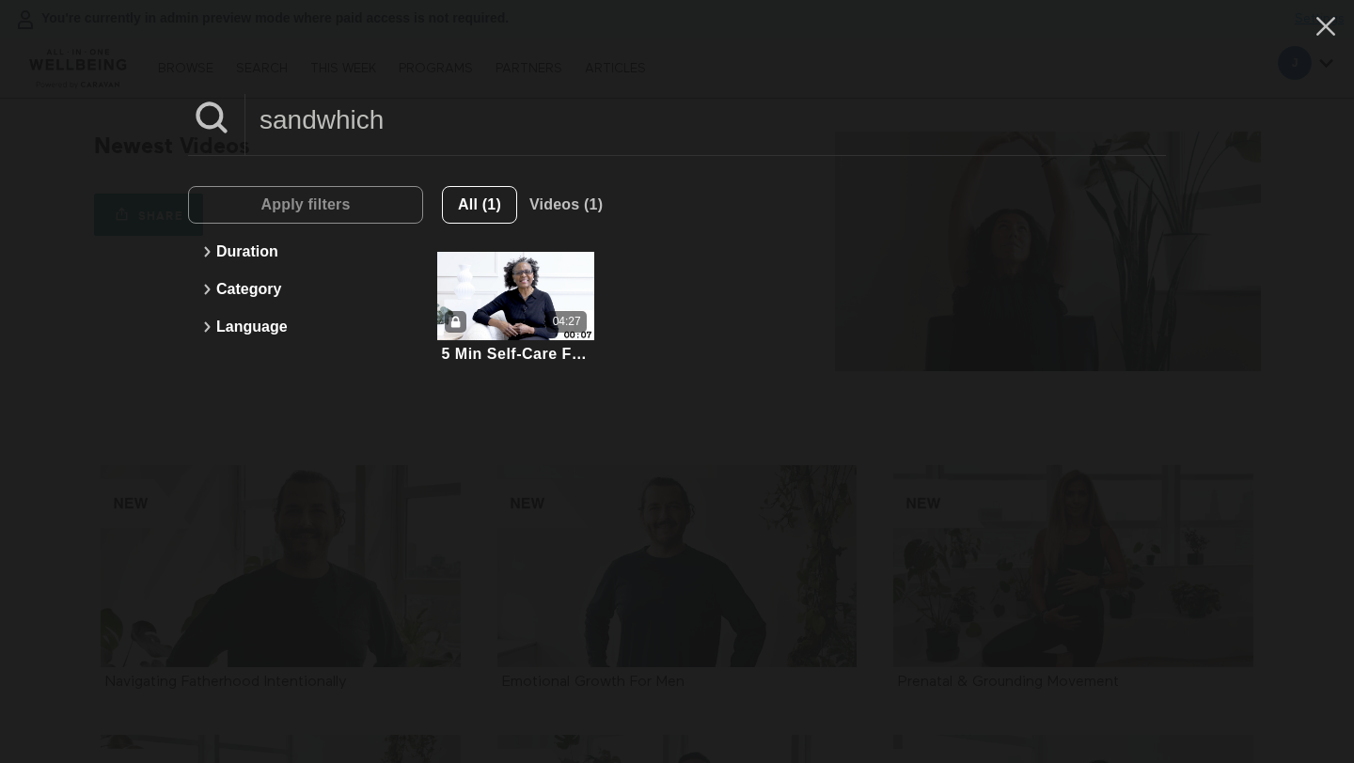
click at [699, 134] on input "sandwhich" at bounding box center [705, 120] width 920 height 52
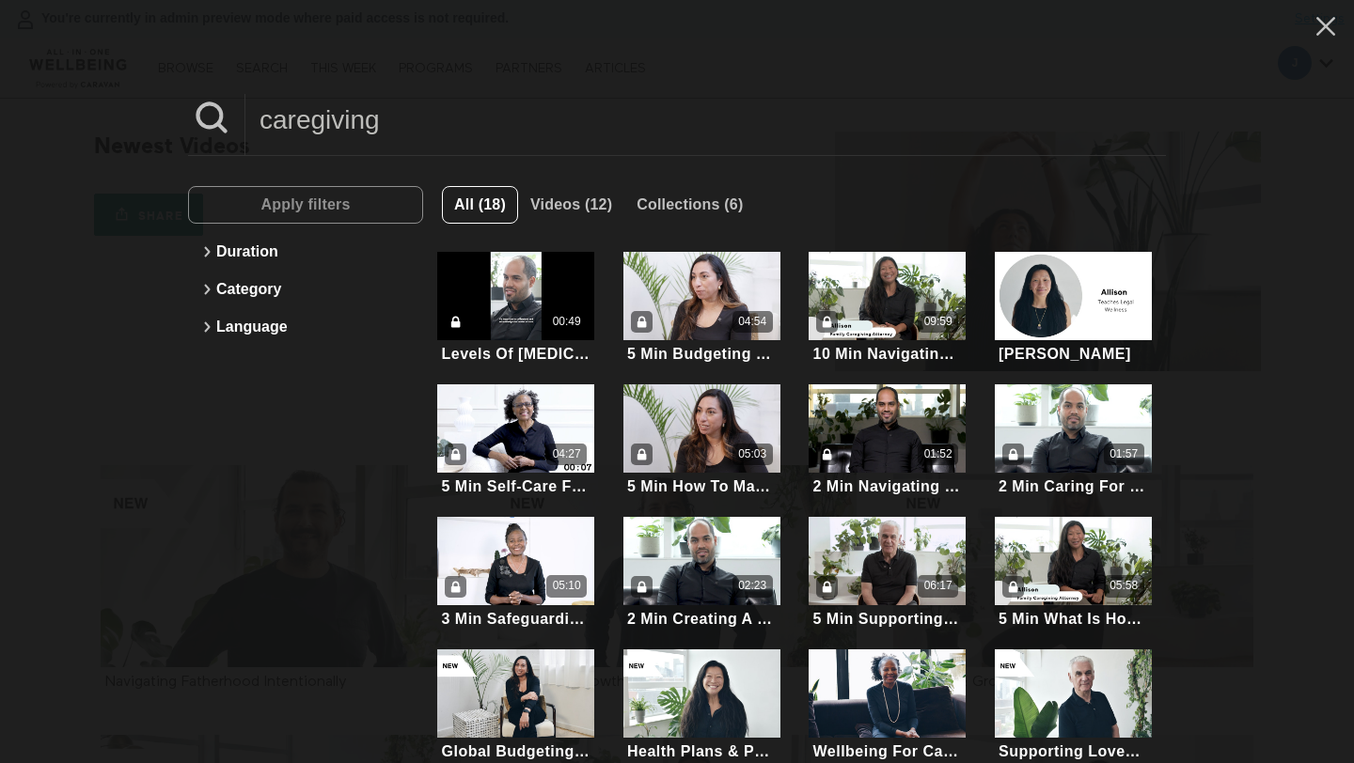
click at [445, 139] on input "caregiving" at bounding box center [705, 120] width 920 height 52
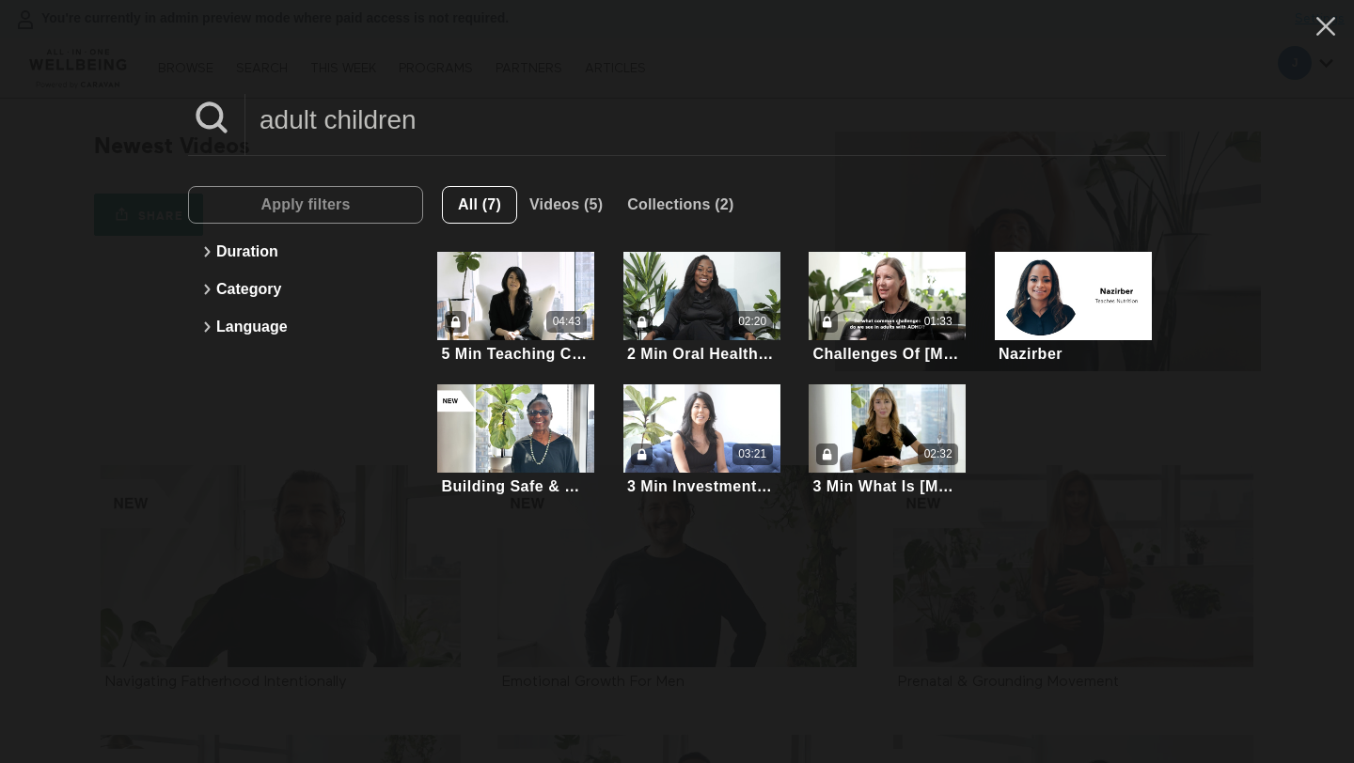
click at [392, 126] on input "adult children" at bounding box center [705, 120] width 920 height 52
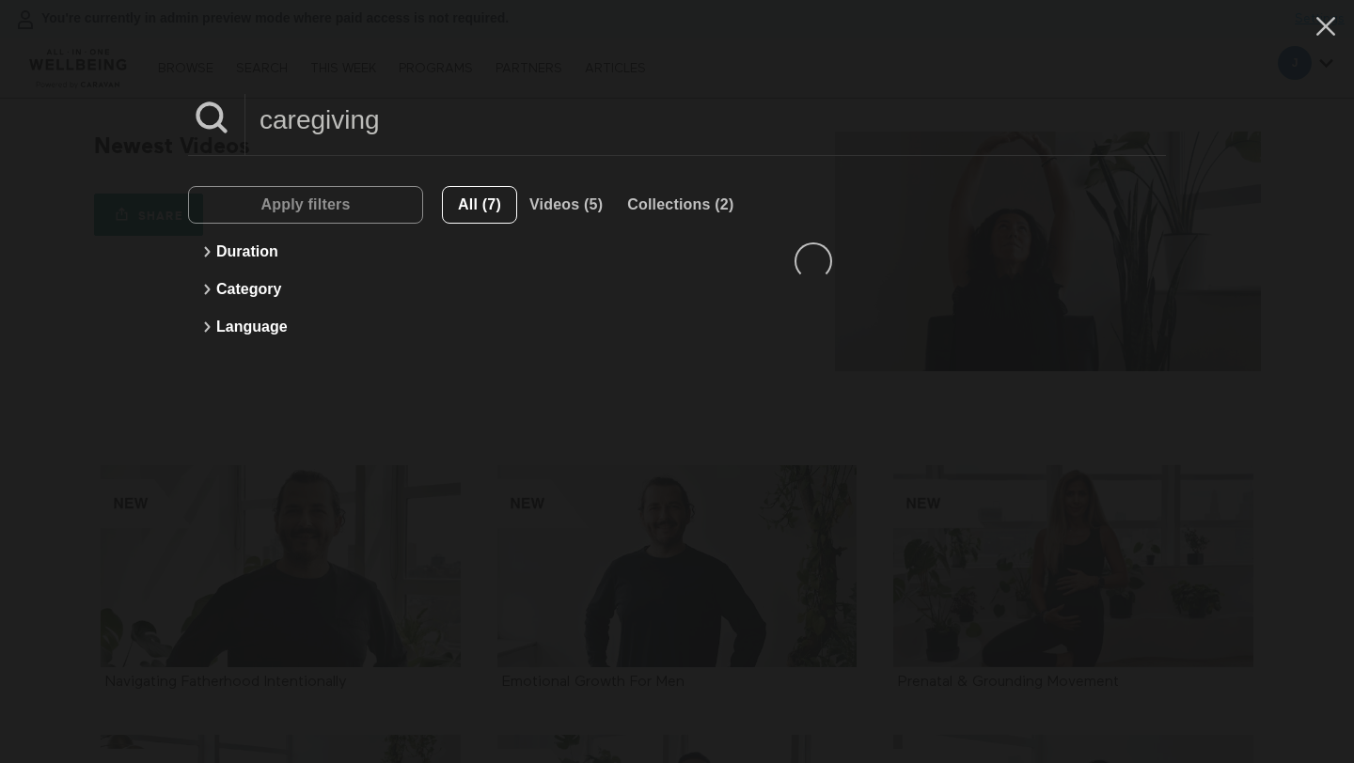
type input "caregiving"
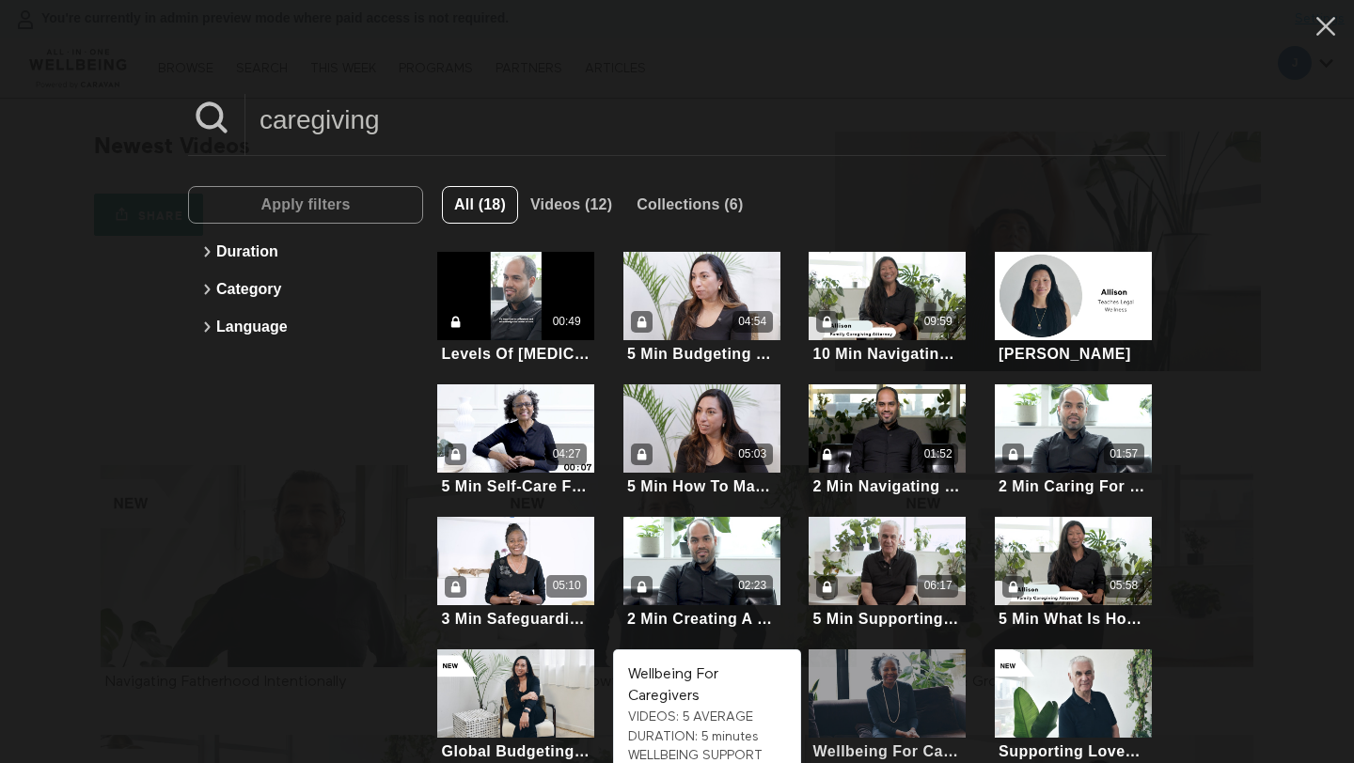
click at [852, 685] on div at bounding box center [886, 693] width 157 height 88
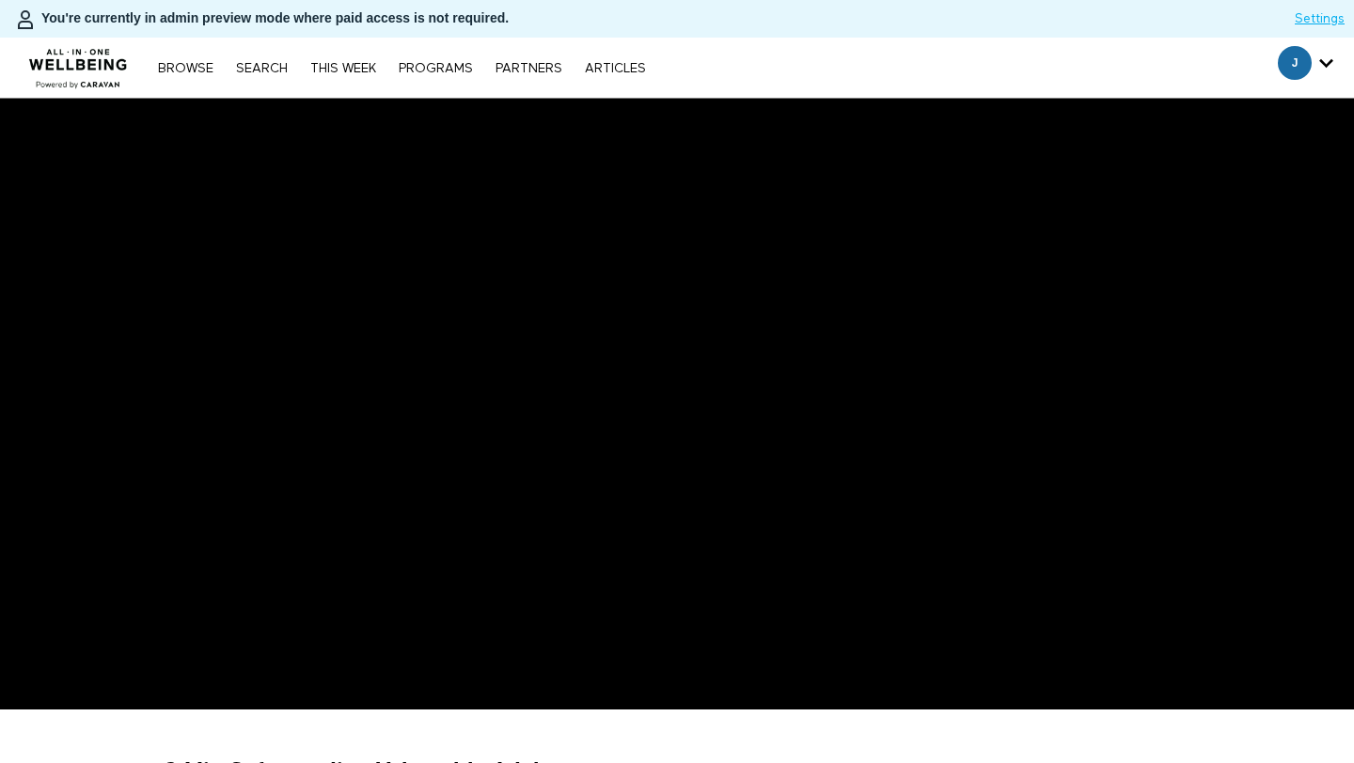
scroll to position [146, 0]
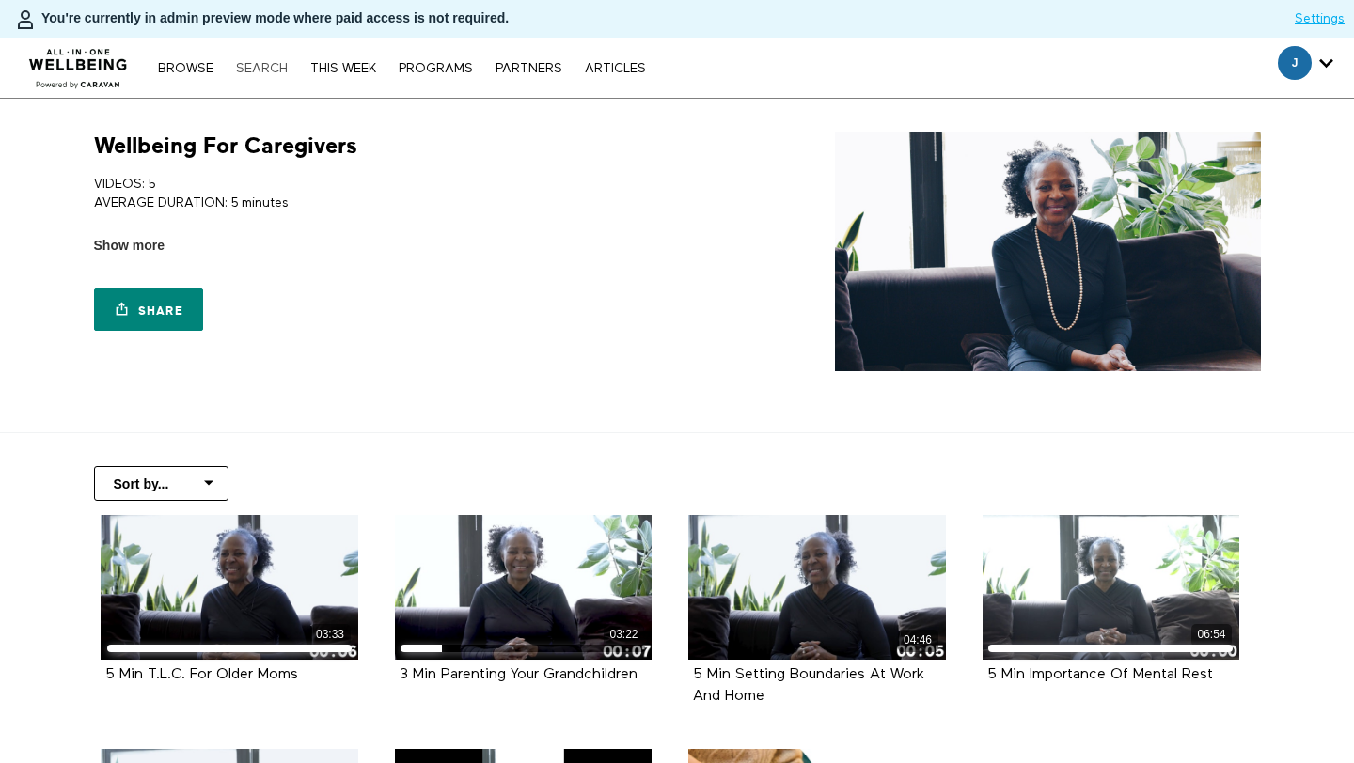
click at [249, 65] on link "Search" at bounding box center [262, 68] width 70 height 13
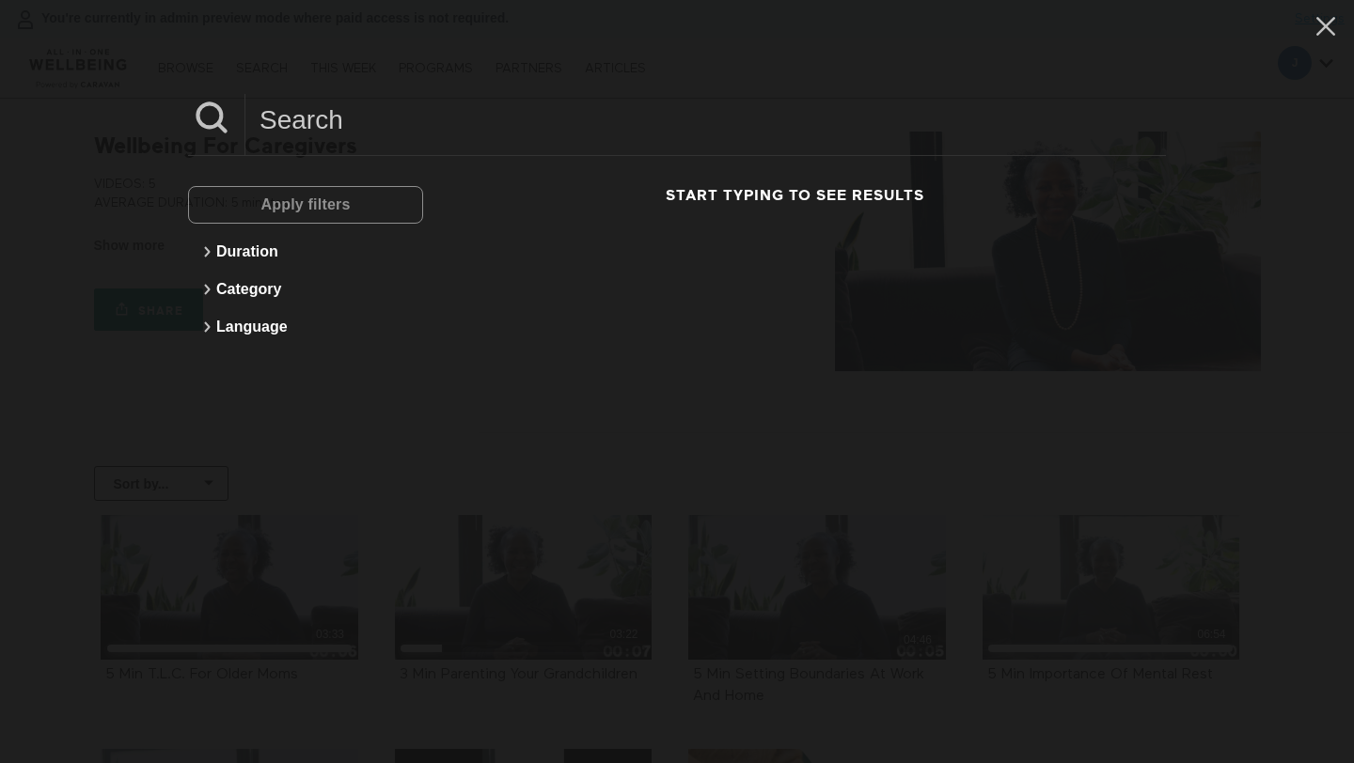
click at [318, 131] on input at bounding box center [705, 120] width 920 height 52
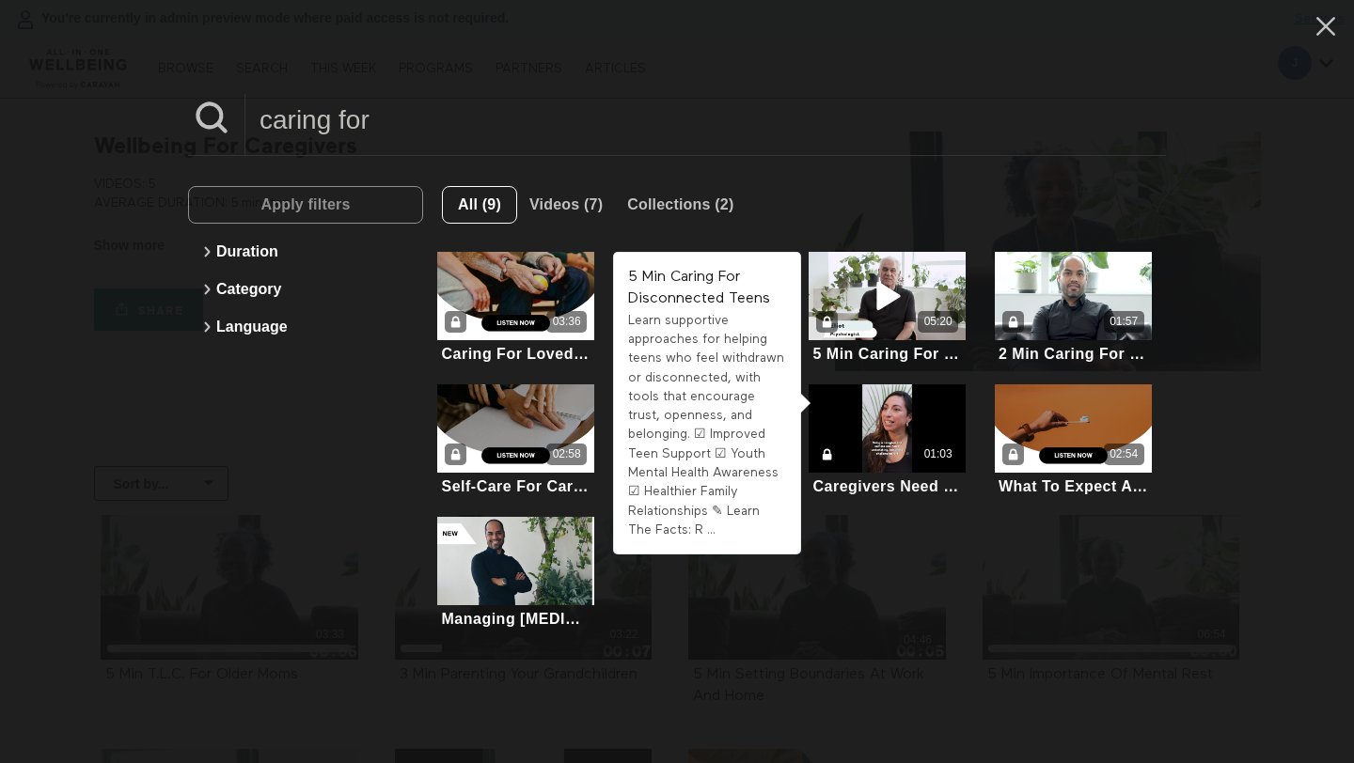
scroll to position [8, 0]
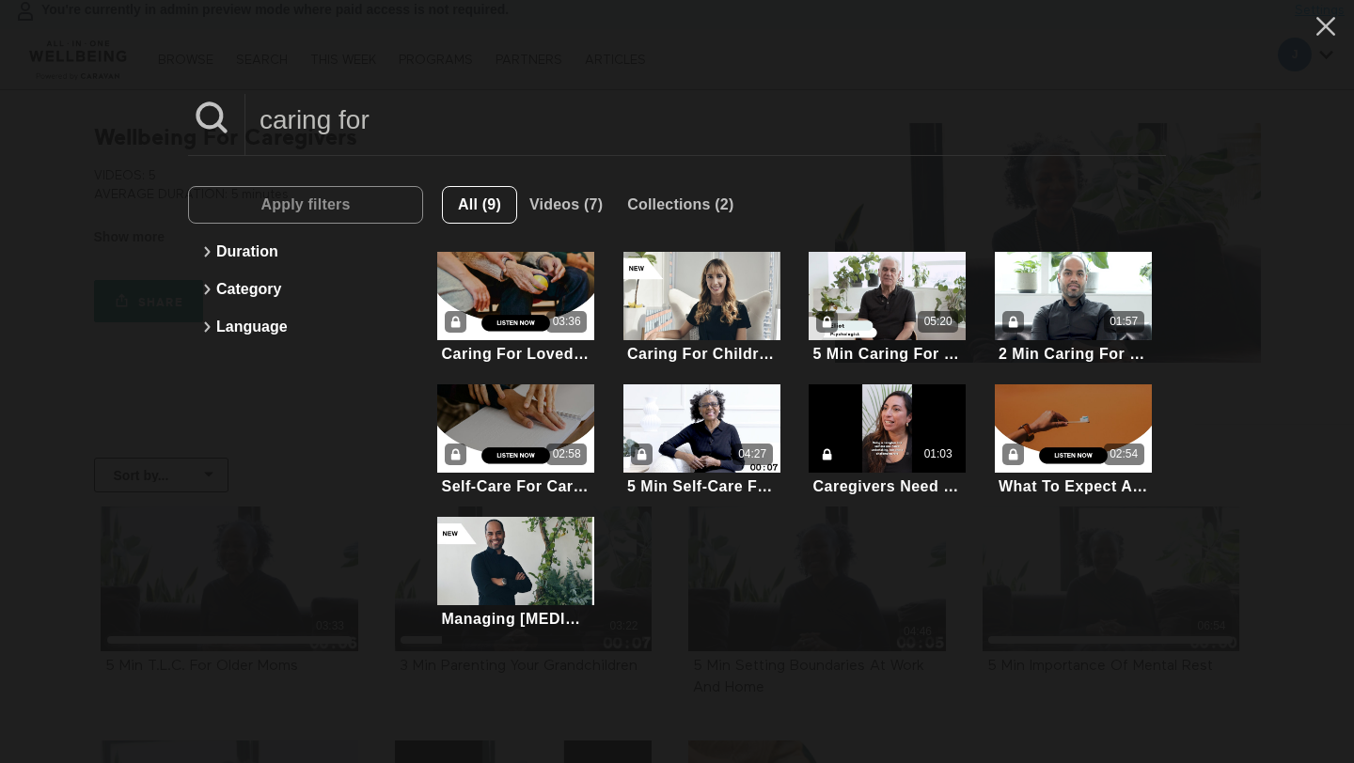
click at [438, 110] on input "caring for" at bounding box center [705, 120] width 920 height 52
click at [435, 109] on input "caring for" at bounding box center [705, 120] width 920 height 52
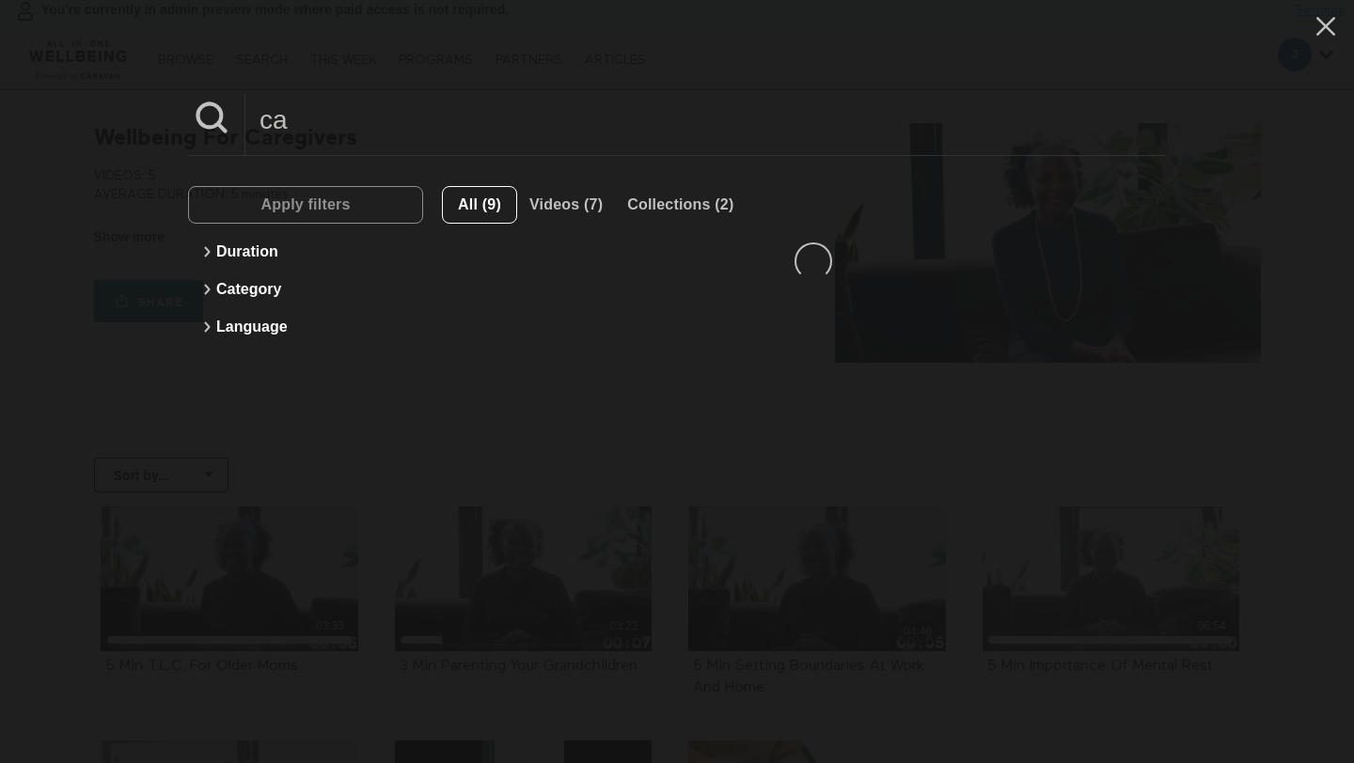
type input "c"
type input "overwhelm"
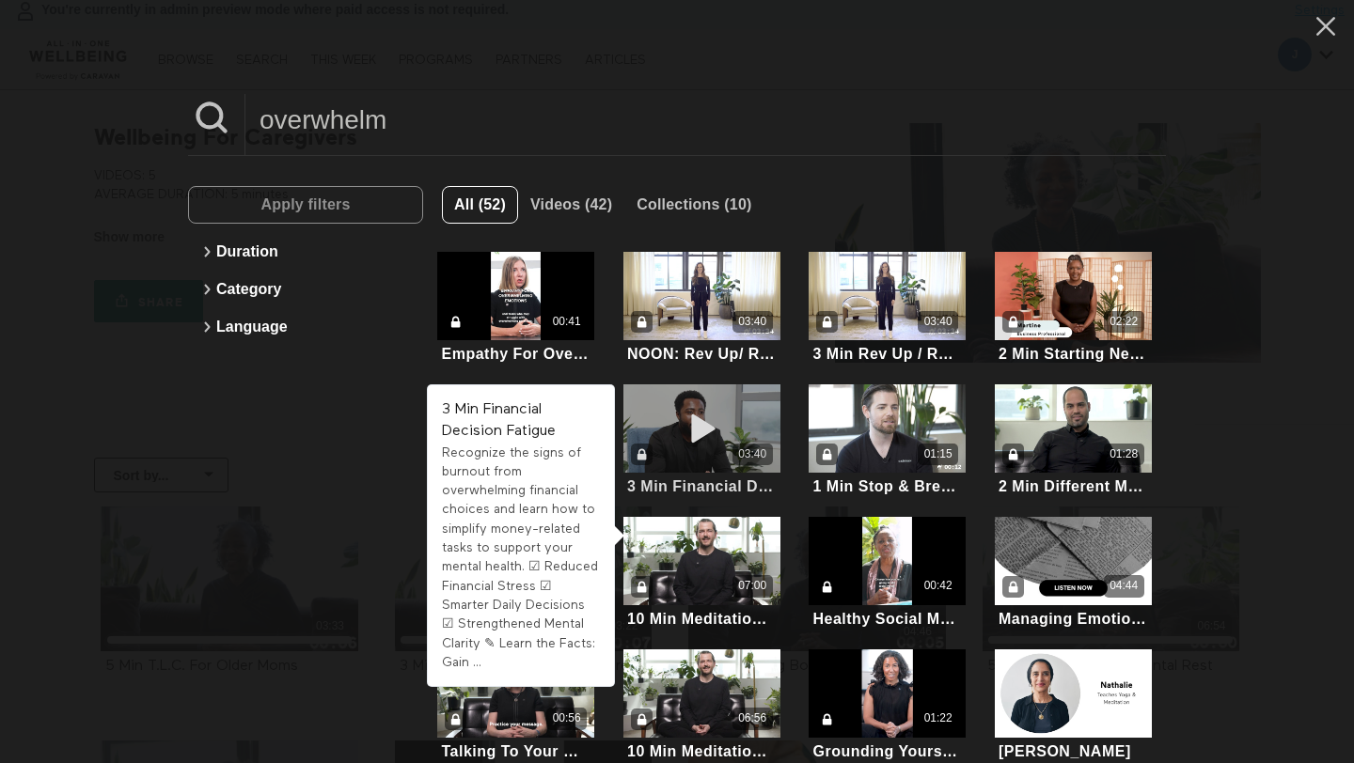
click at [663, 425] on div "03:40" at bounding box center [701, 428] width 157 height 88
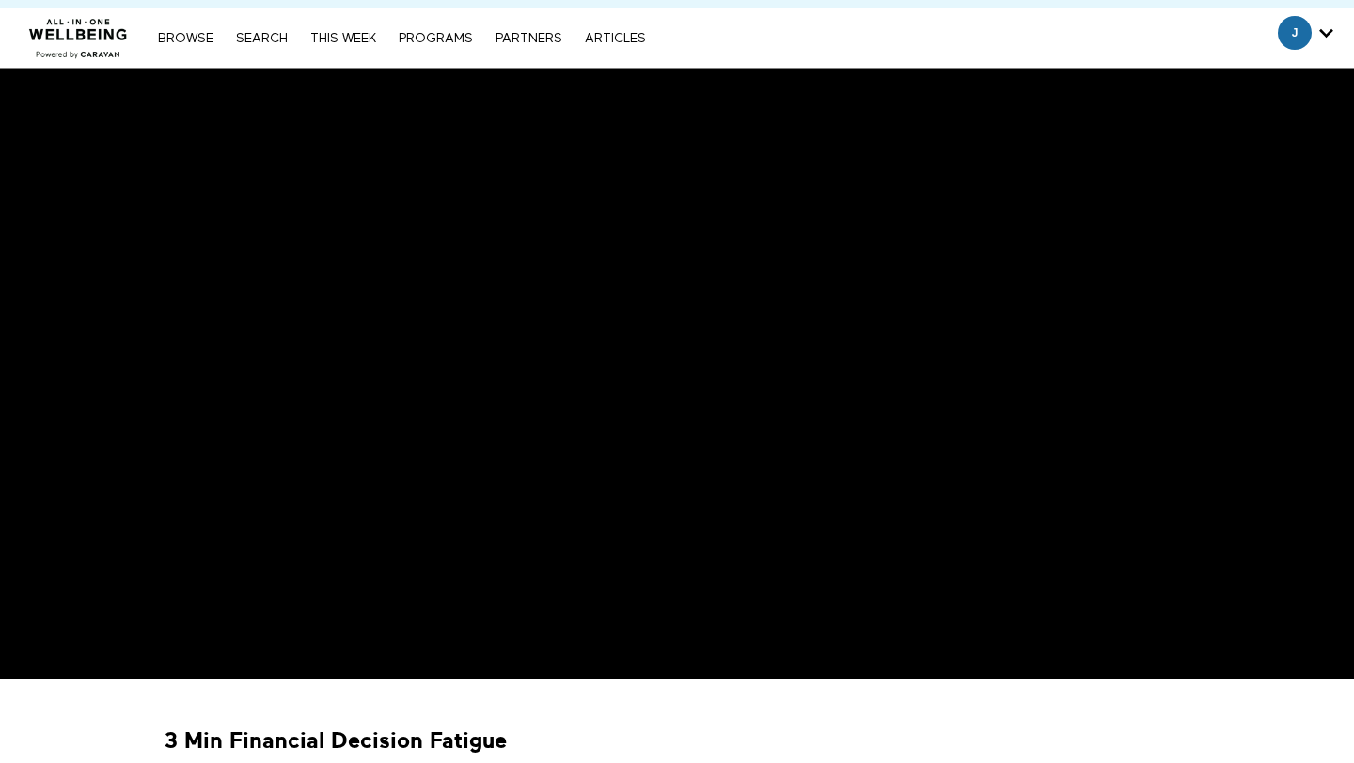
scroll to position [25, 0]
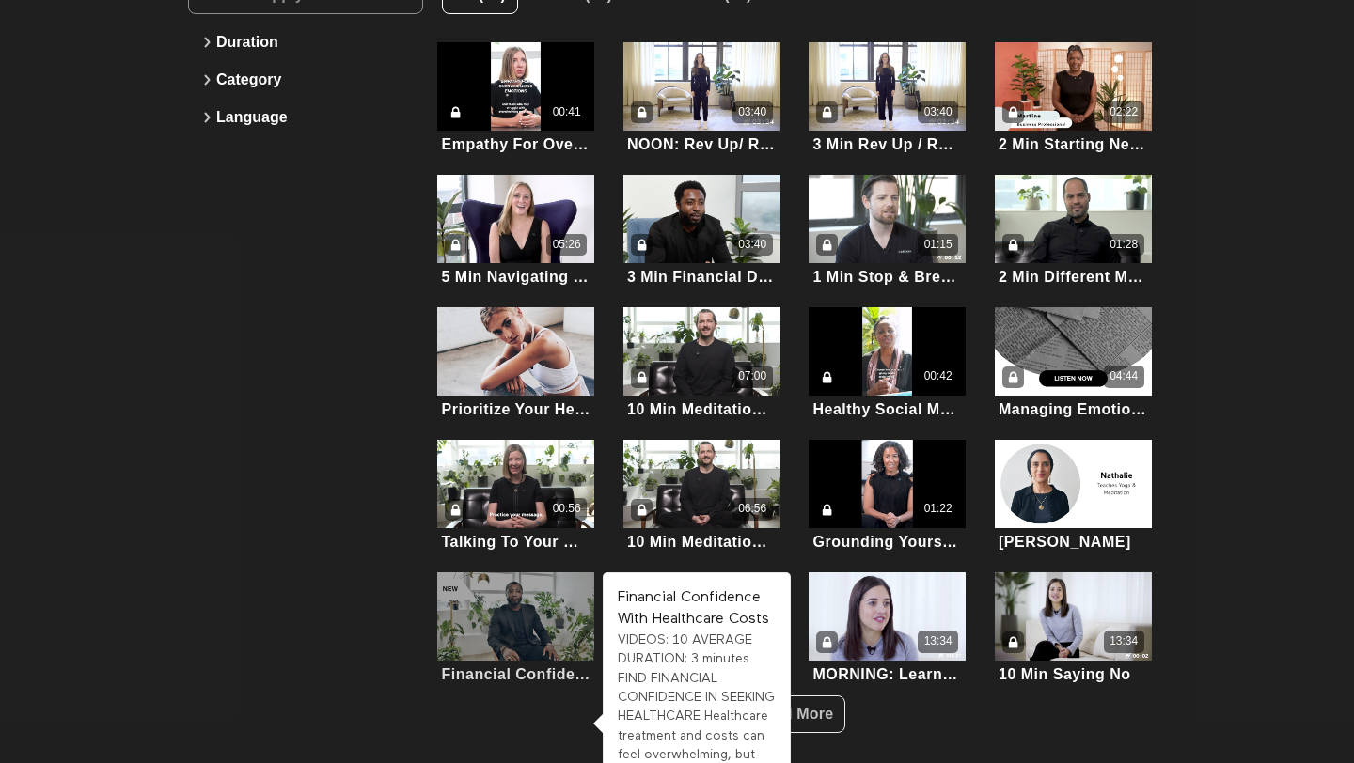
scroll to position [244, 0]
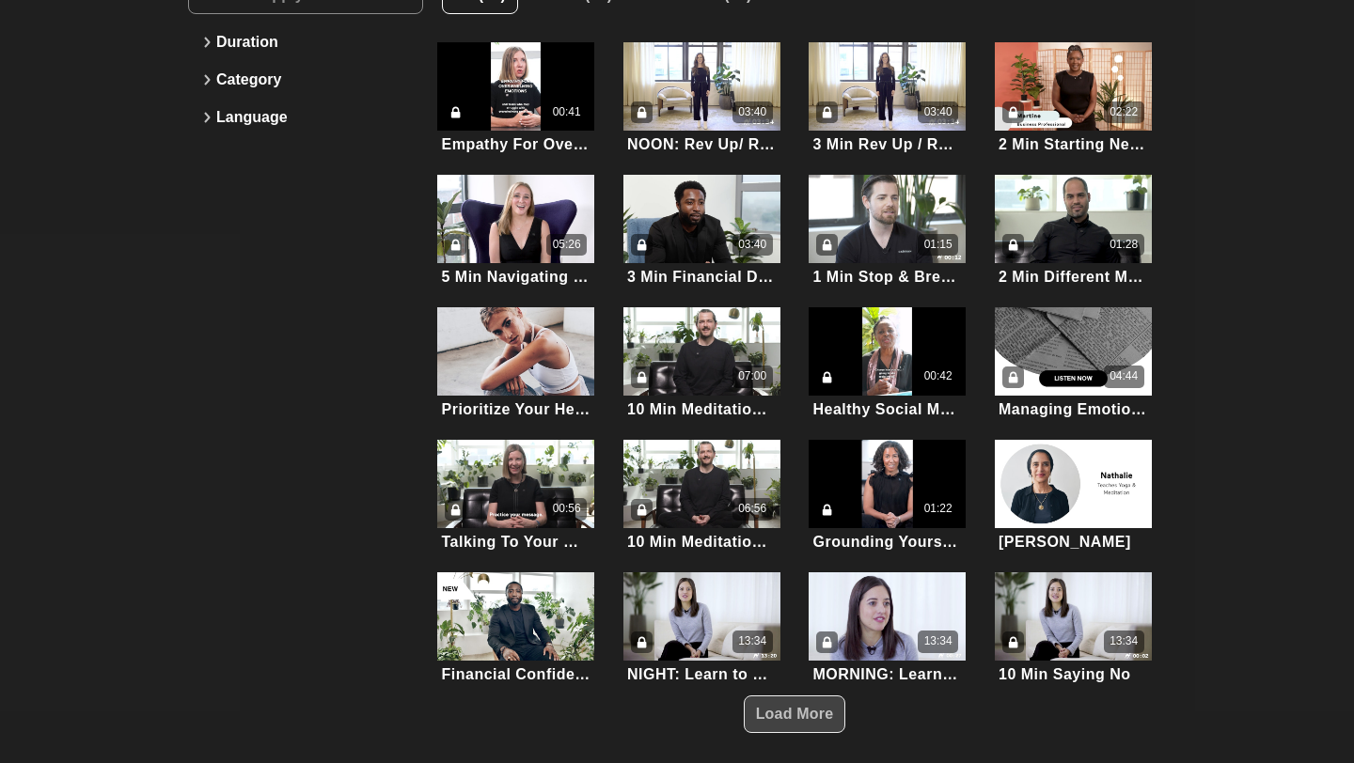
click at [821, 716] on span "Load More" at bounding box center [795, 714] width 78 height 16
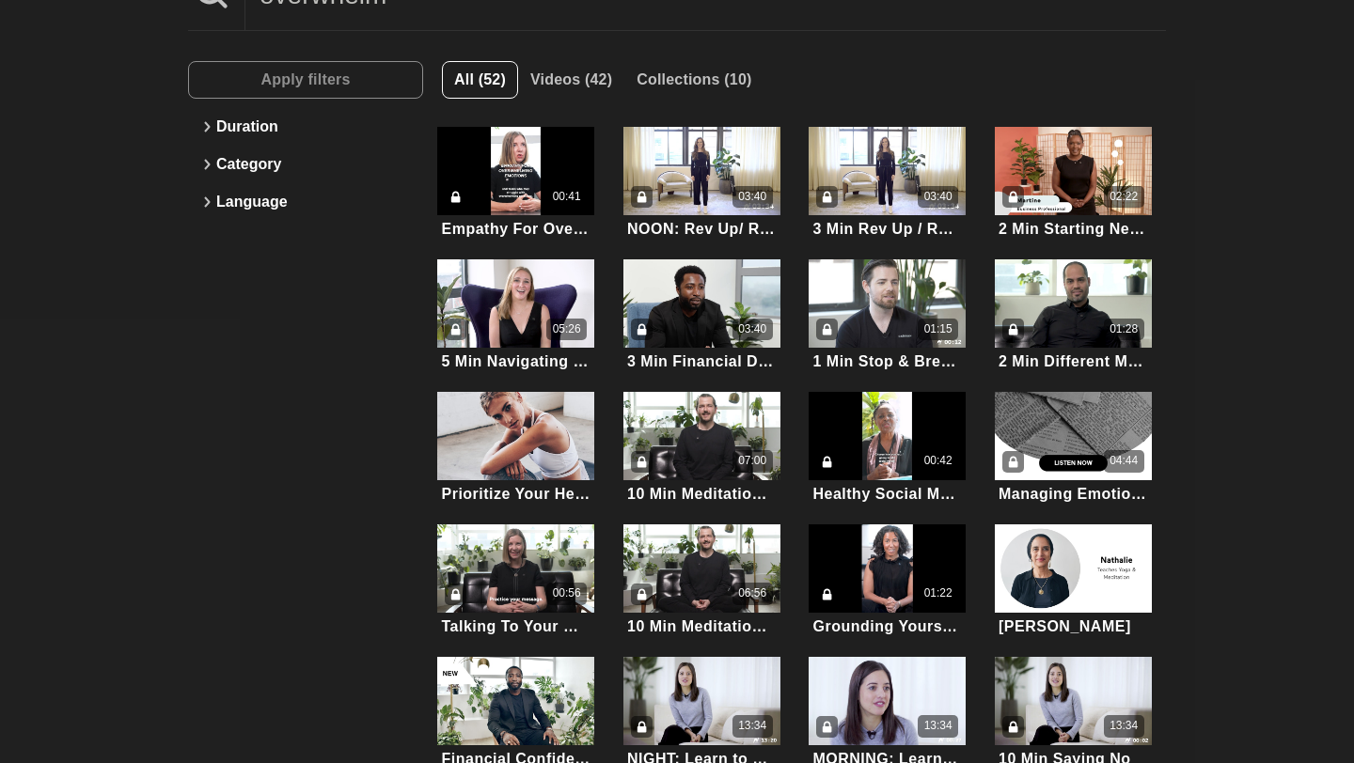
scroll to position [0, 0]
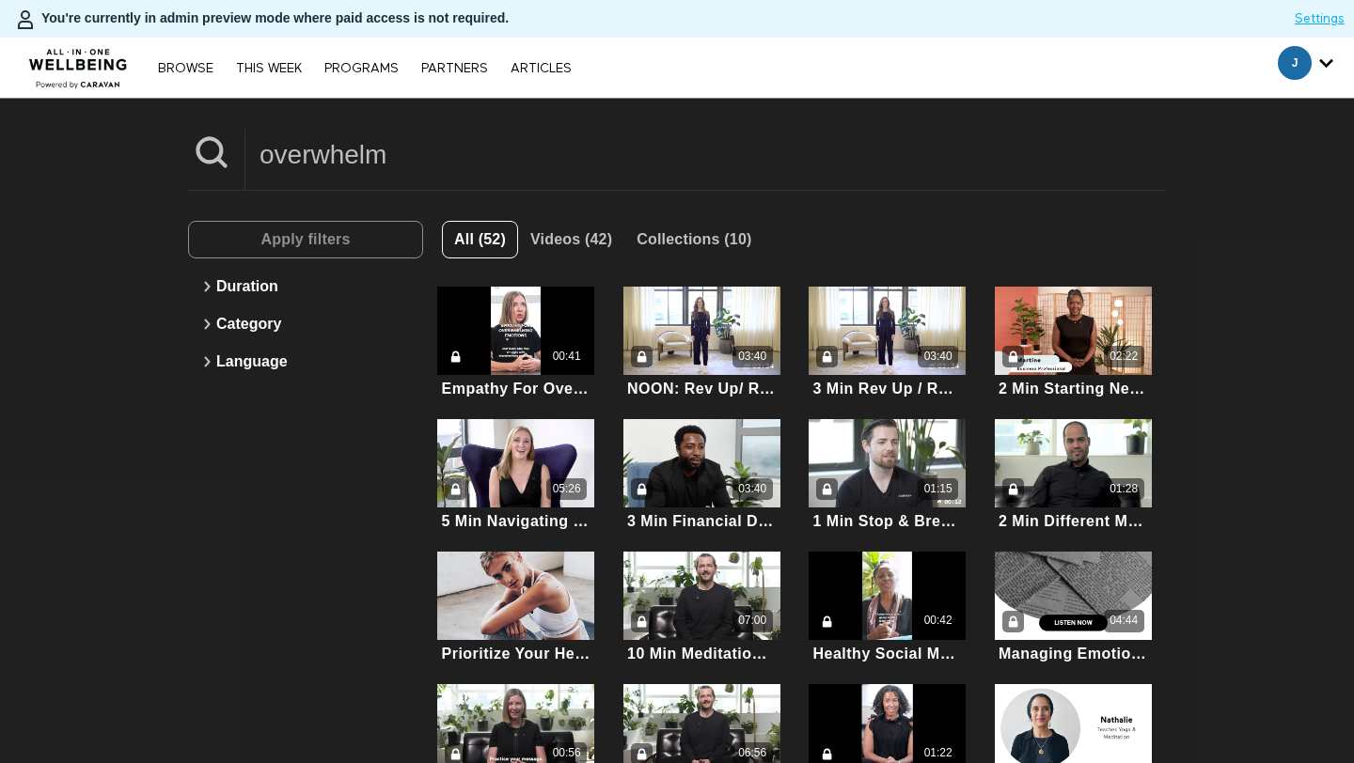
click at [420, 166] on input "overwhelm" at bounding box center [705, 155] width 920 height 52
type input "."
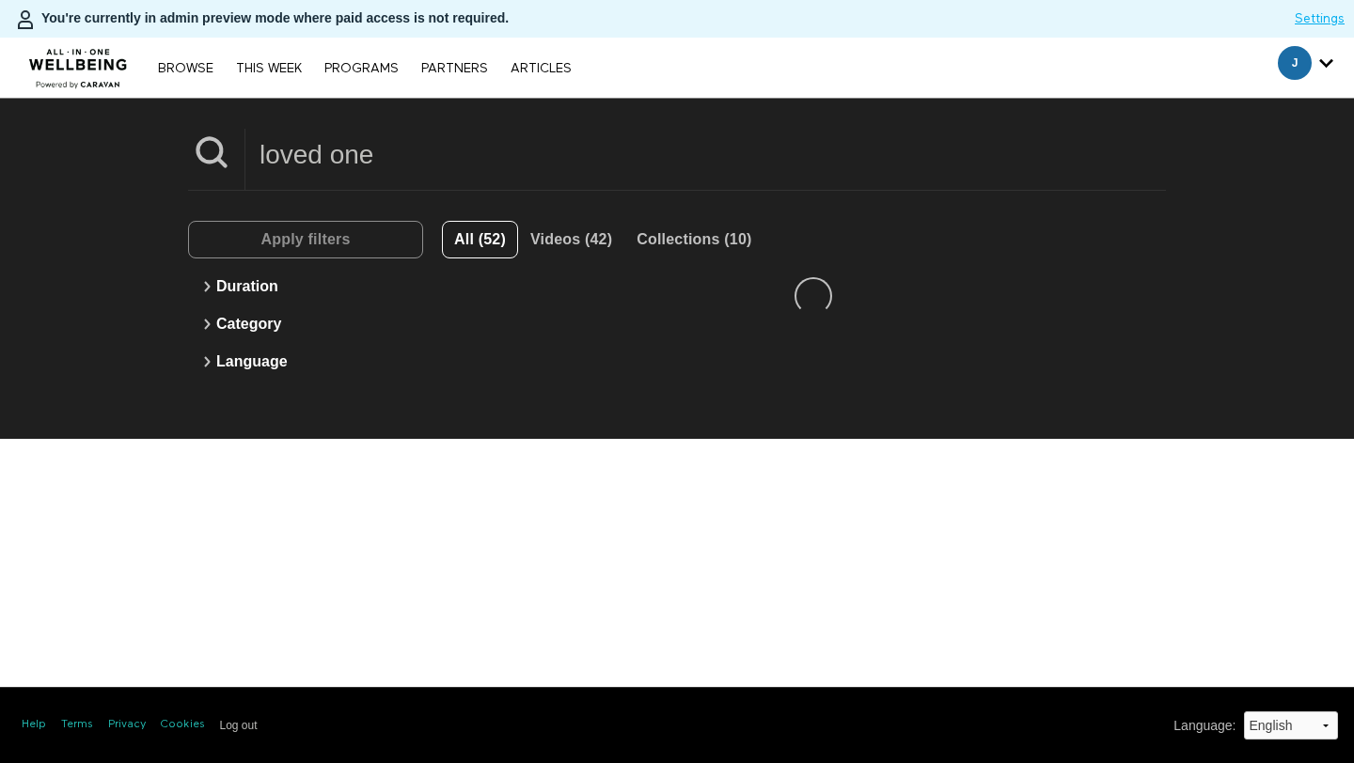
type input "loved one"
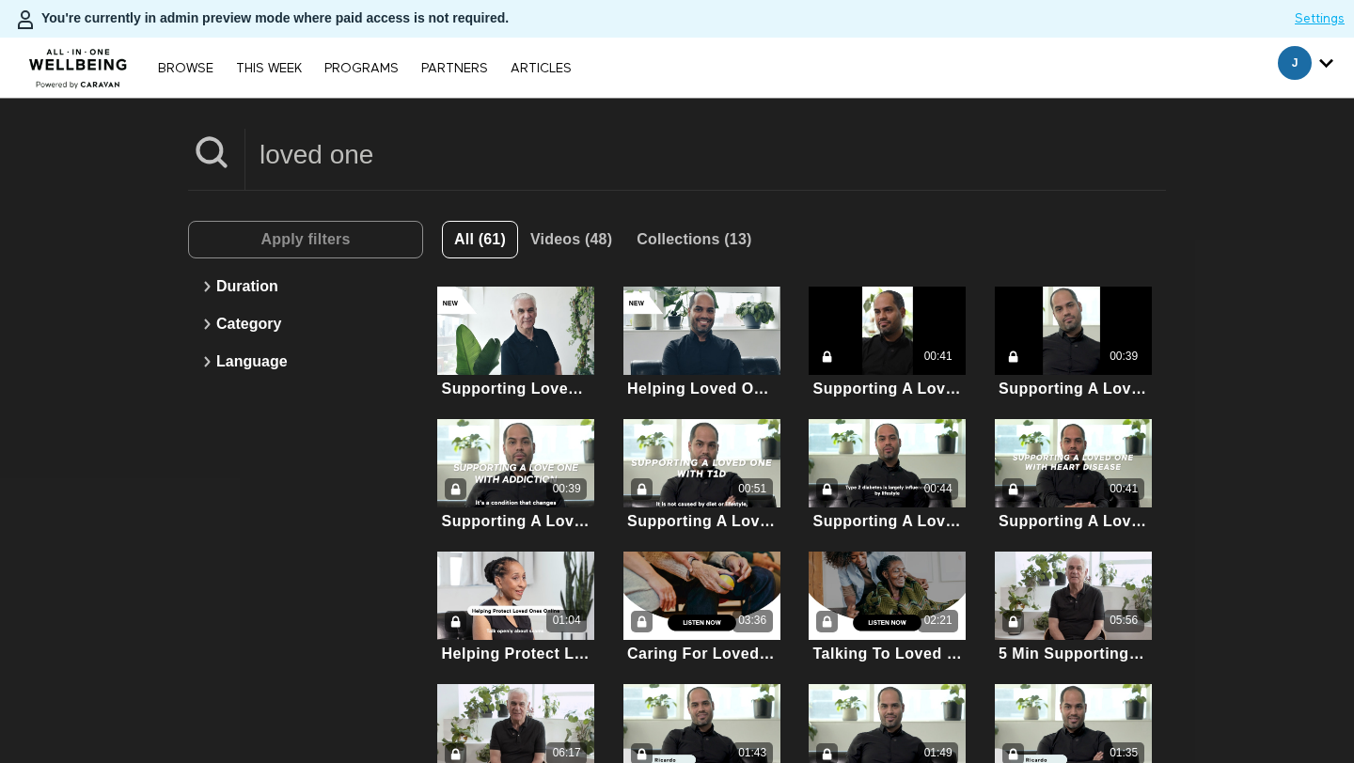
click at [459, 153] on input "loved one" at bounding box center [705, 155] width 920 height 52
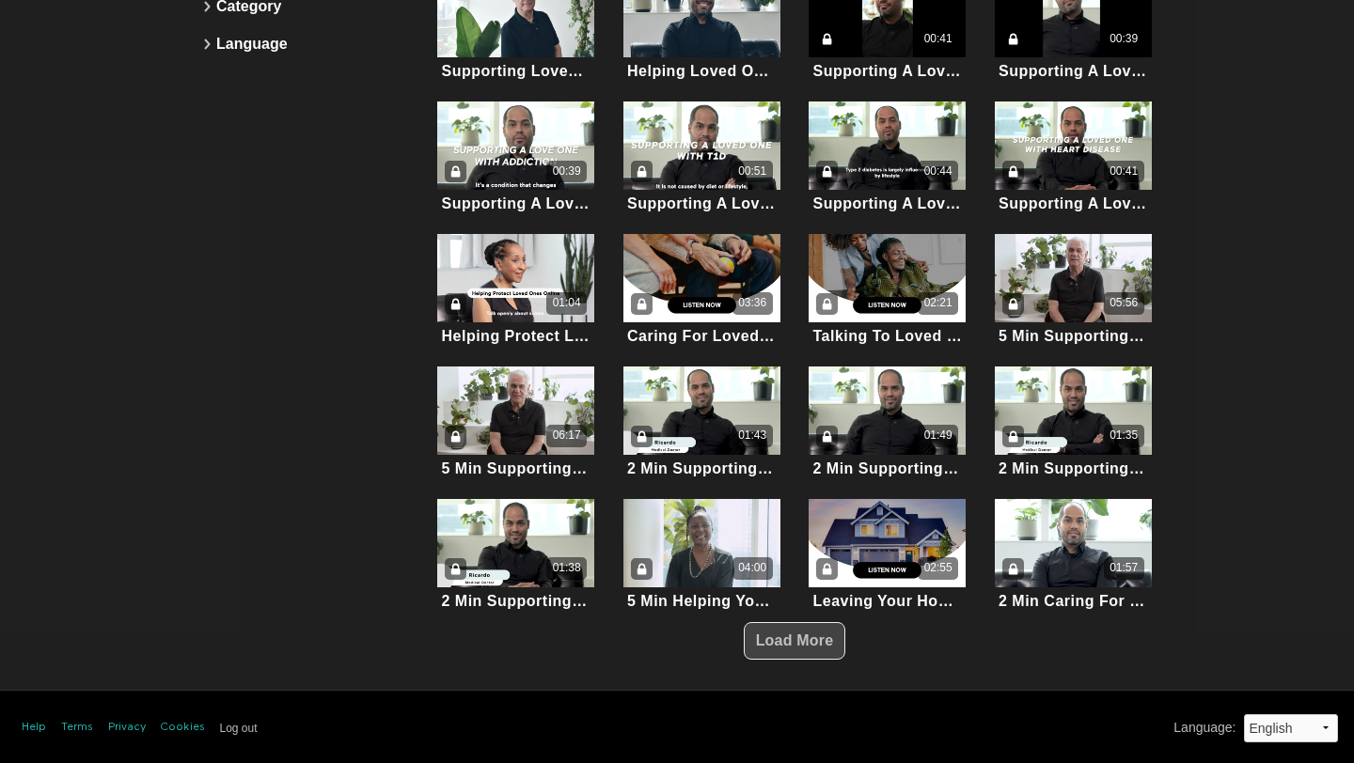
click at [787, 651] on span "Load More" at bounding box center [795, 641] width 78 height 36
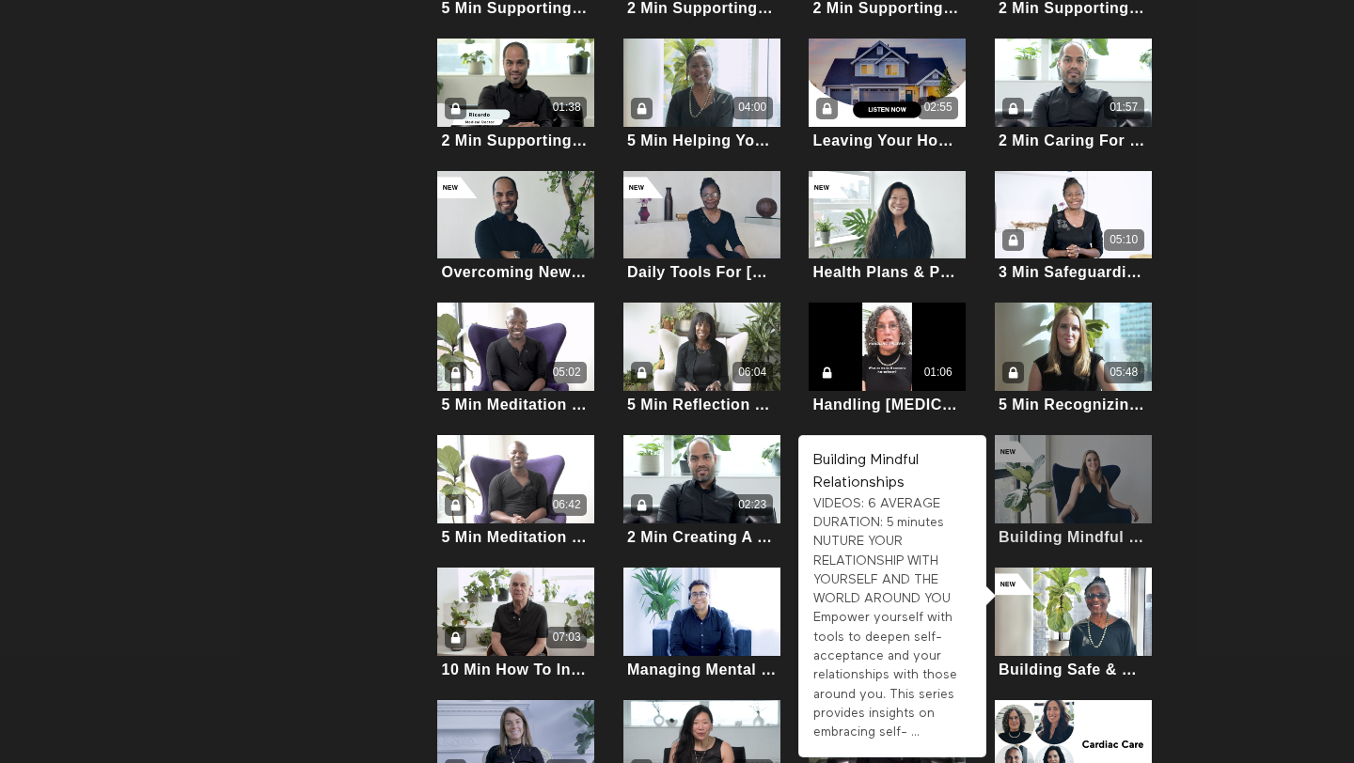
scroll to position [894, 0]
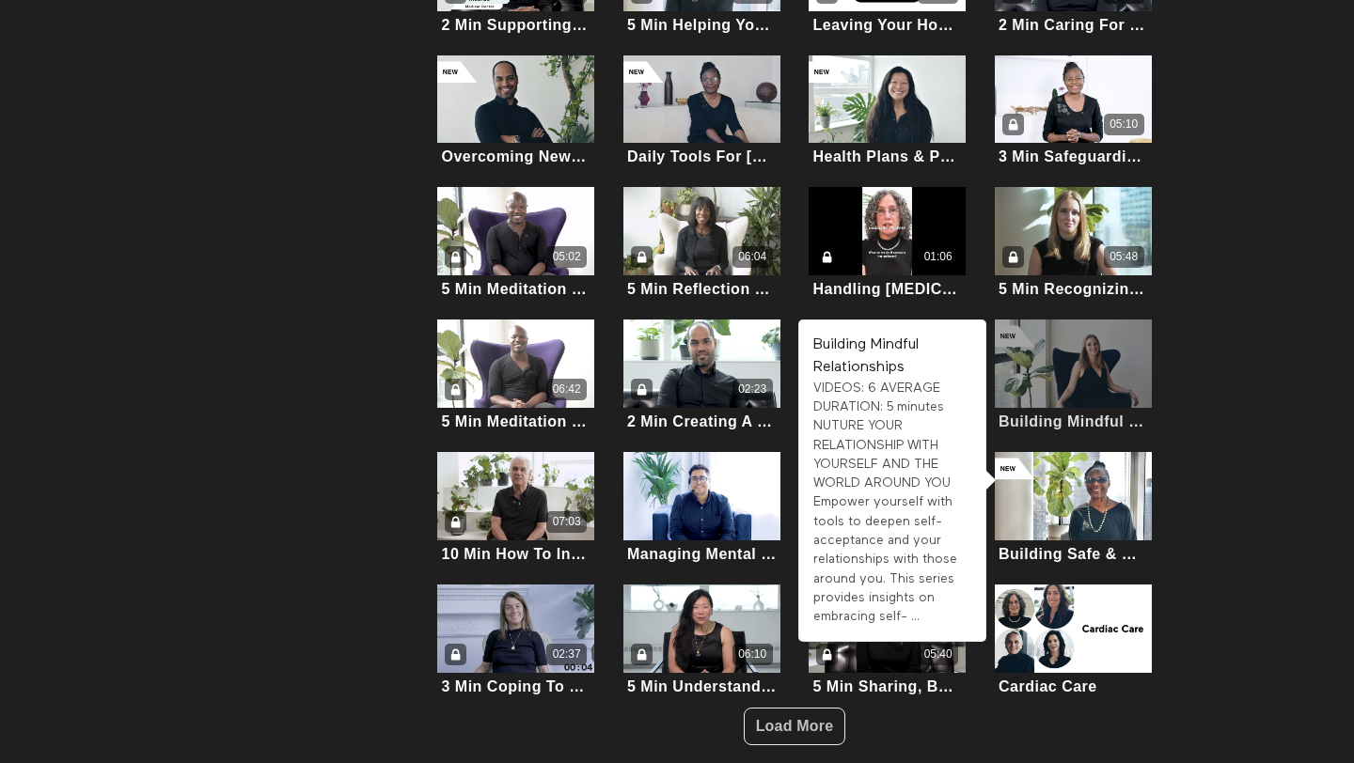
click at [1075, 356] on div at bounding box center [1072, 364] width 157 height 88
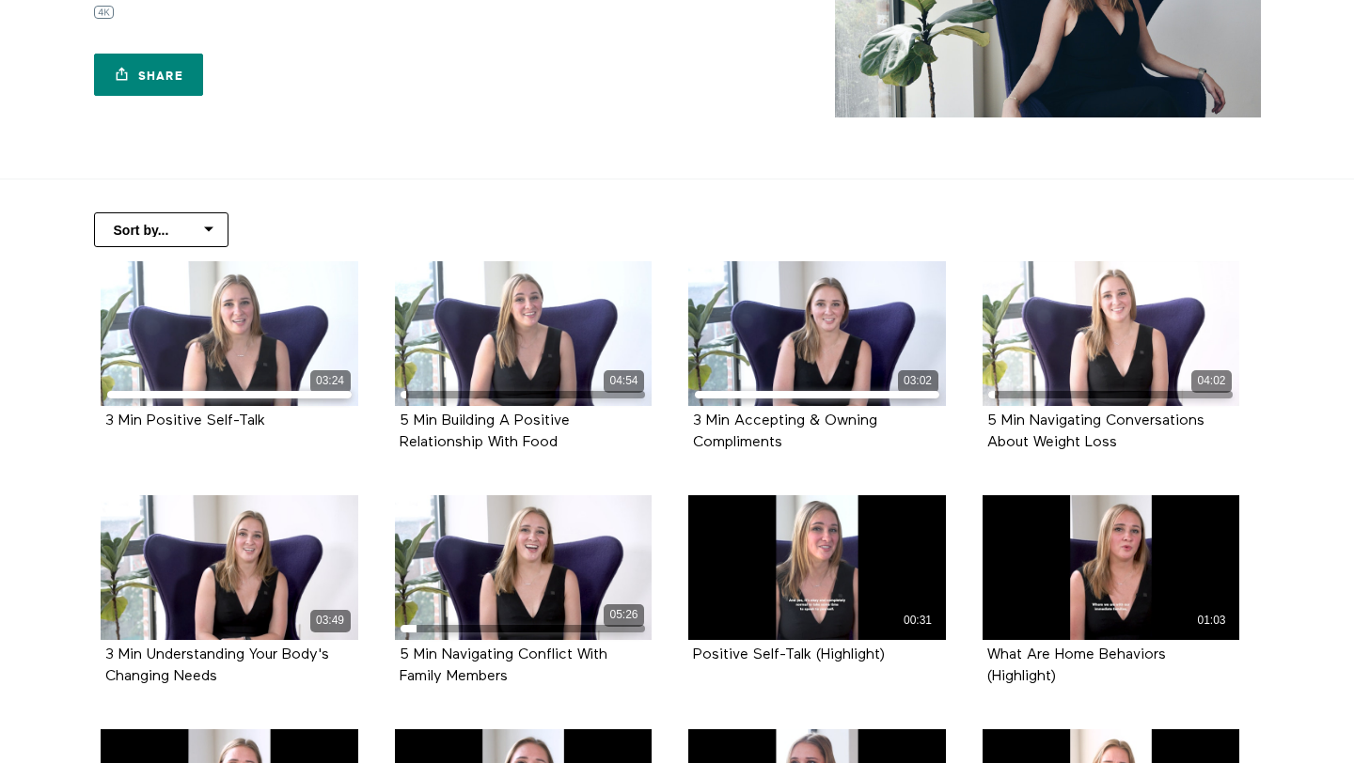
scroll to position [256, 0]
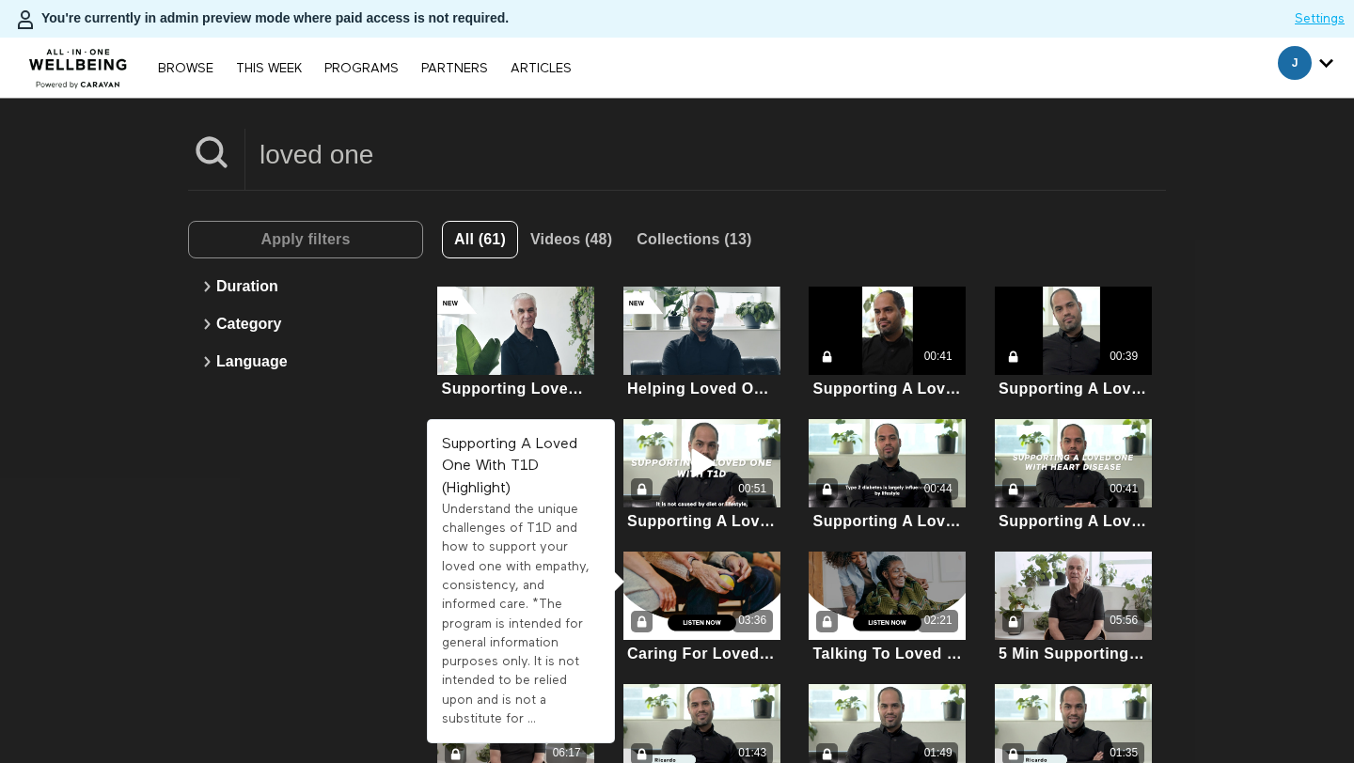
scroll to position [318, 0]
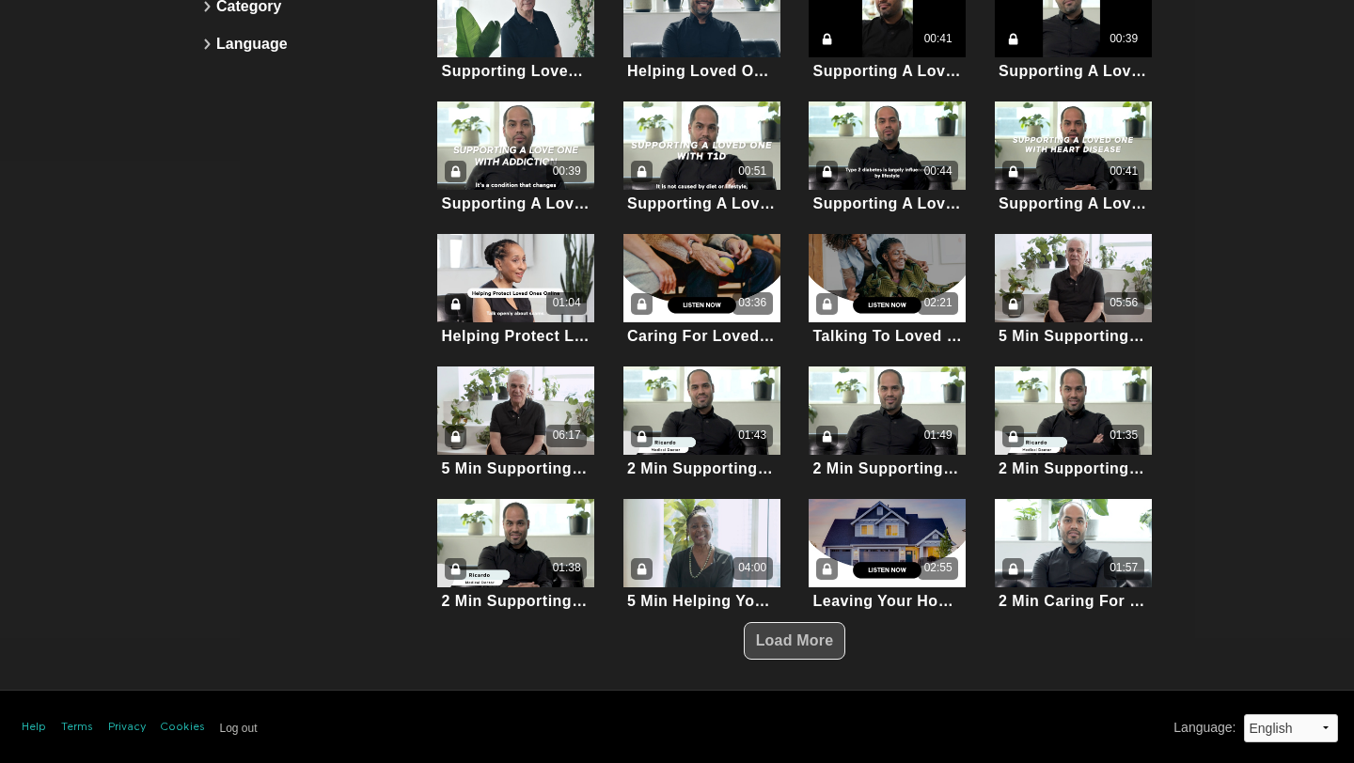
click at [772, 644] on span "Load More" at bounding box center [795, 641] width 78 height 16
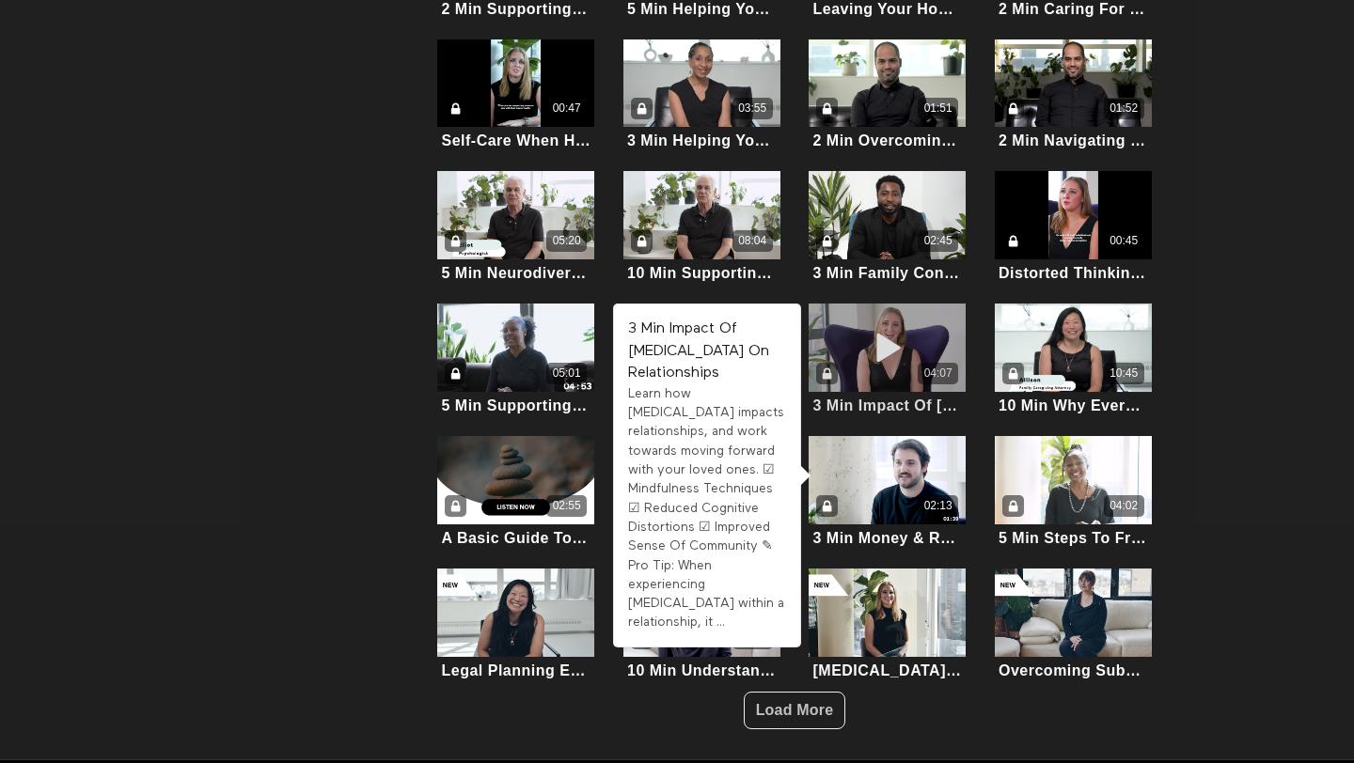
scroll to position [949, 0]
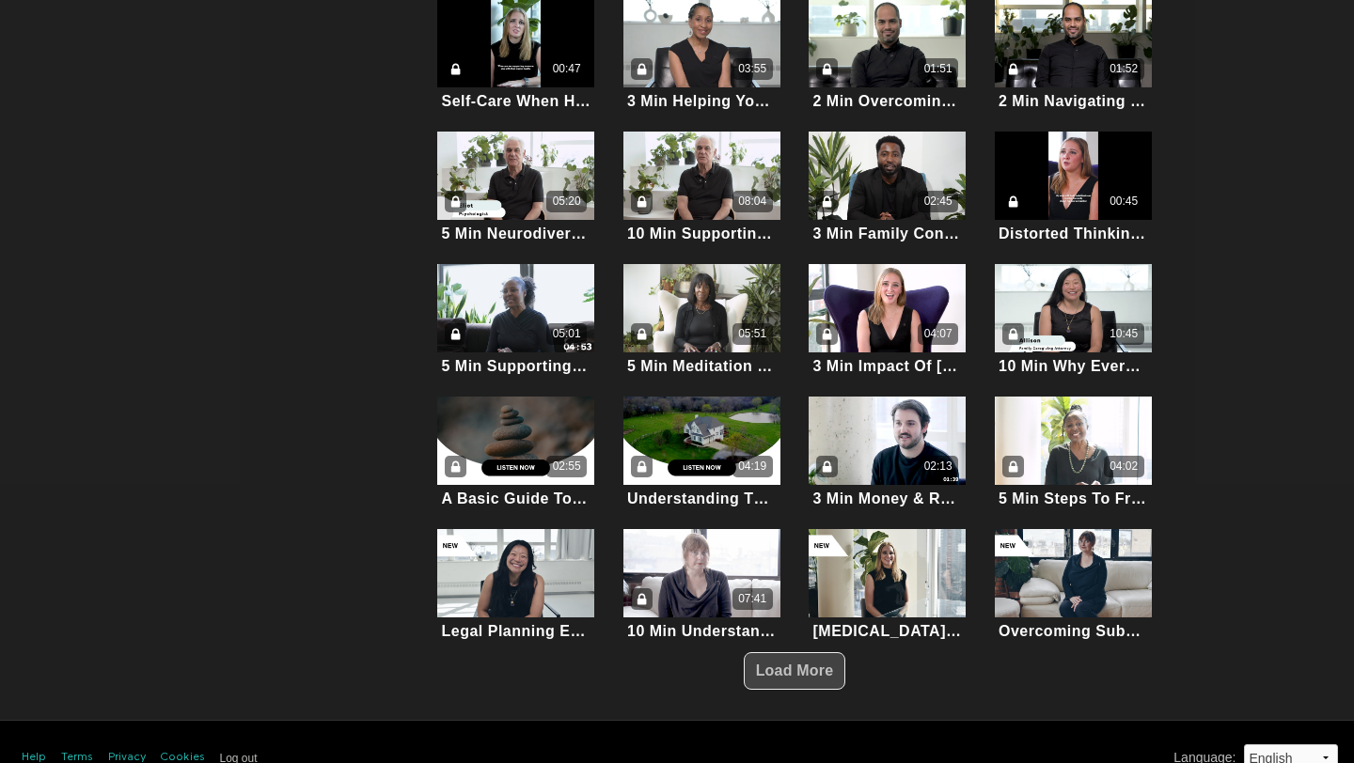
click at [804, 675] on span "Load More" at bounding box center [795, 671] width 78 height 36
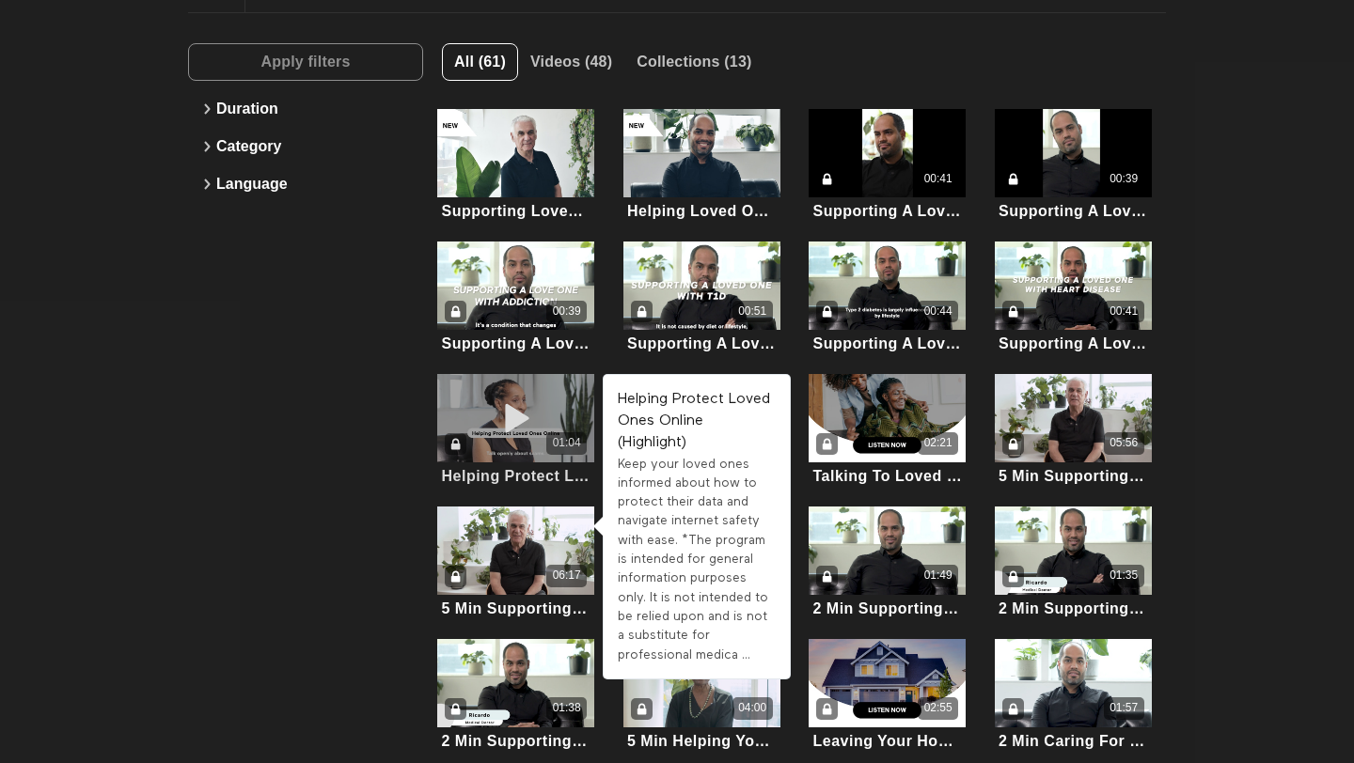
scroll to position [0, 0]
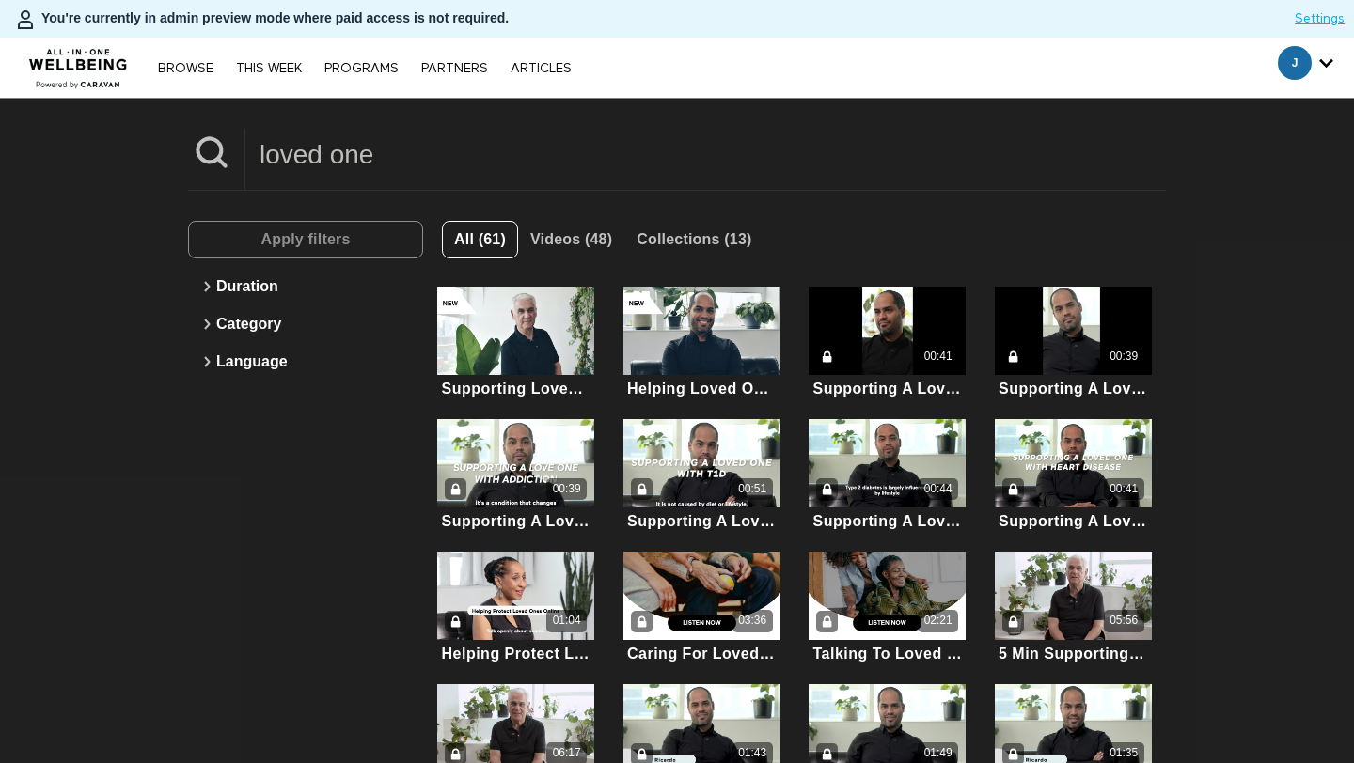
click at [371, 156] on input "loved one" at bounding box center [705, 155] width 920 height 52
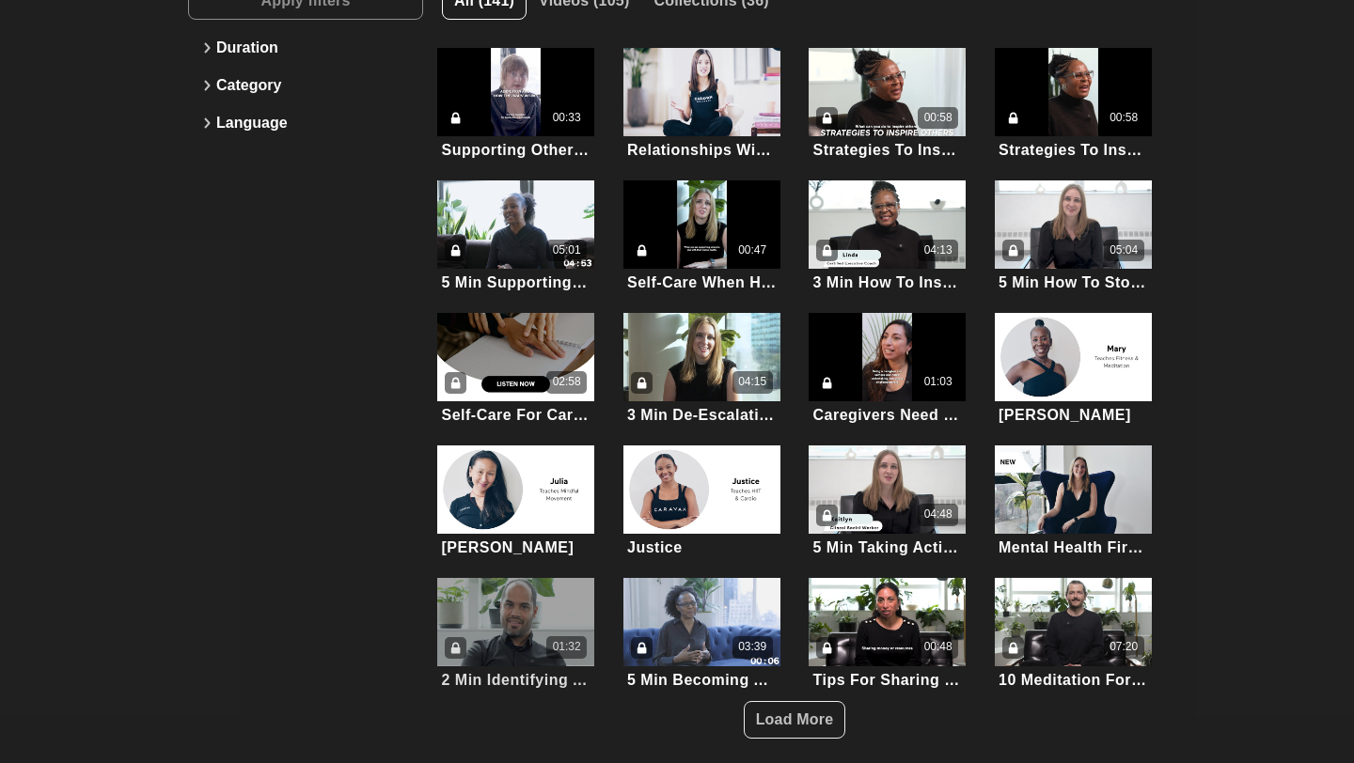
scroll to position [285, 0]
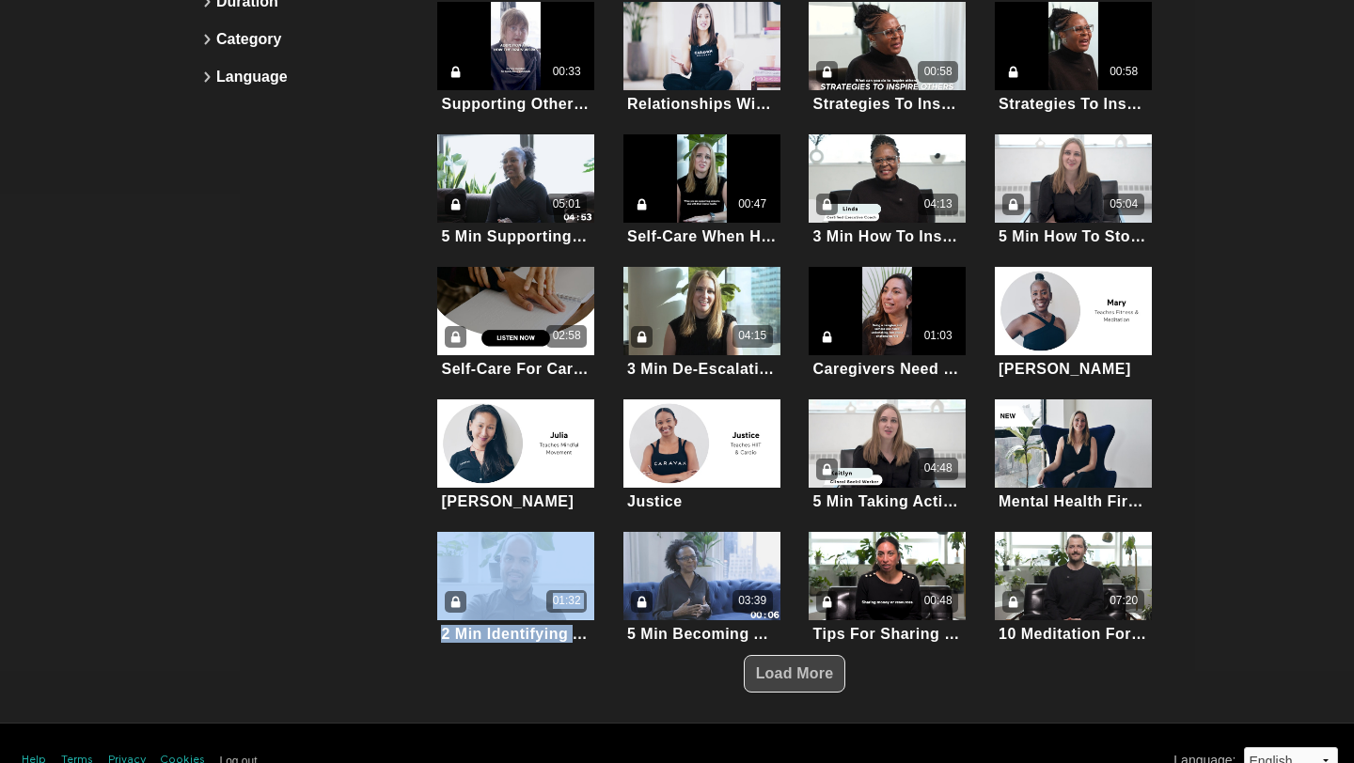
click at [797, 666] on span "Load More" at bounding box center [795, 673] width 78 height 16
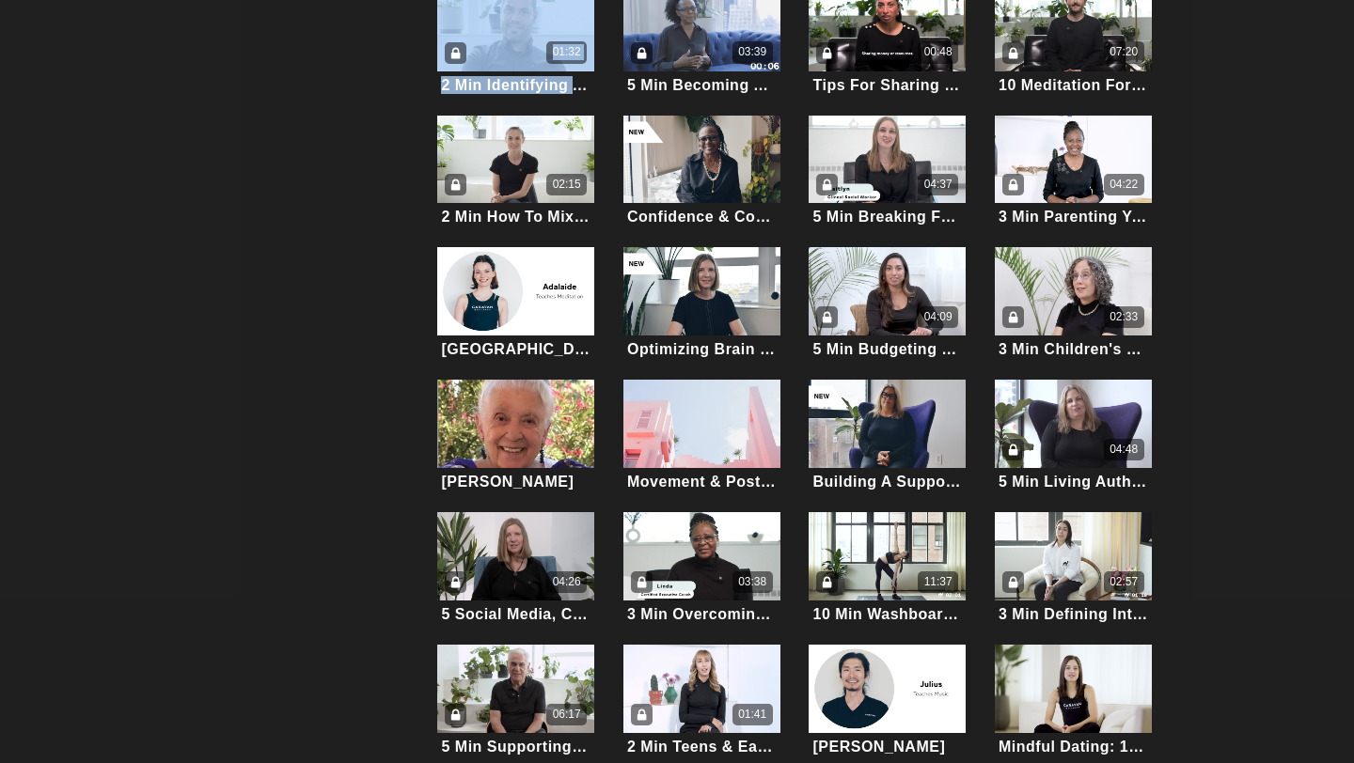
scroll to position [895, 0]
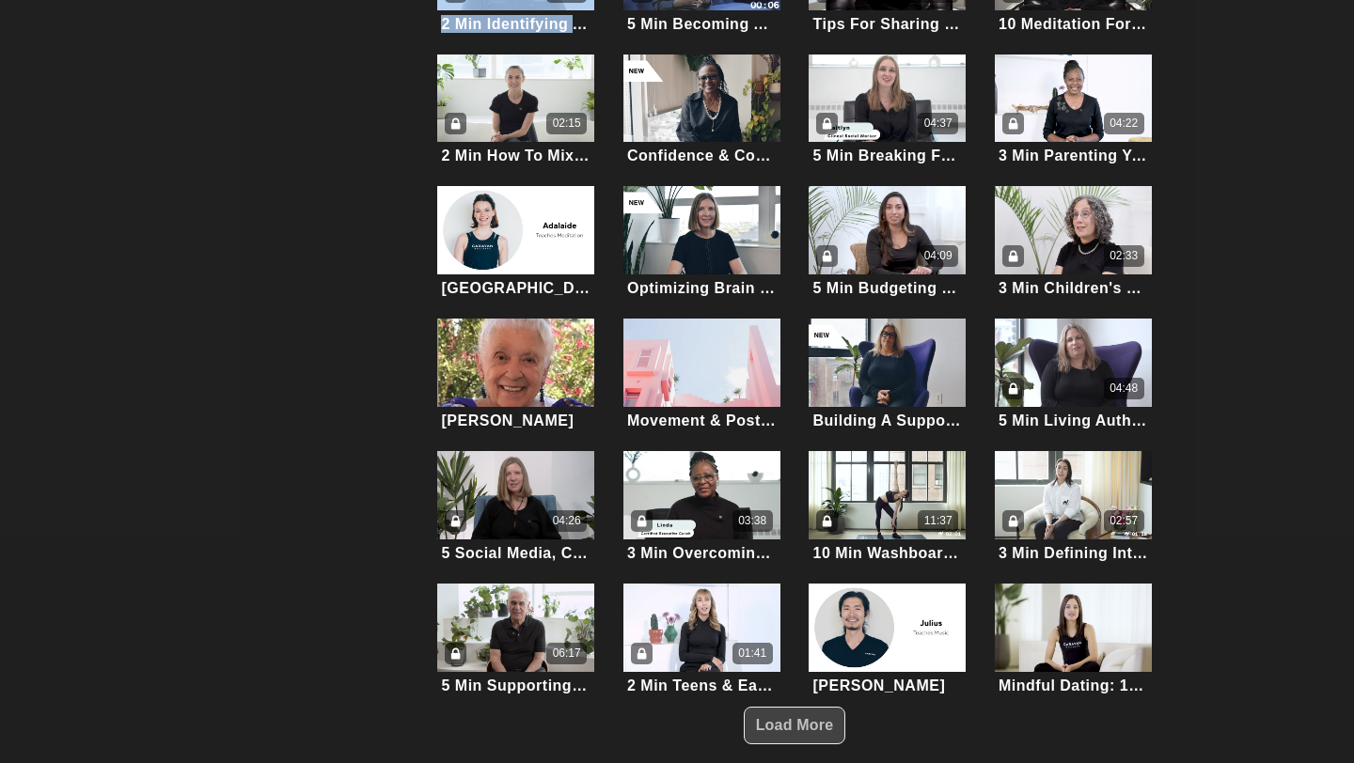
click at [775, 717] on span "Load More" at bounding box center [795, 725] width 78 height 16
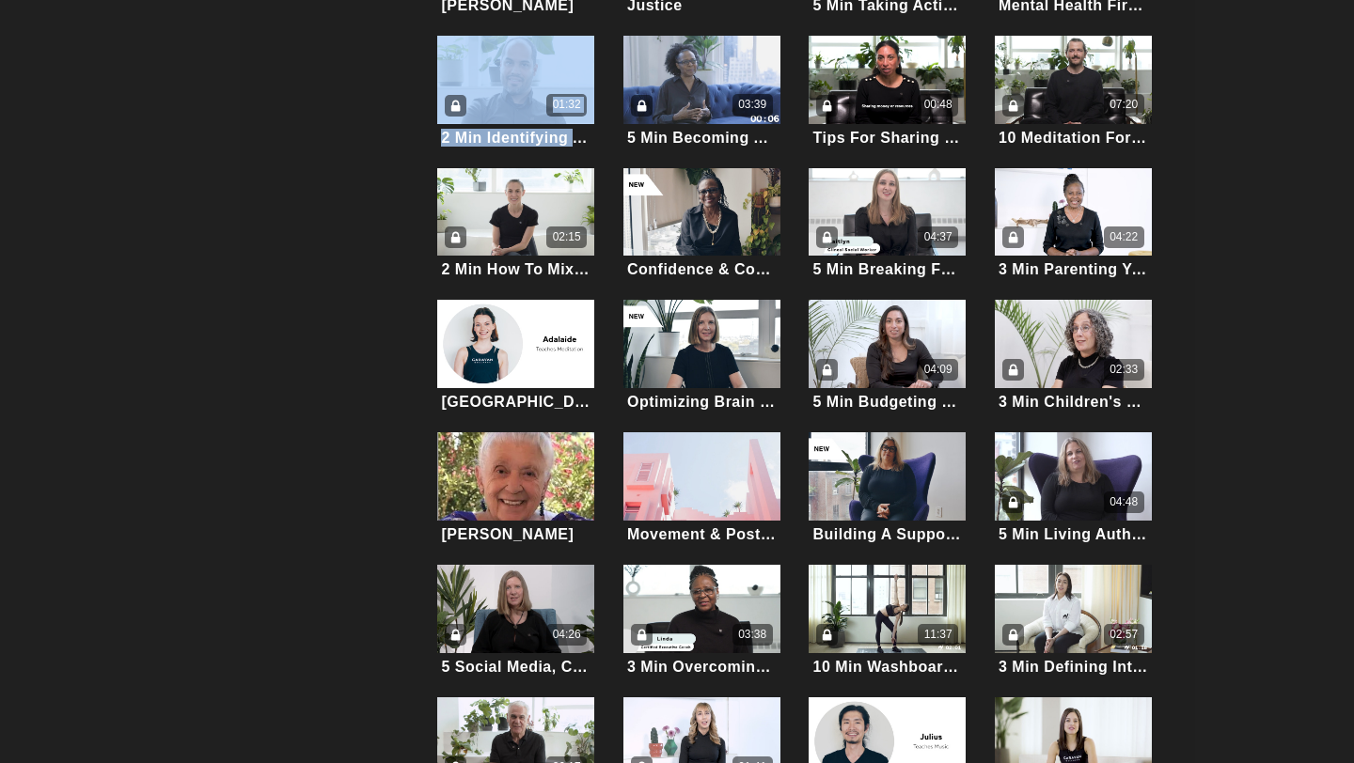
scroll to position [0, 0]
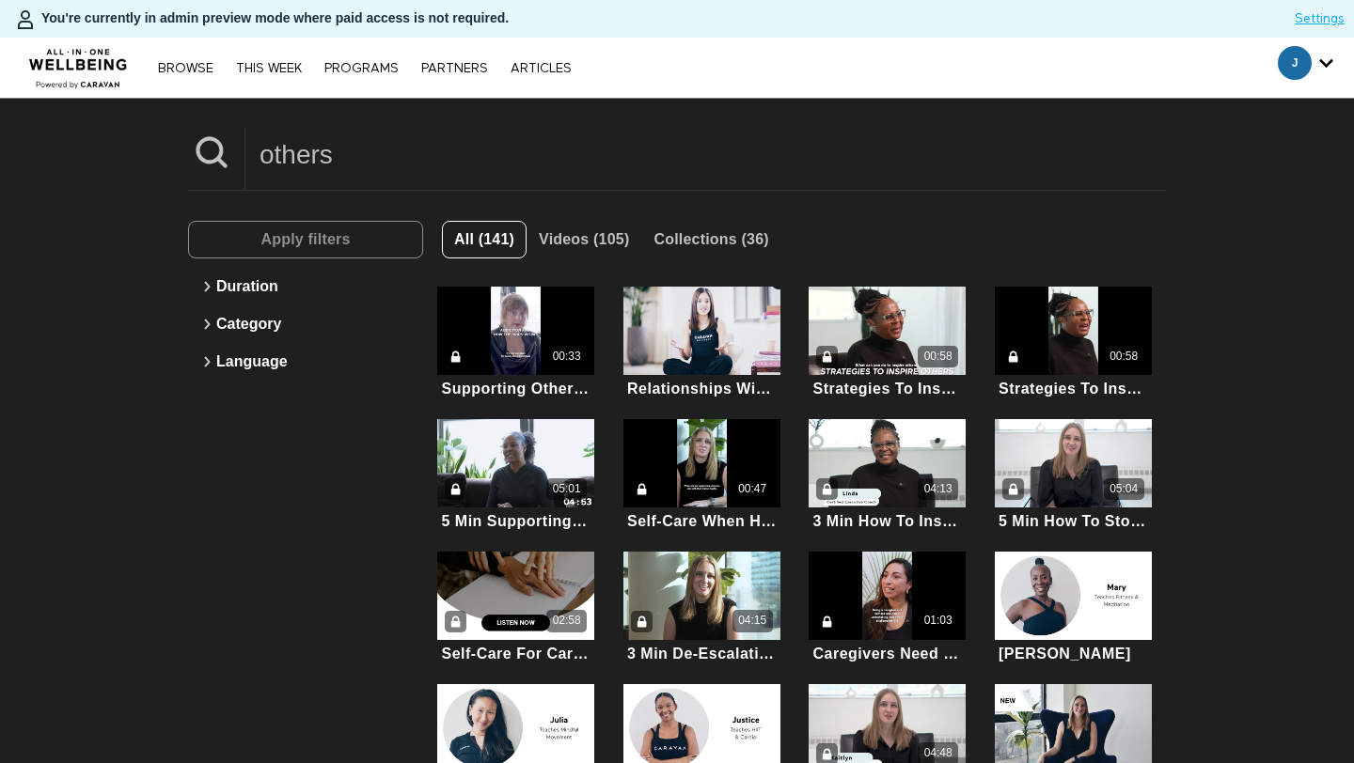
click at [412, 154] on input "others" at bounding box center [705, 155] width 920 height 52
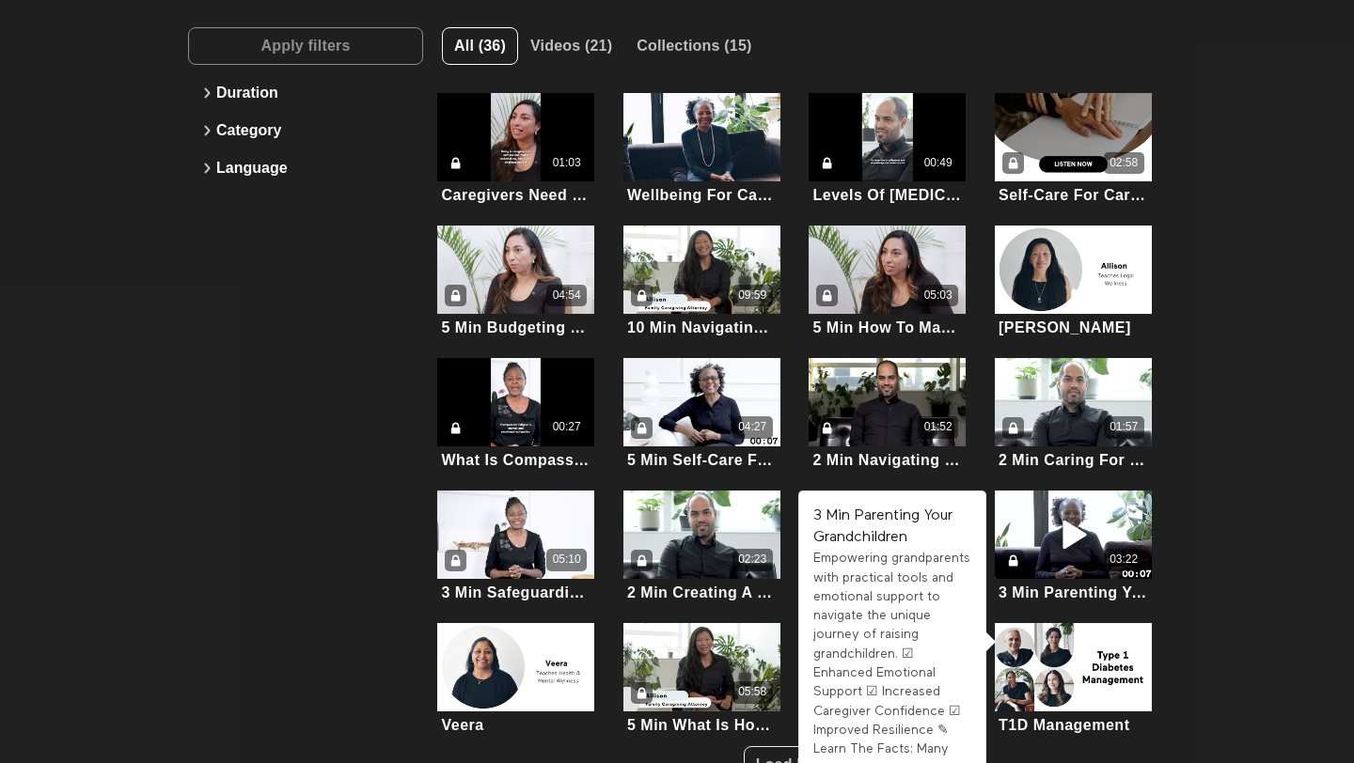
scroll to position [228, 0]
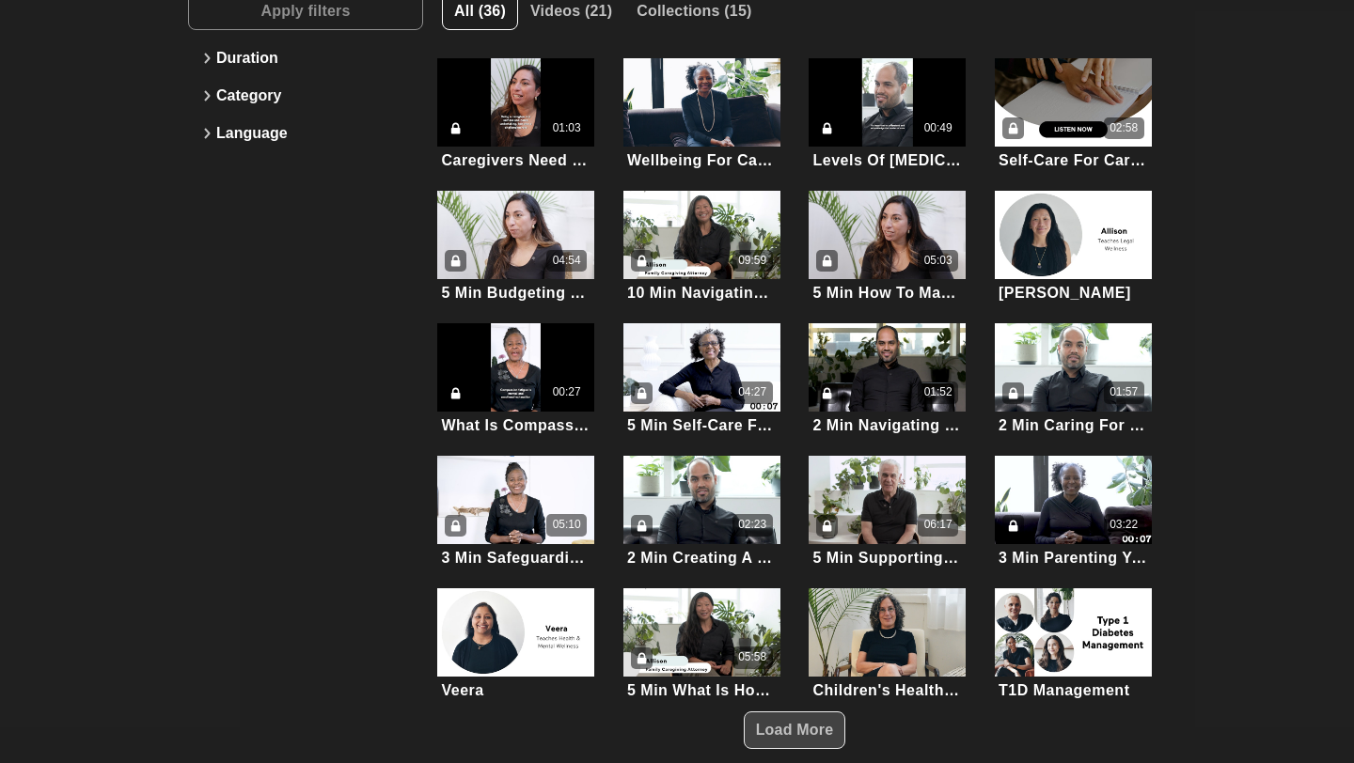
click at [812, 728] on span "Load More" at bounding box center [795, 730] width 78 height 16
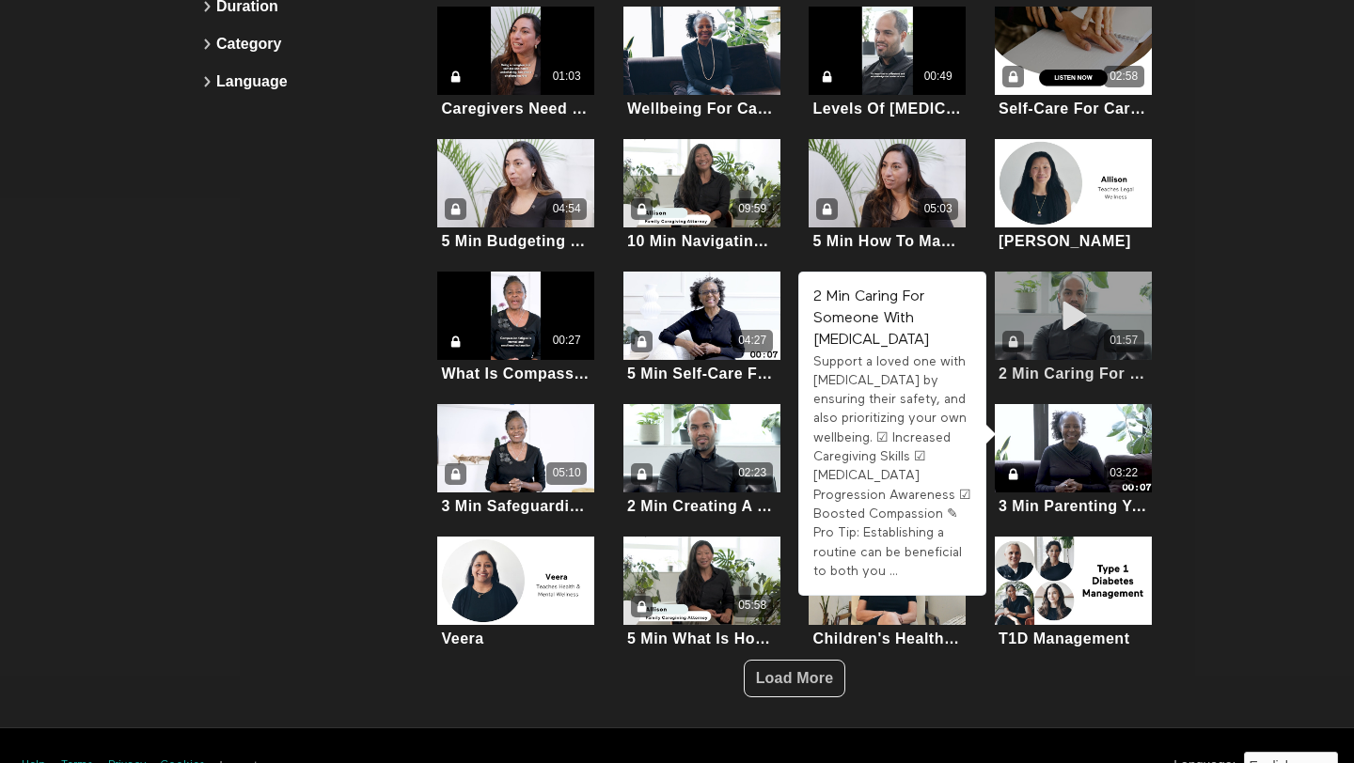
scroll to position [318, 0]
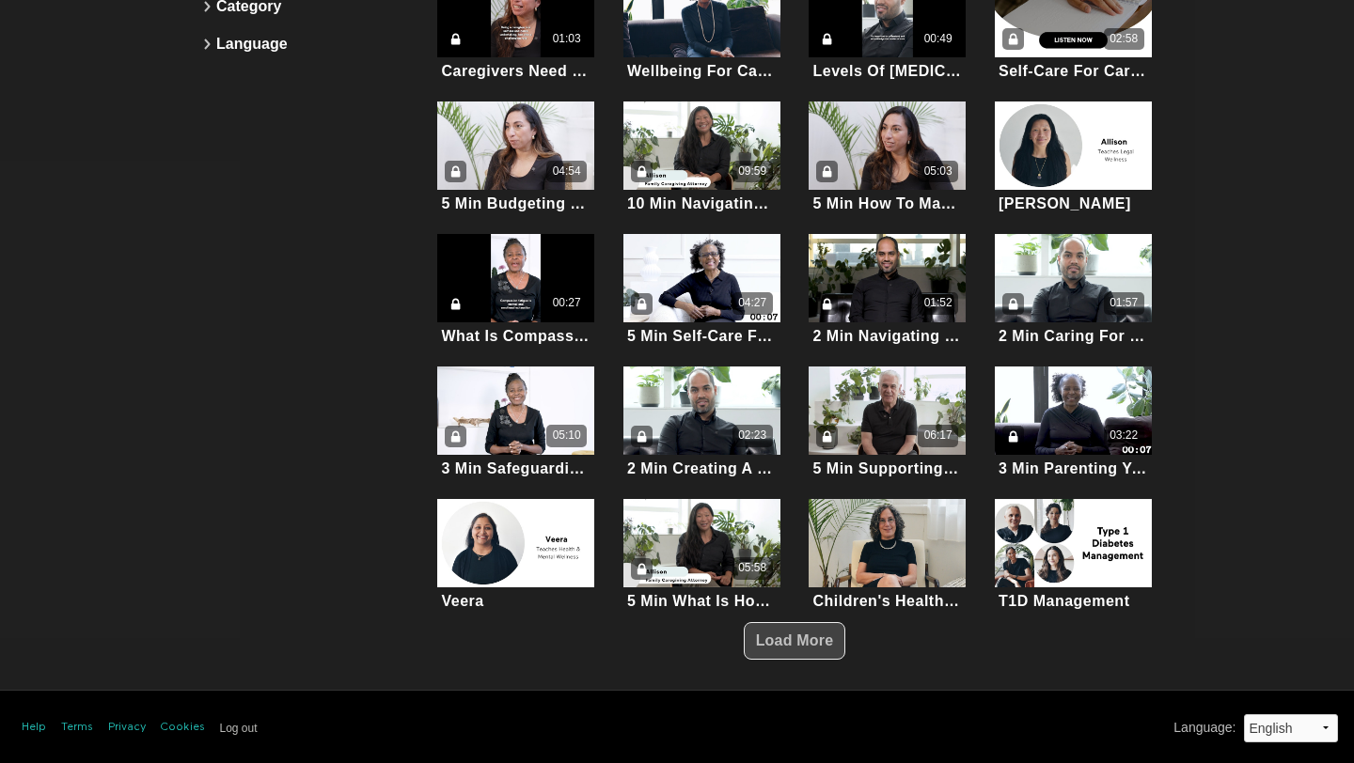
click at [781, 646] on span "Load More" at bounding box center [795, 641] width 78 height 16
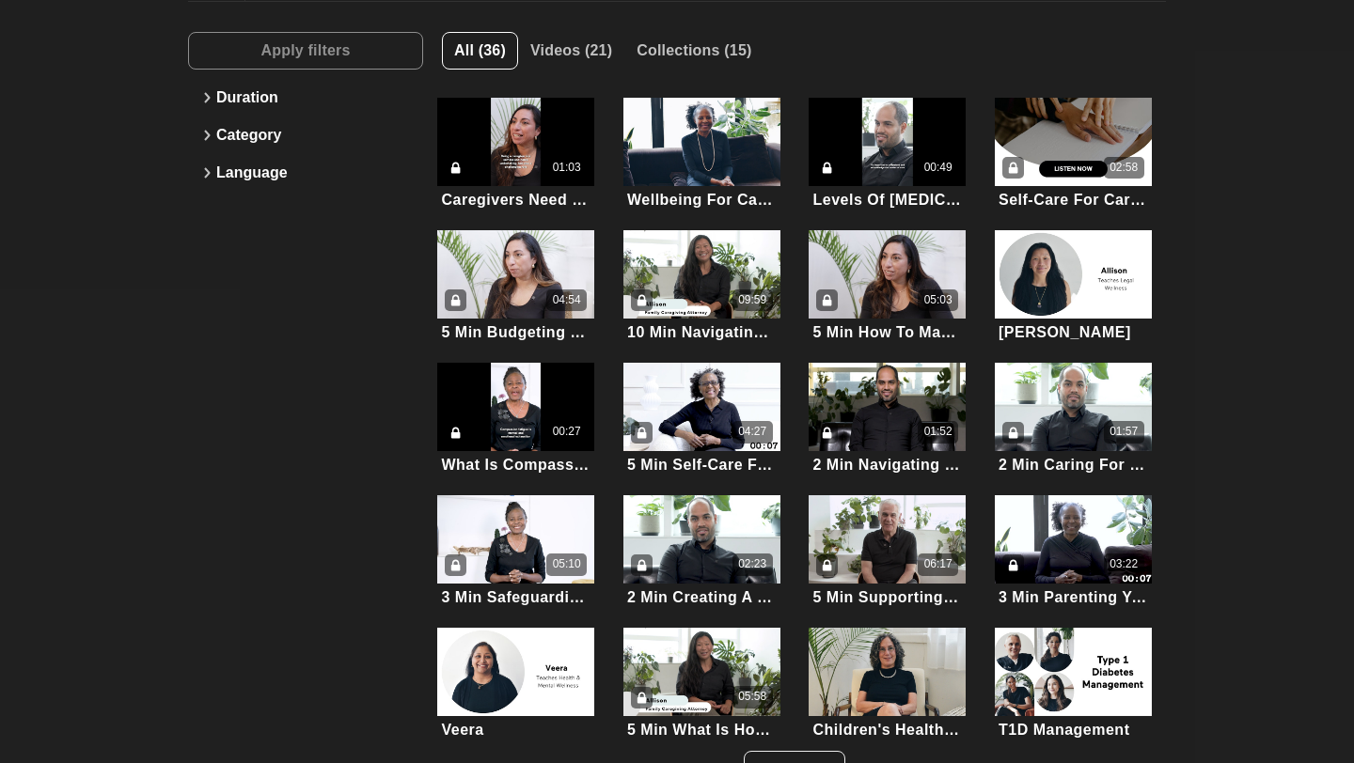
scroll to position [0, 0]
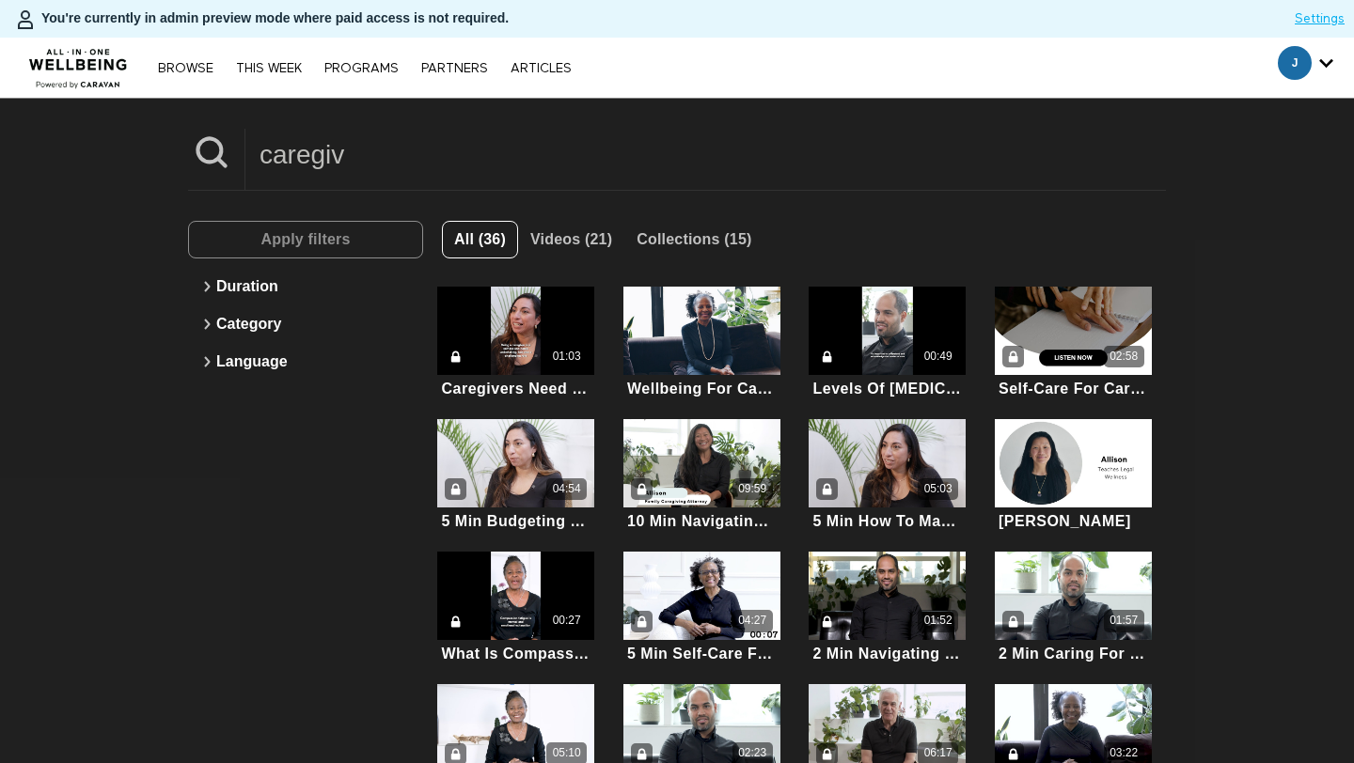
click at [477, 161] on input "caregiv" at bounding box center [705, 155] width 920 height 52
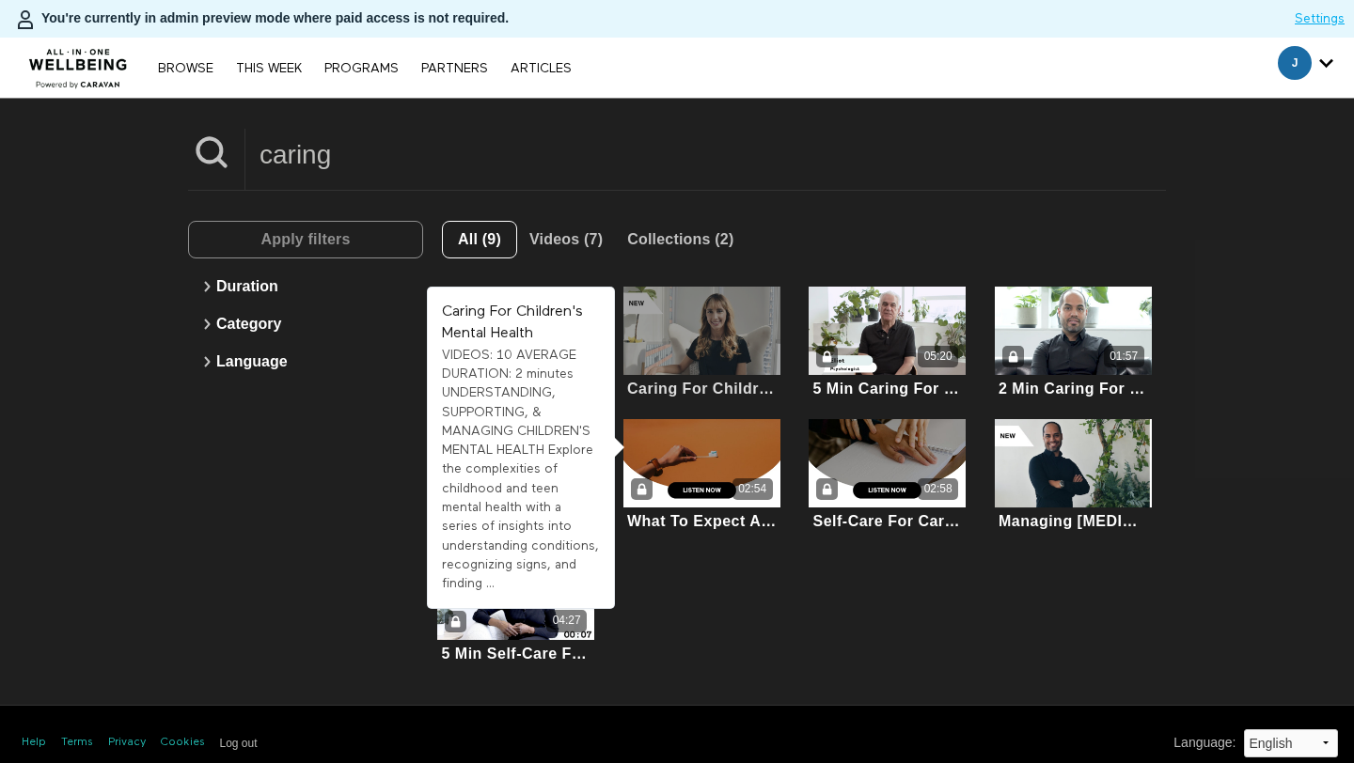
type input "caring"
click at [695, 324] on div at bounding box center [701, 331] width 157 height 88
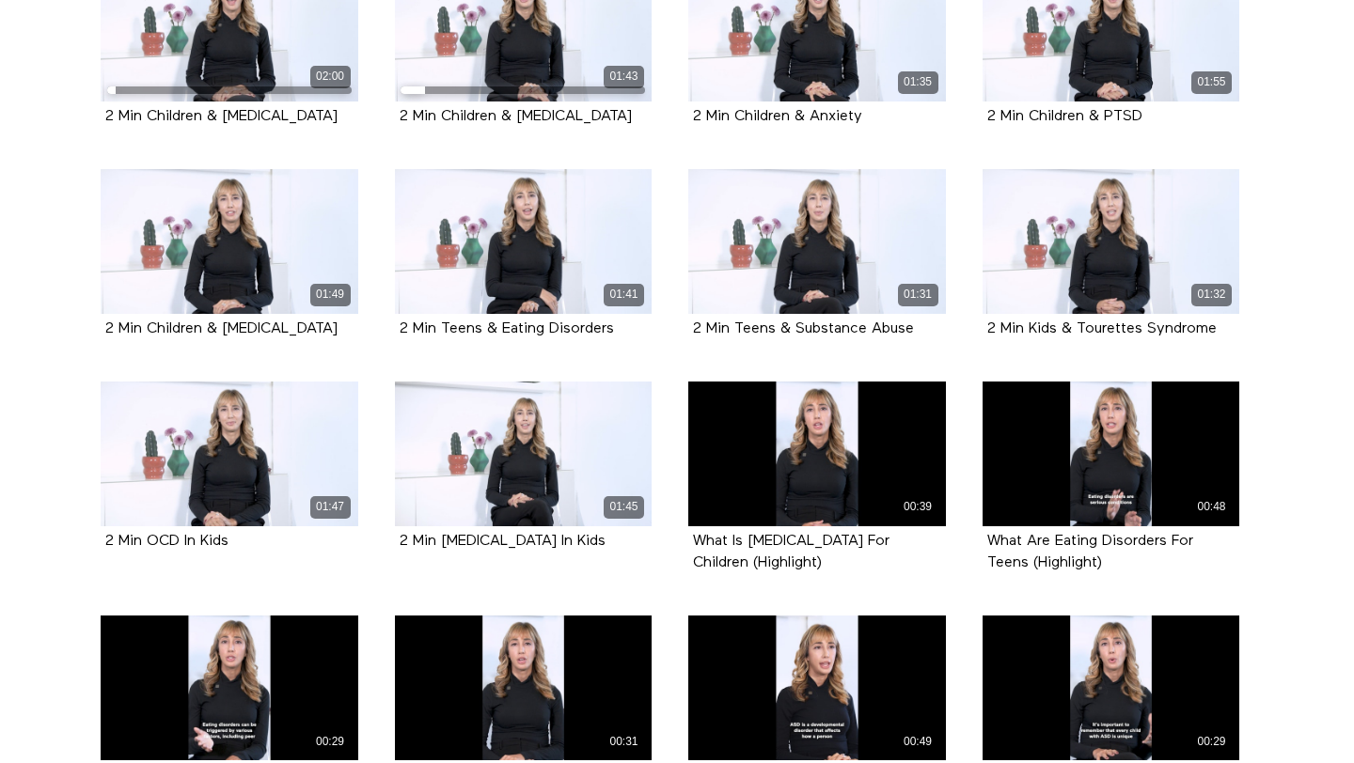
scroll to position [462, 0]
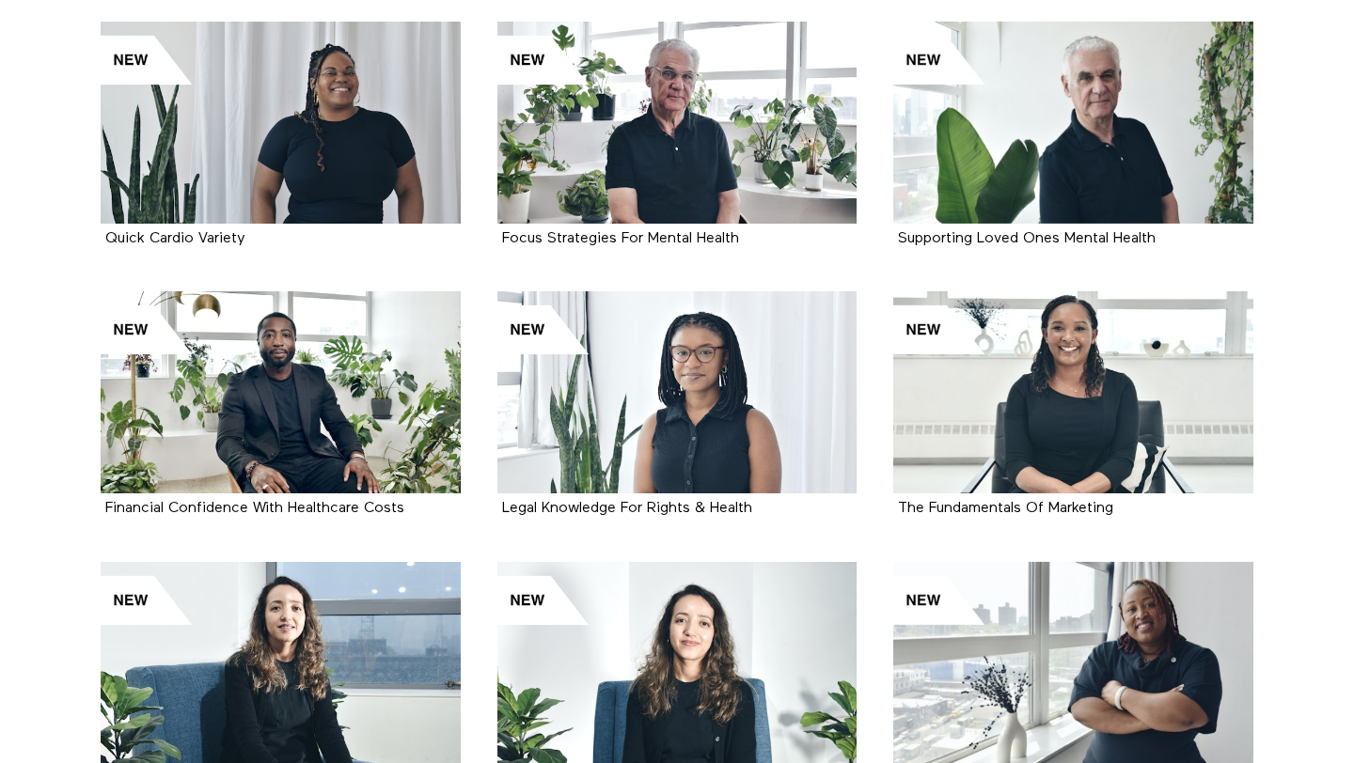
scroll to position [805, 0]
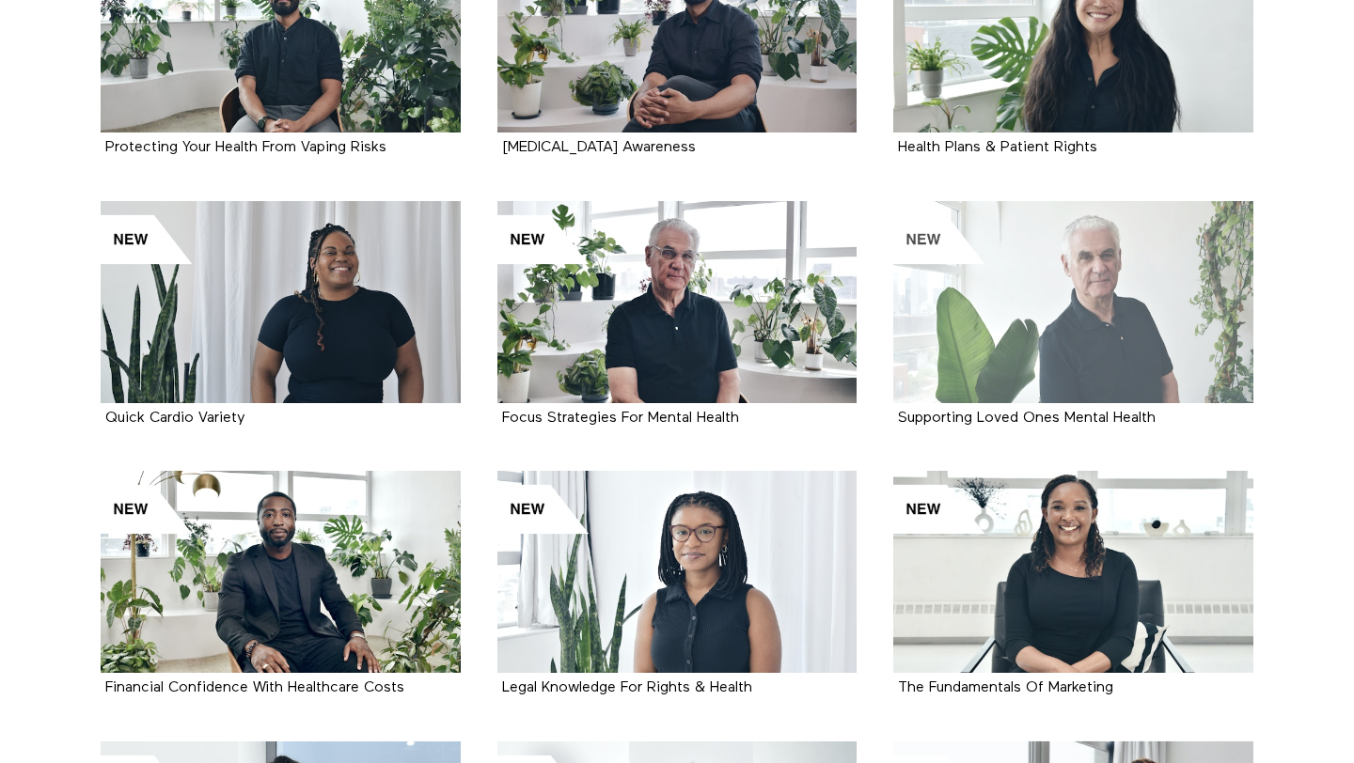
click at [1007, 311] on div at bounding box center [1073, 302] width 360 height 202
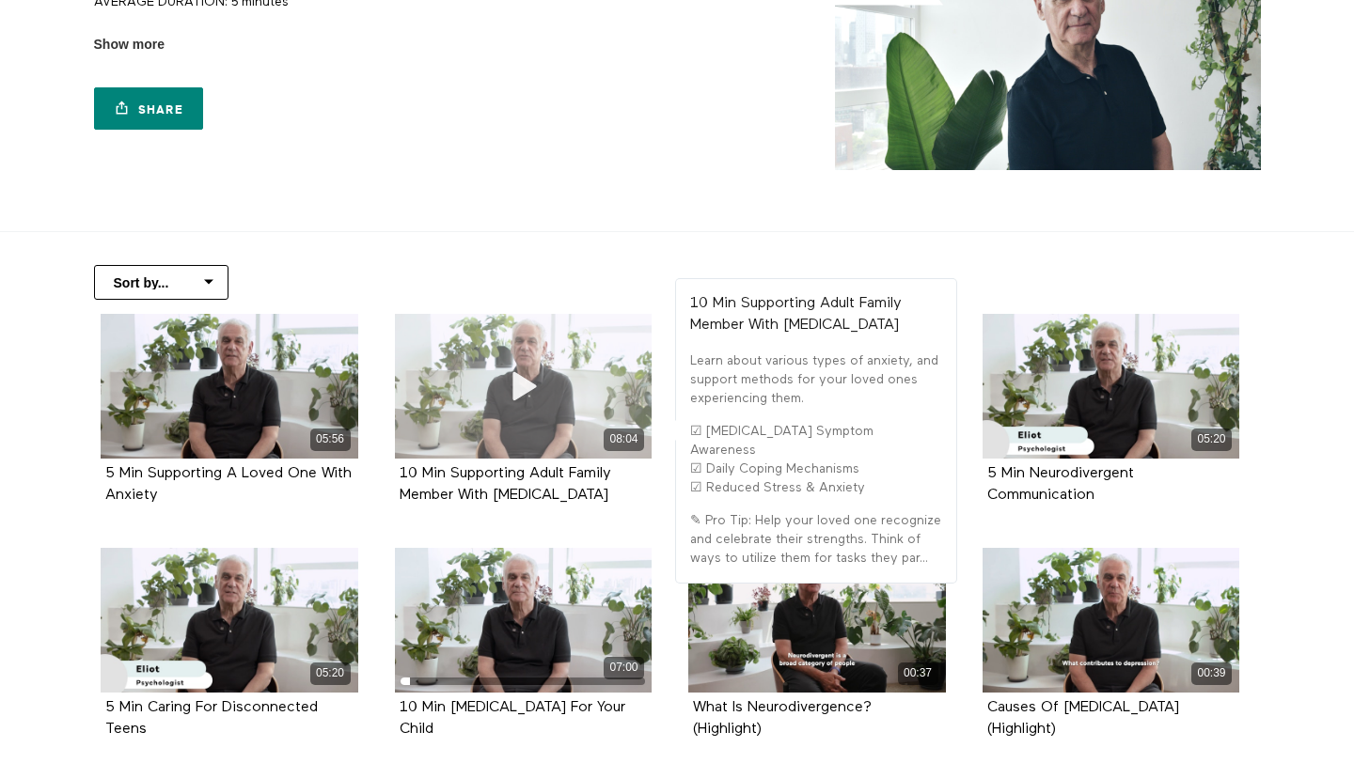
scroll to position [208, 0]
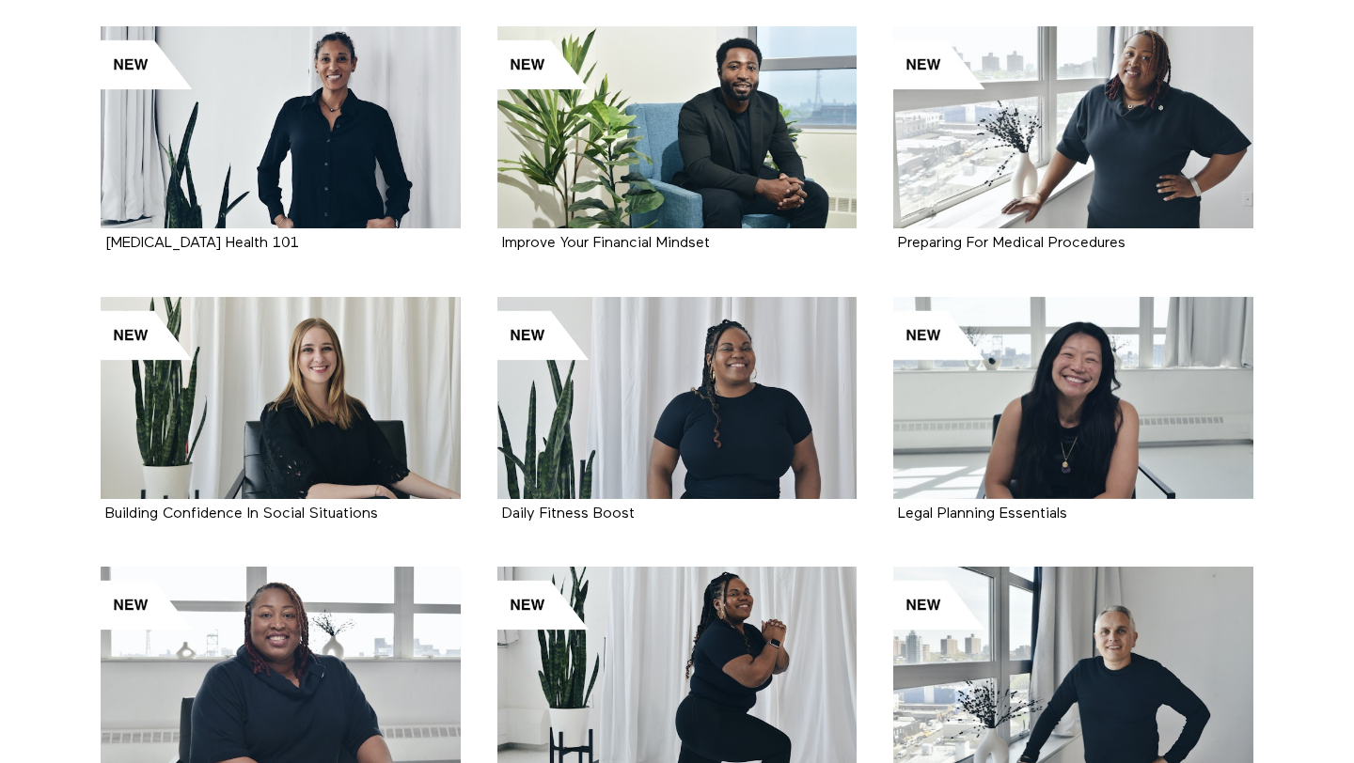
scroll to position [2605, 0]
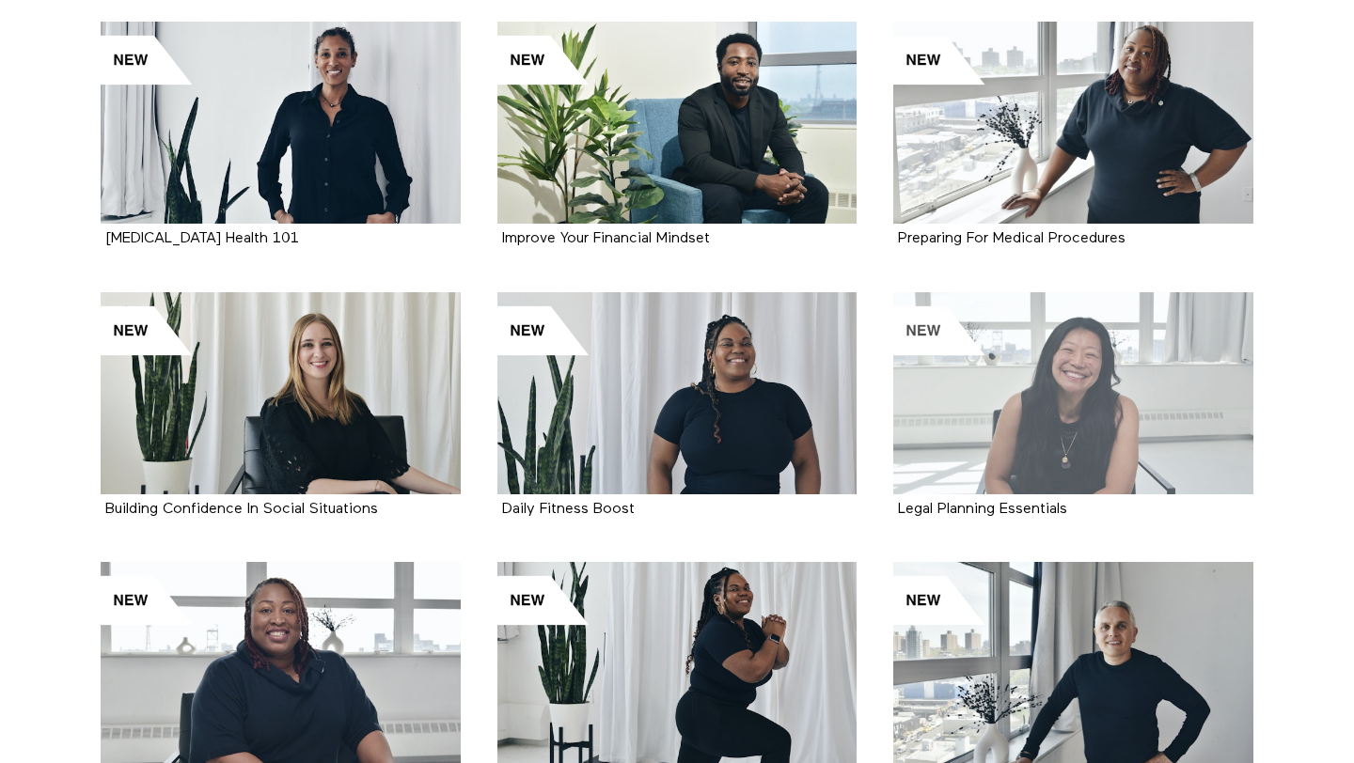
click at [997, 415] on div at bounding box center [1073, 393] width 360 height 202
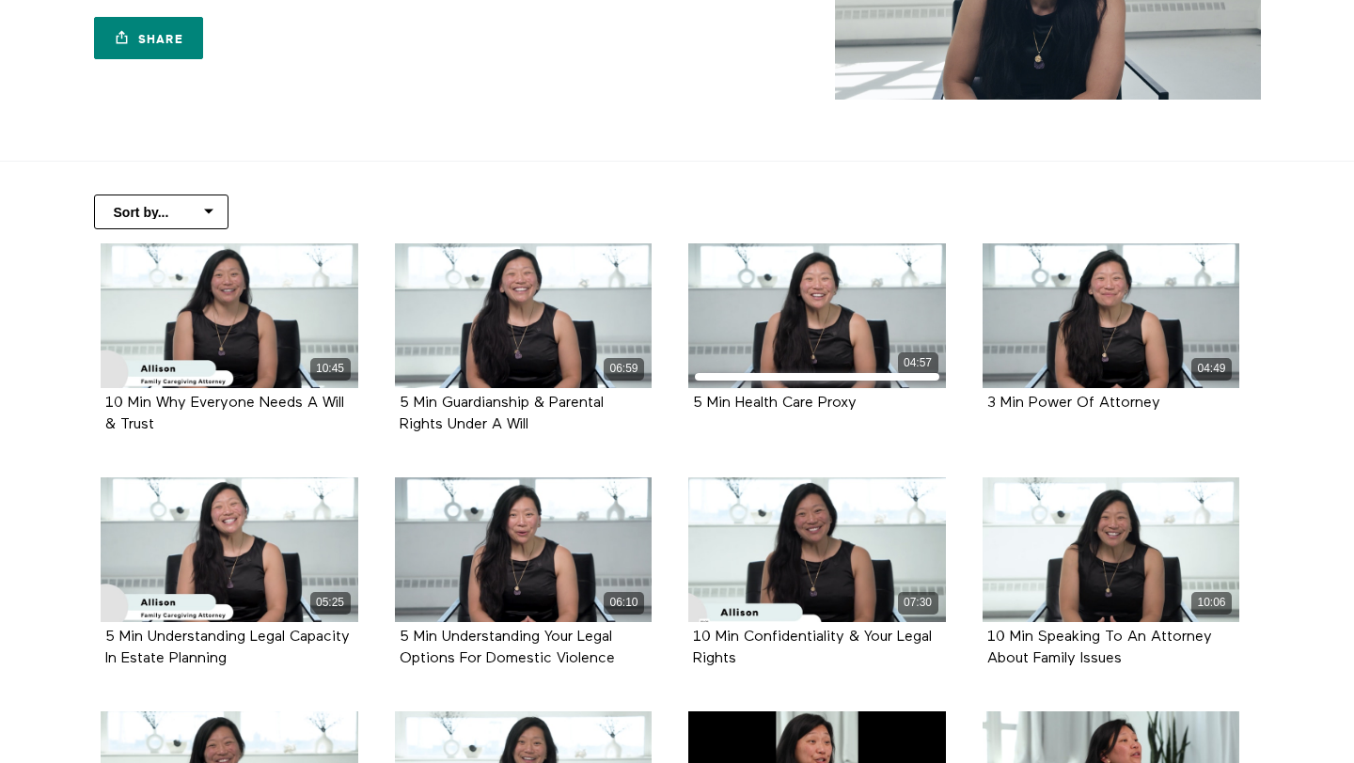
scroll to position [405, 0]
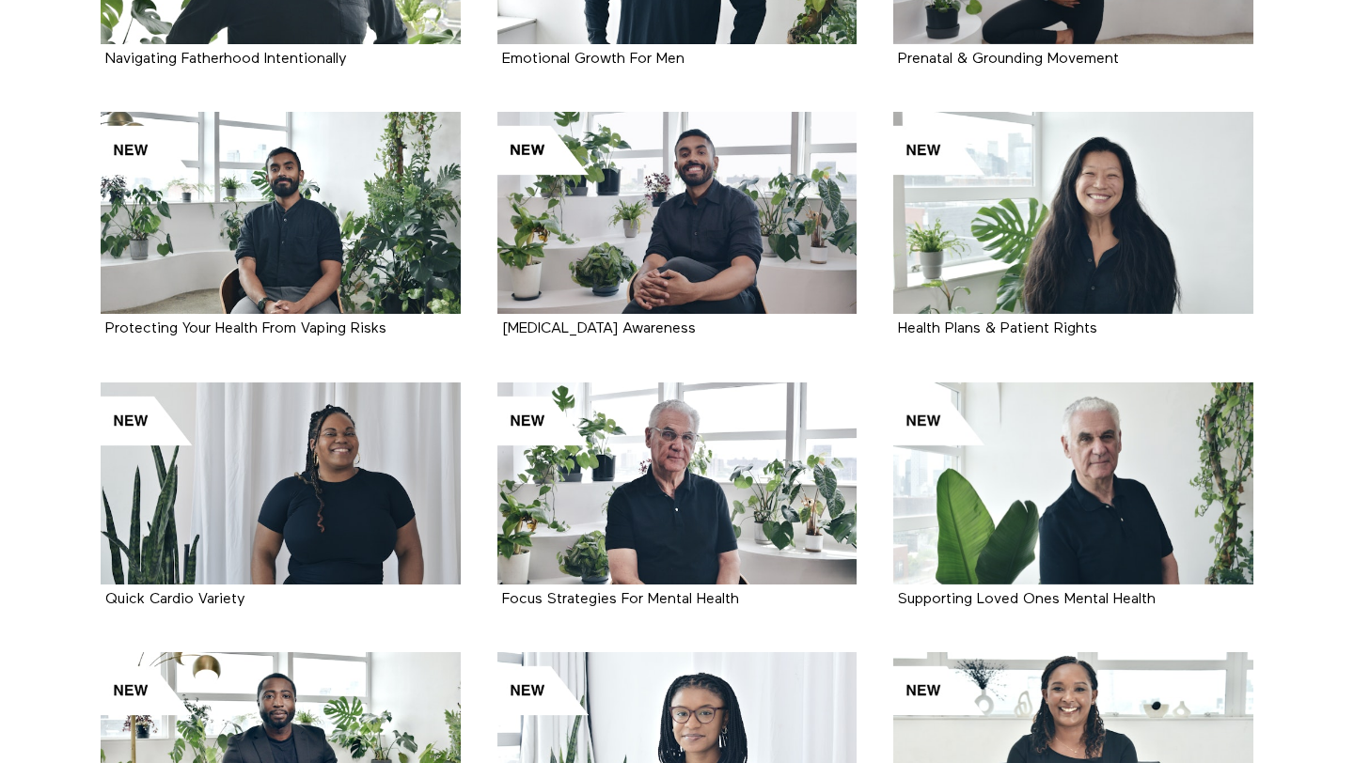
scroll to position [414, 0]
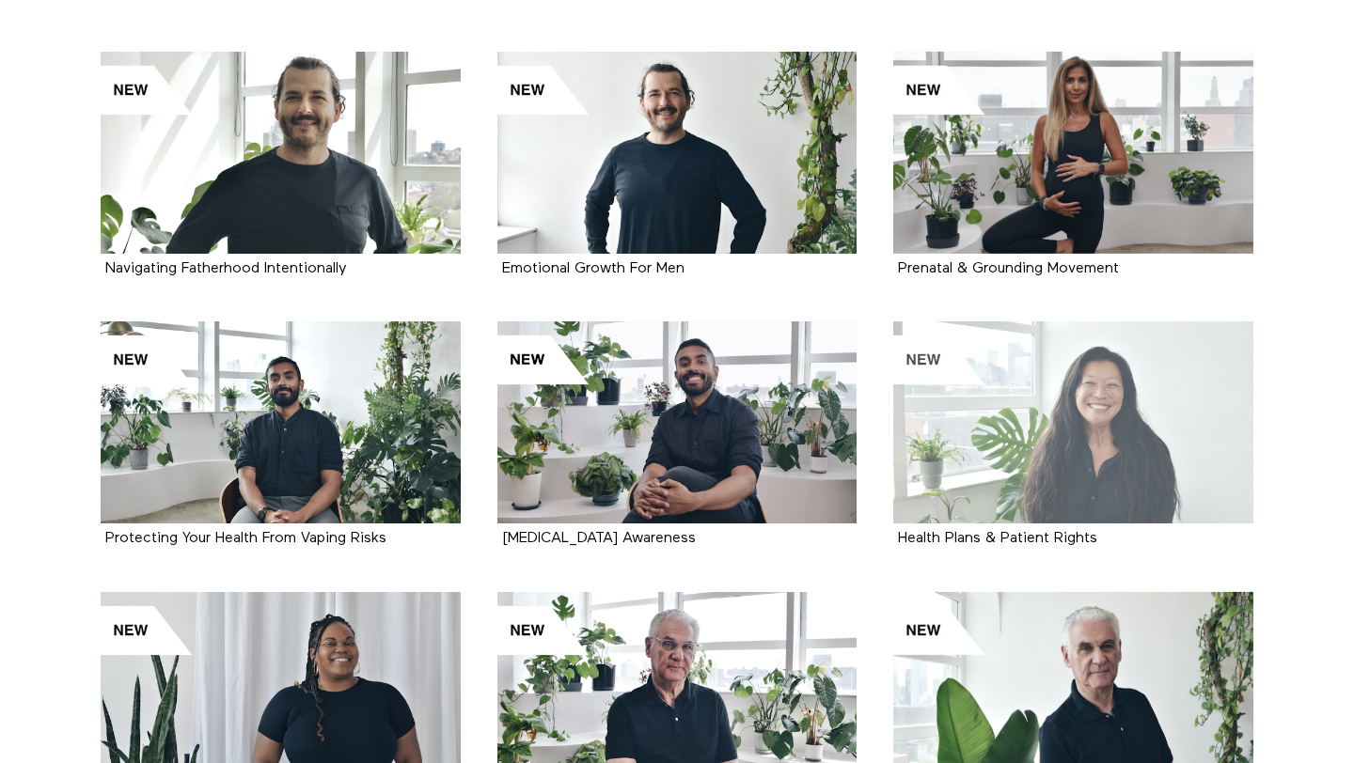
click at [1029, 444] on div at bounding box center [1073, 422] width 360 height 202
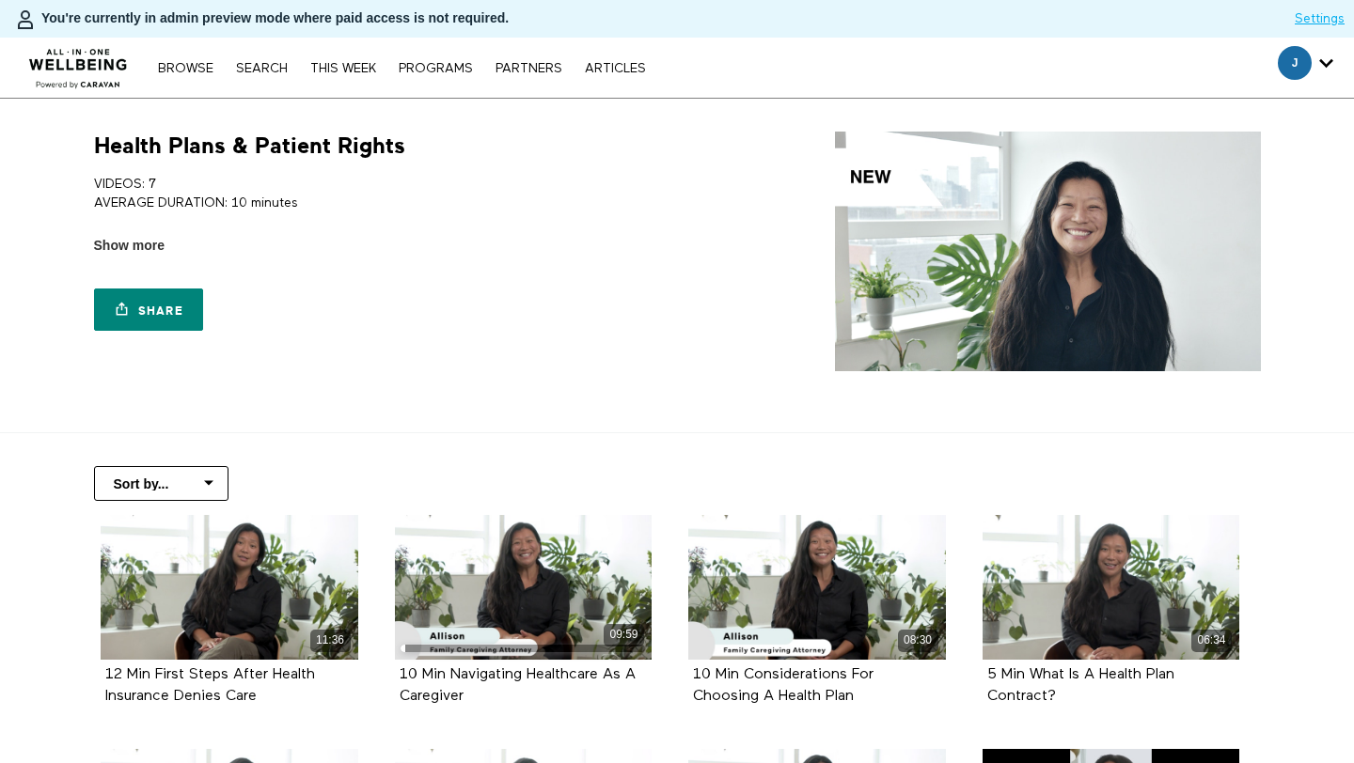
click at [269, 61] on div "Browse Search THIS WEEK PROGRAMS PARTNERS ARTICLES Subscribe Account settings M…" at bounding box center [402, 67] width 506 height 15
click at [275, 71] on link "Search" at bounding box center [262, 68] width 70 height 13
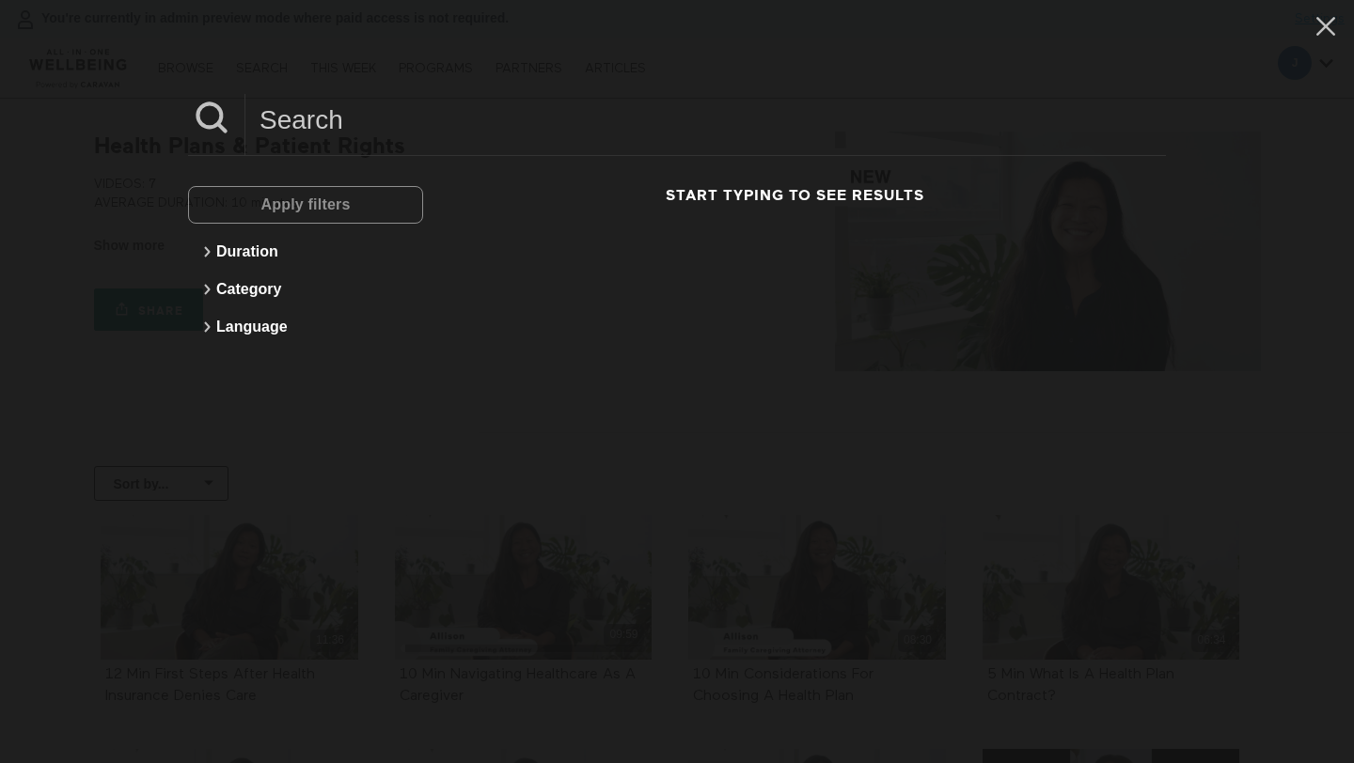
click at [348, 136] on input at bounding box center [705, 120] width 920 height 52
type input "p"
click at [327, 132] on input at bounding box center [705, 120] width 920 height 52
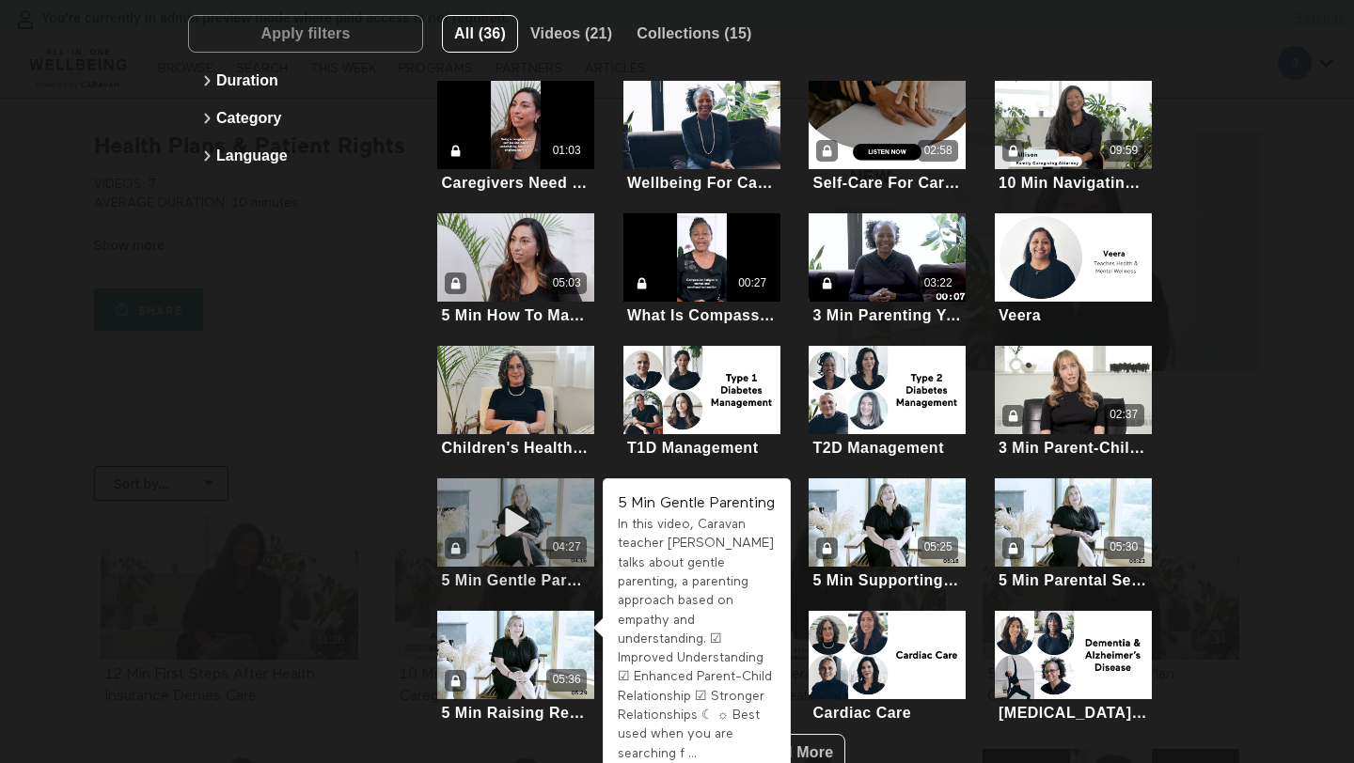
scroll to position [207, 0]
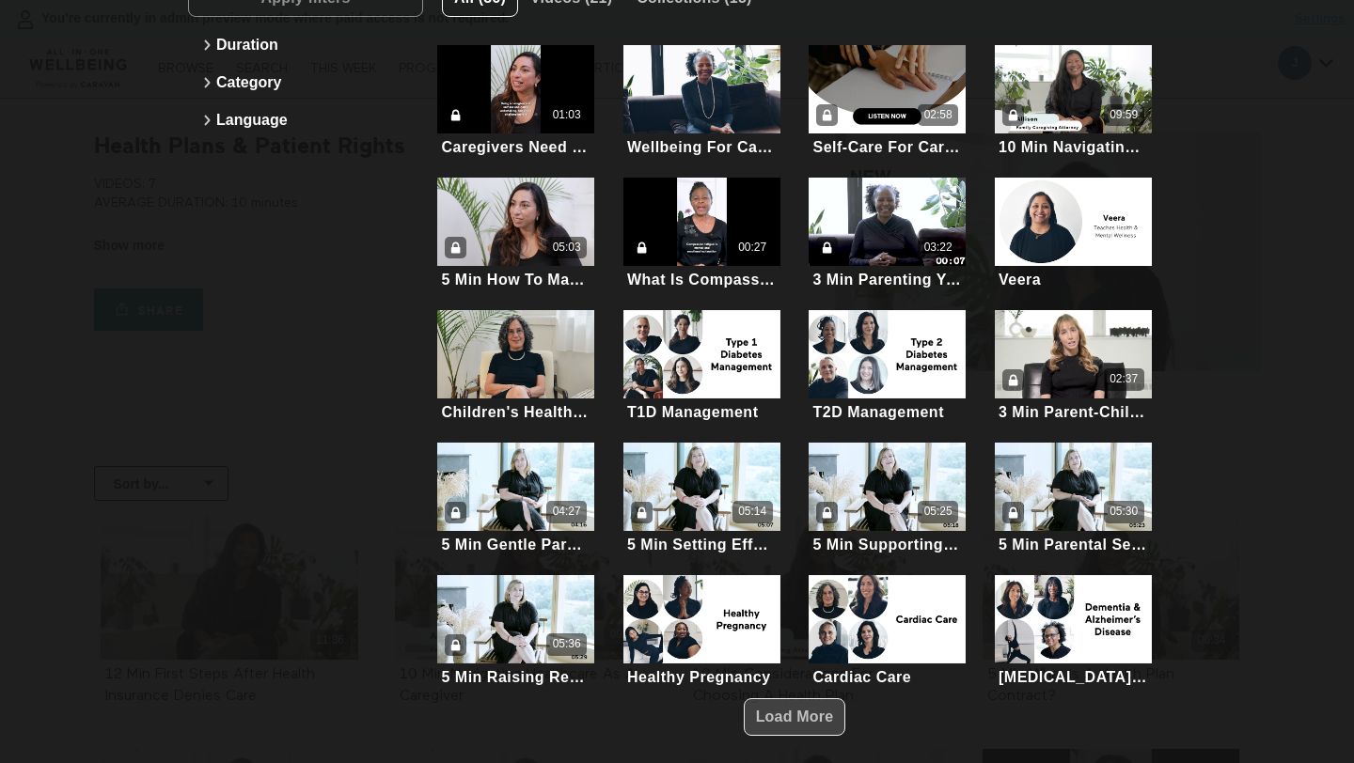
click at [766, 709] on span "Load More" at bounding box center [795, 717] width 78 height 16
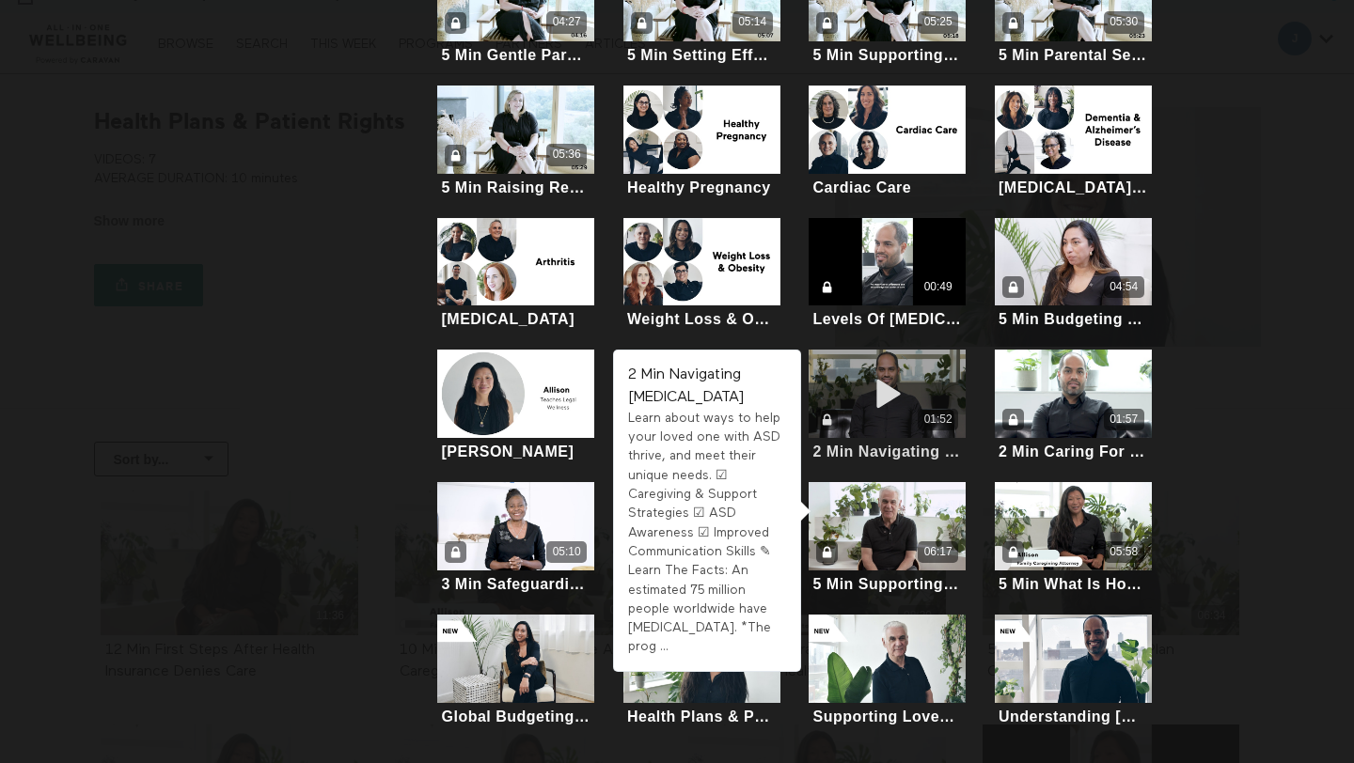
scroll to position [0, 0]
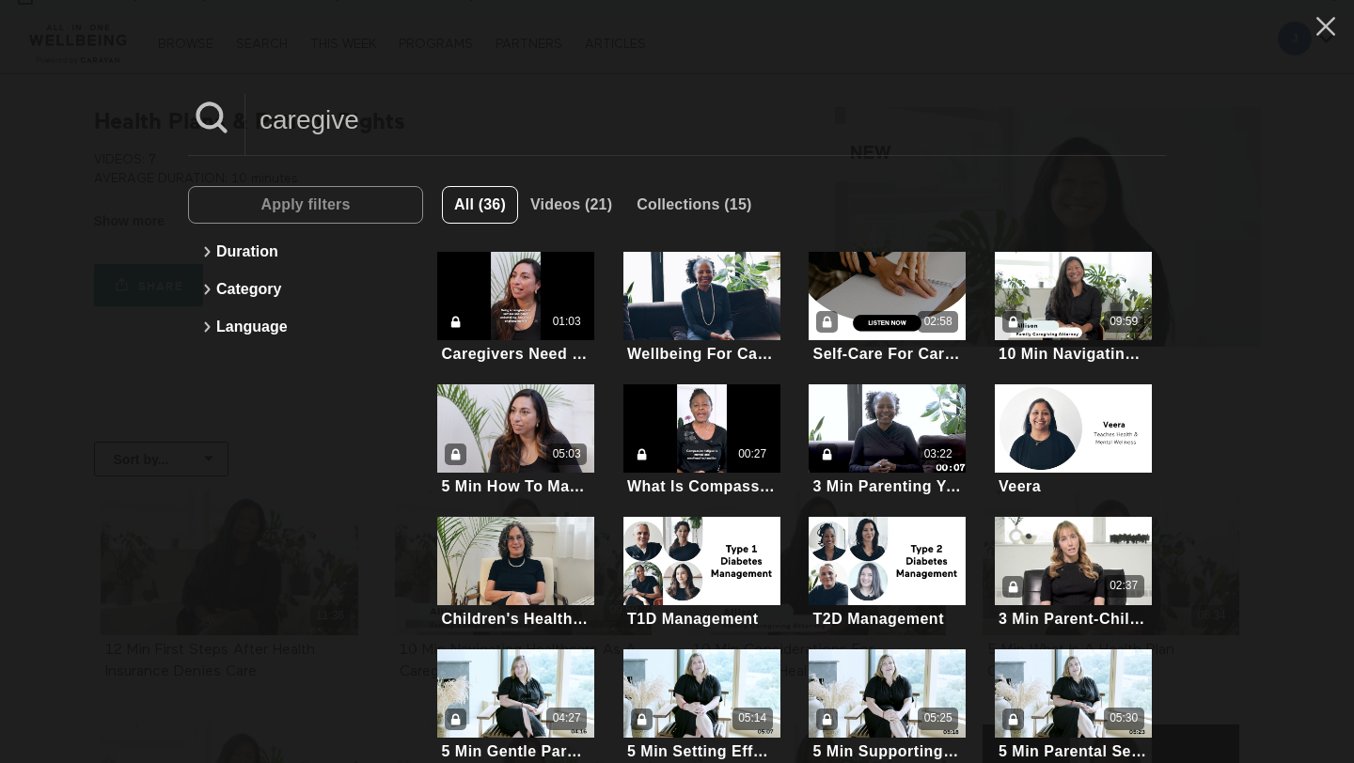
click at [508, 135] on input "caregive" at bounding box center [705, 120] width 920 height 52
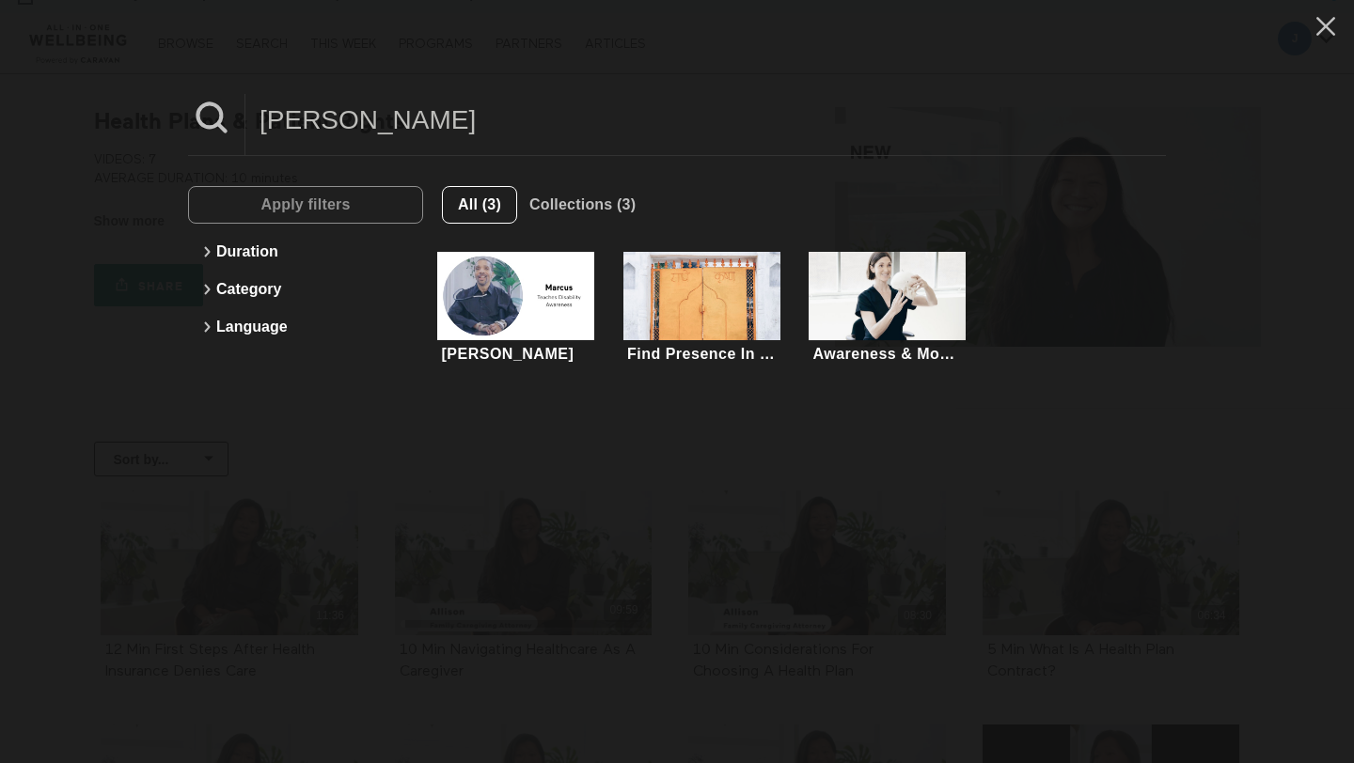
click at [399, 121] on input "marcis" at bounding box center [705, 120] width 920 height 52
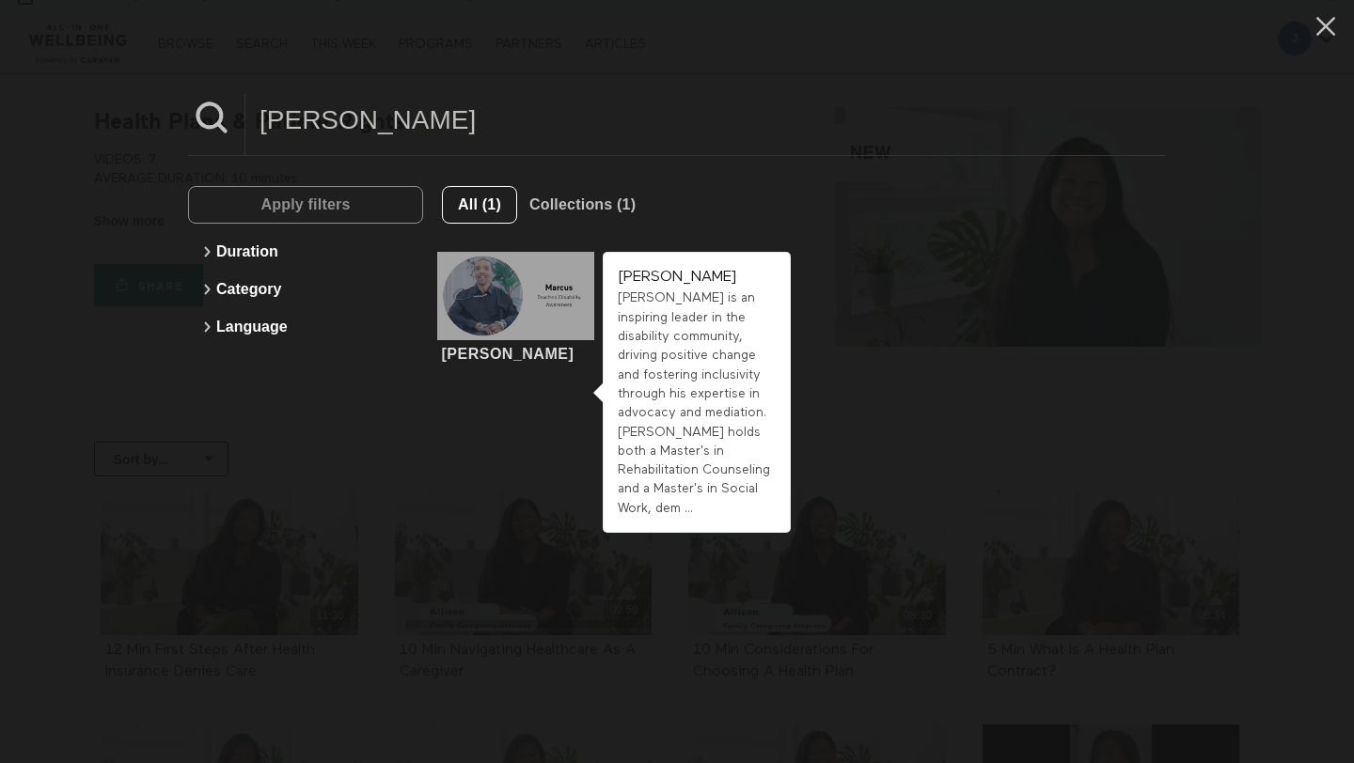
type input "marcus"
click at [513, 292] on div at bounding box center [515, 296] width 157 height 88
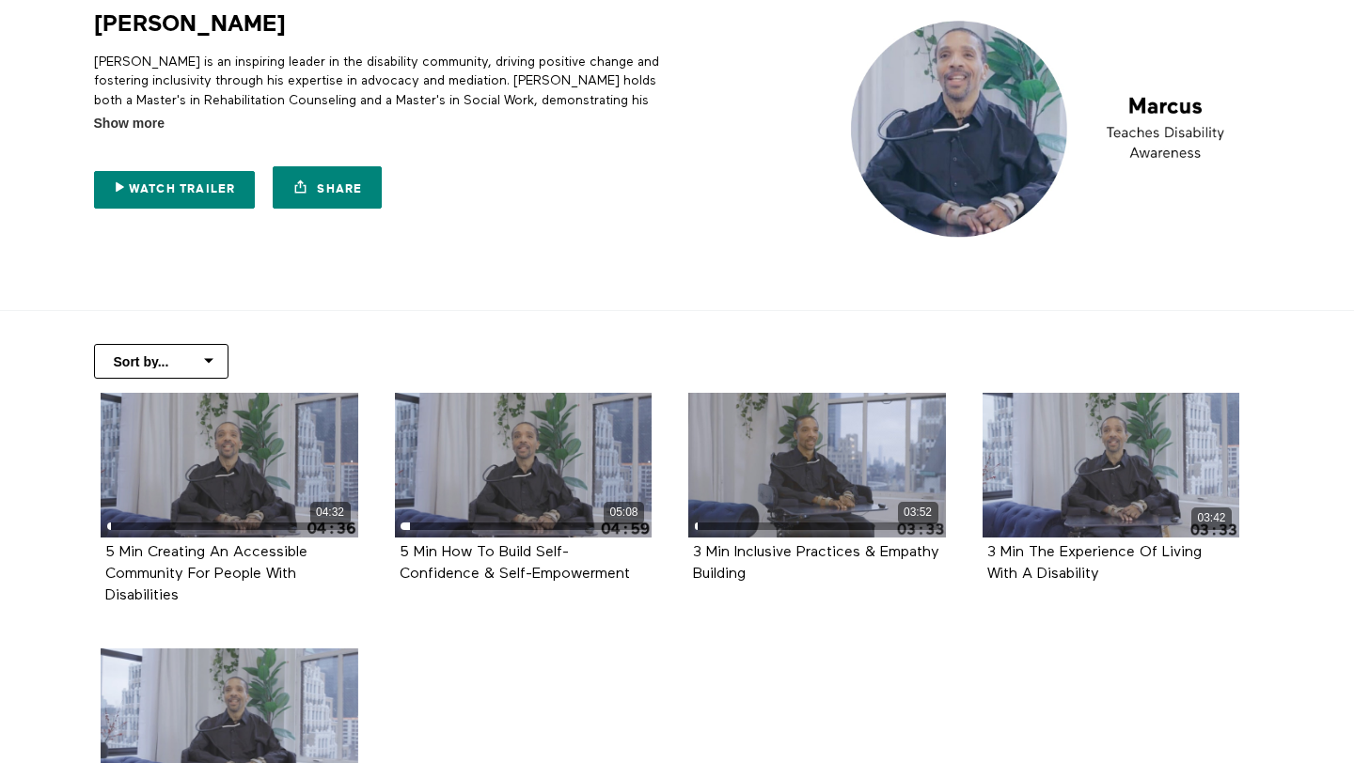
scroll to position [123, 0]
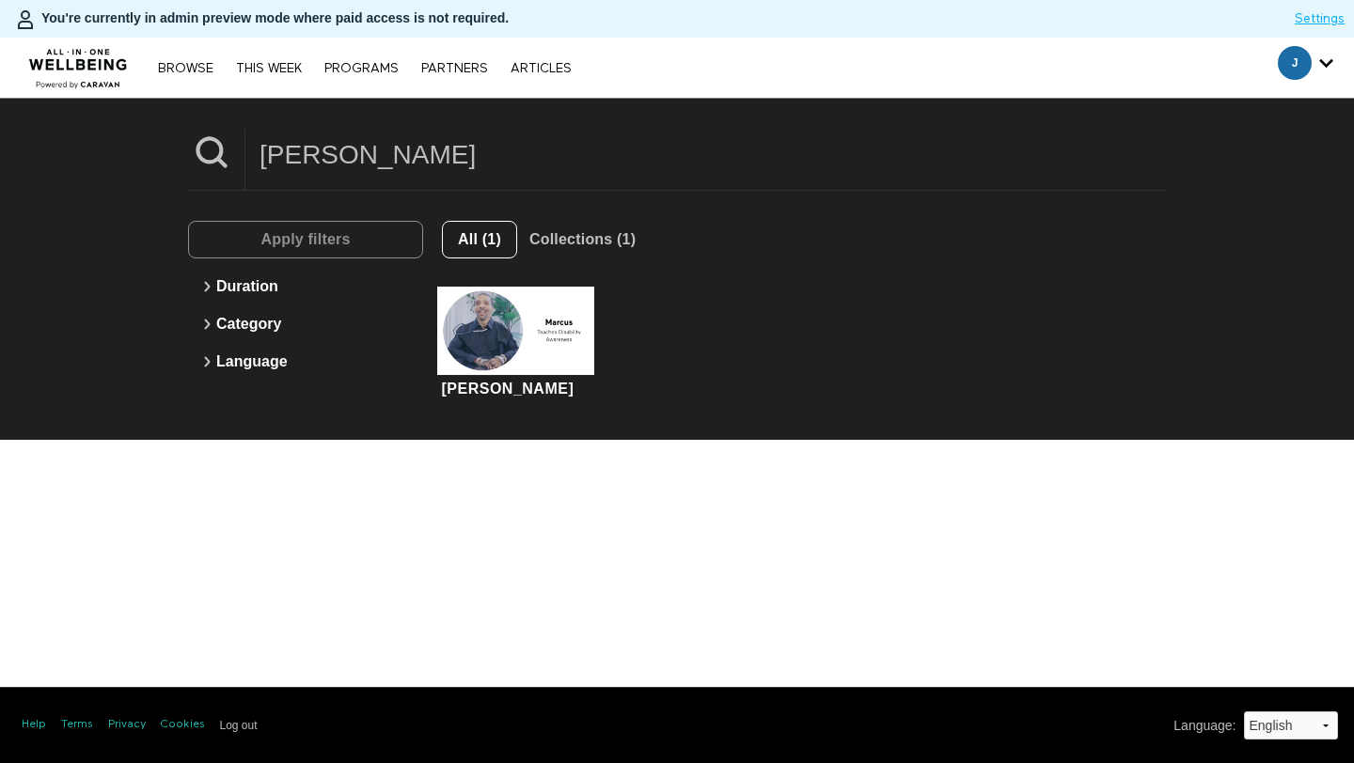
click at [331, 163] on input "[PERSON_NAME]" at bounding box center [705, 155] width 920 height 52
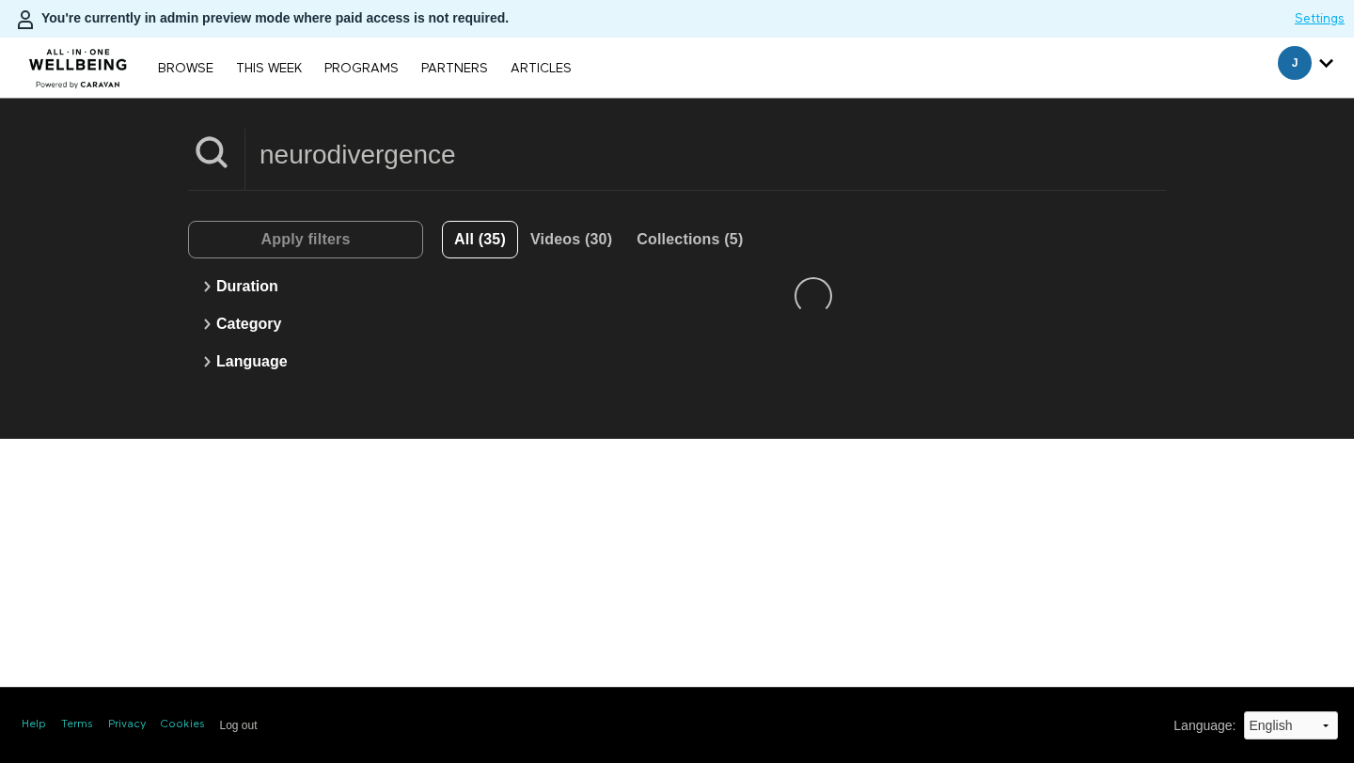
type input "neurodivergence"
